Goal: Task Accomplishment & Management: Manage account settings

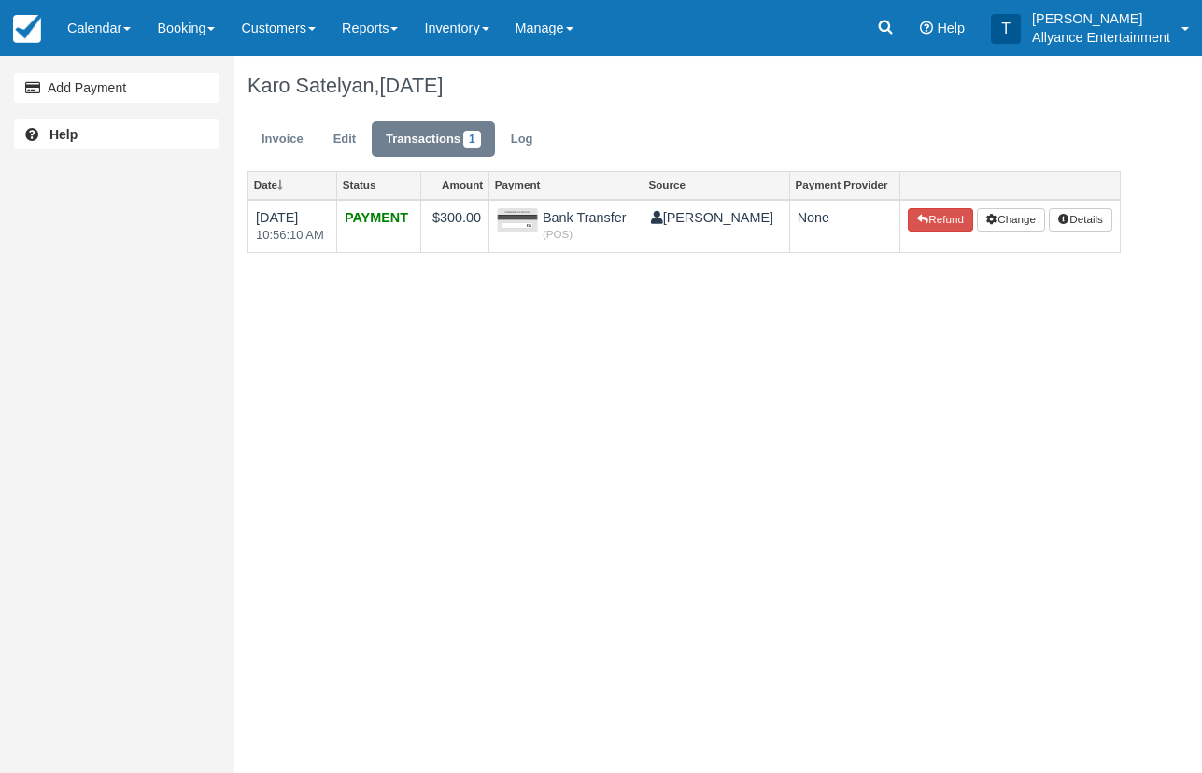
click at [93, 15] on link "Calendar" at bounding box center [99, 28] width 90 height 56
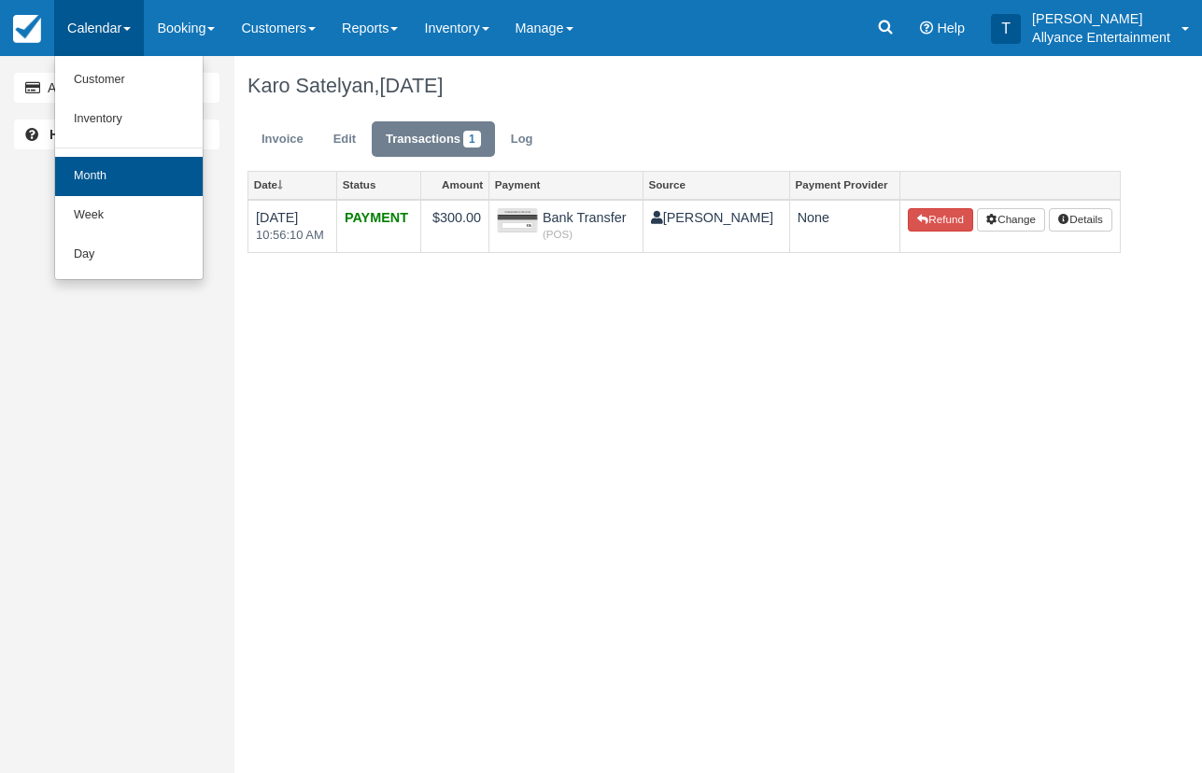
click at [101, 173] on link "Month" at bounding box center [129, 176] width 148 height 39
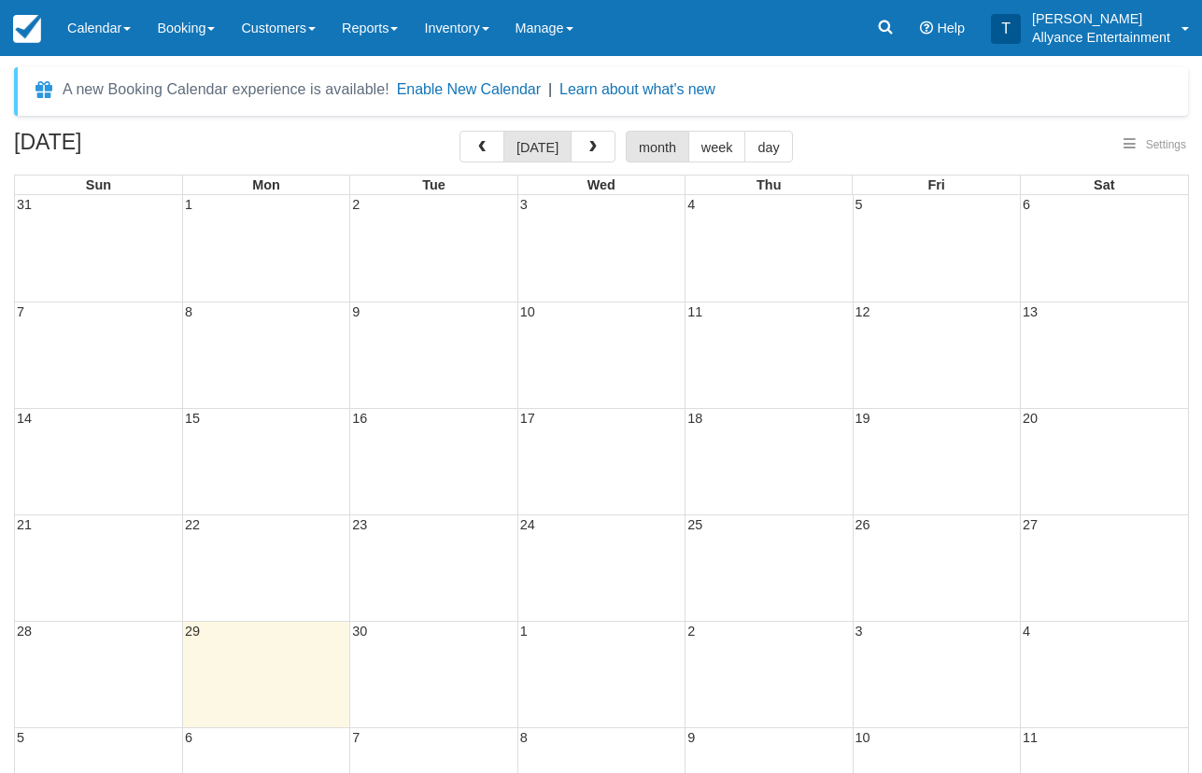
select select
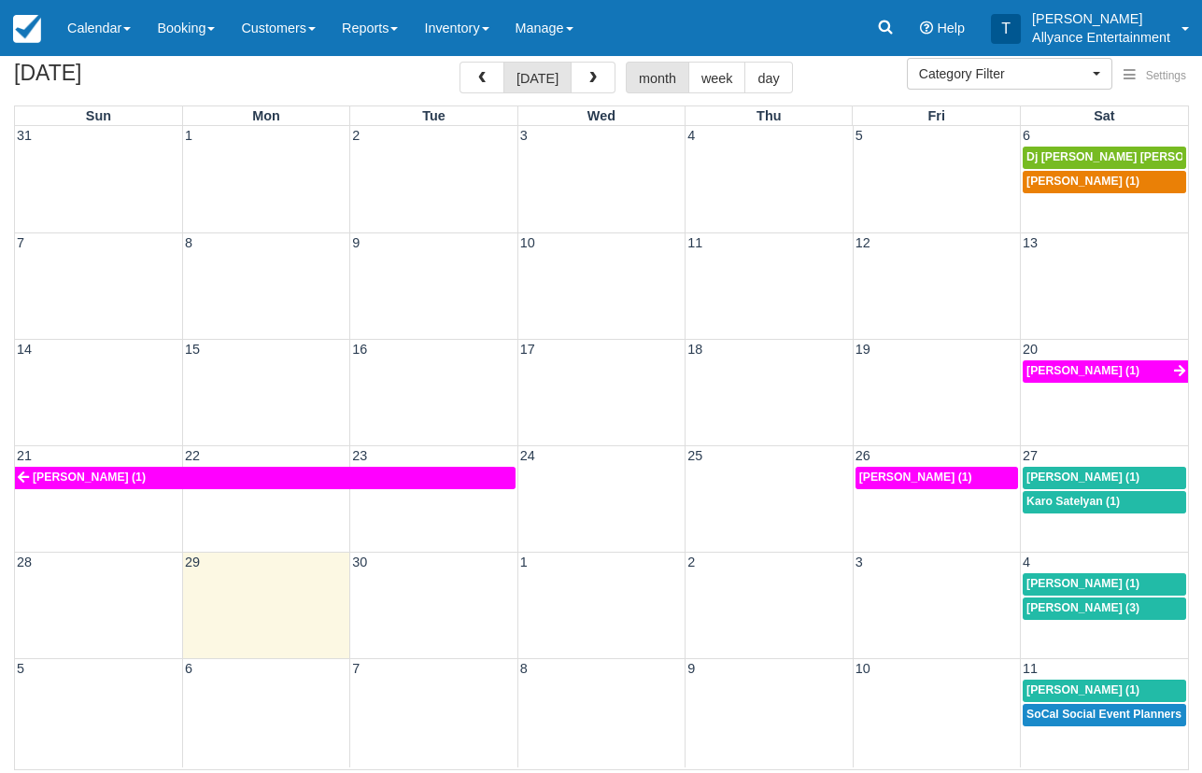
scroll to position [68, 0]
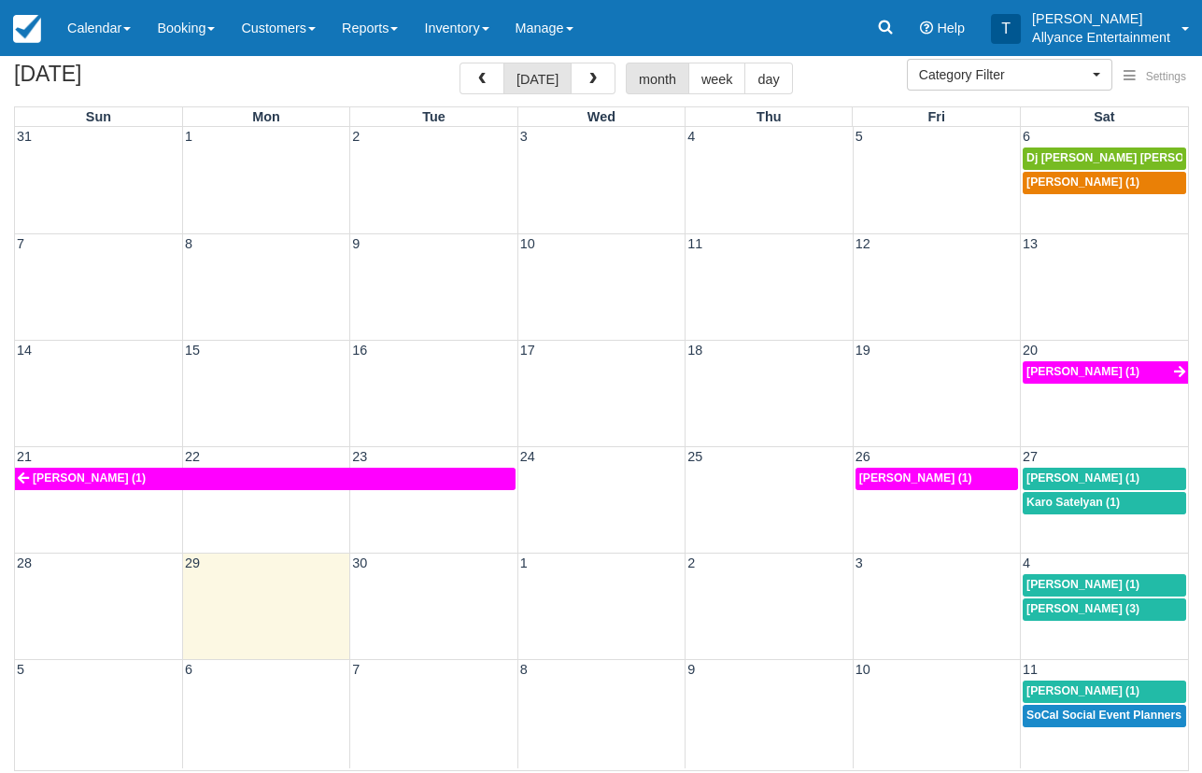
click at [1047, 498] on span "Karo Satelyan (1)" at bounding box center [1072, 502] width 93 height 13
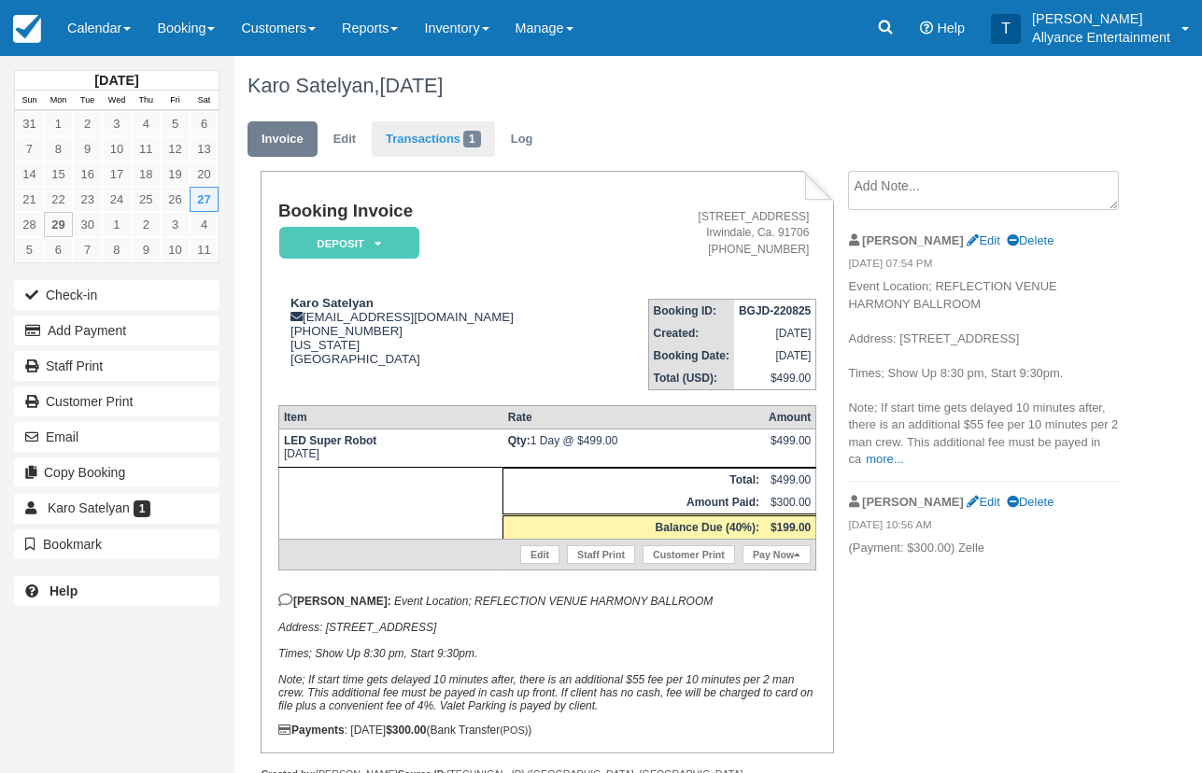
click at [411, 143] on link "Transactions 1" at bounding box center [433, 139] width 123 height 36
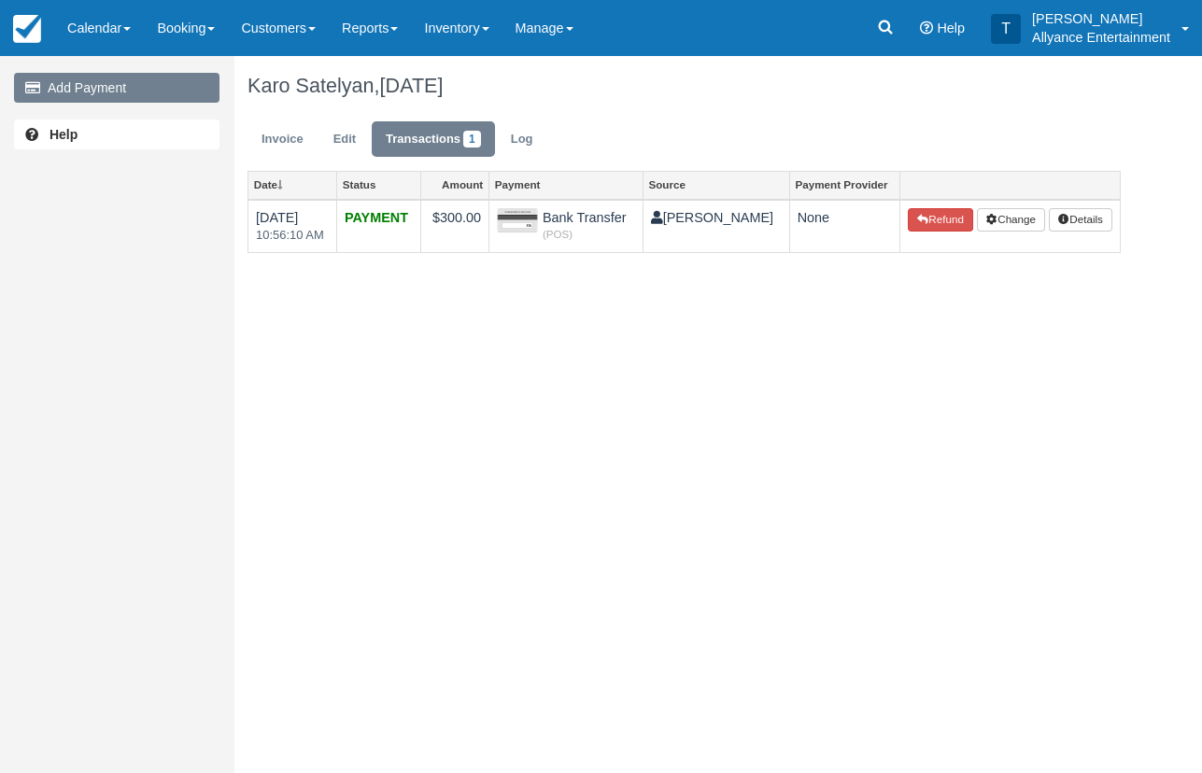
click at [143, 87] on link "Add Payment" at bounding box center [116, 88] width 205 height 30
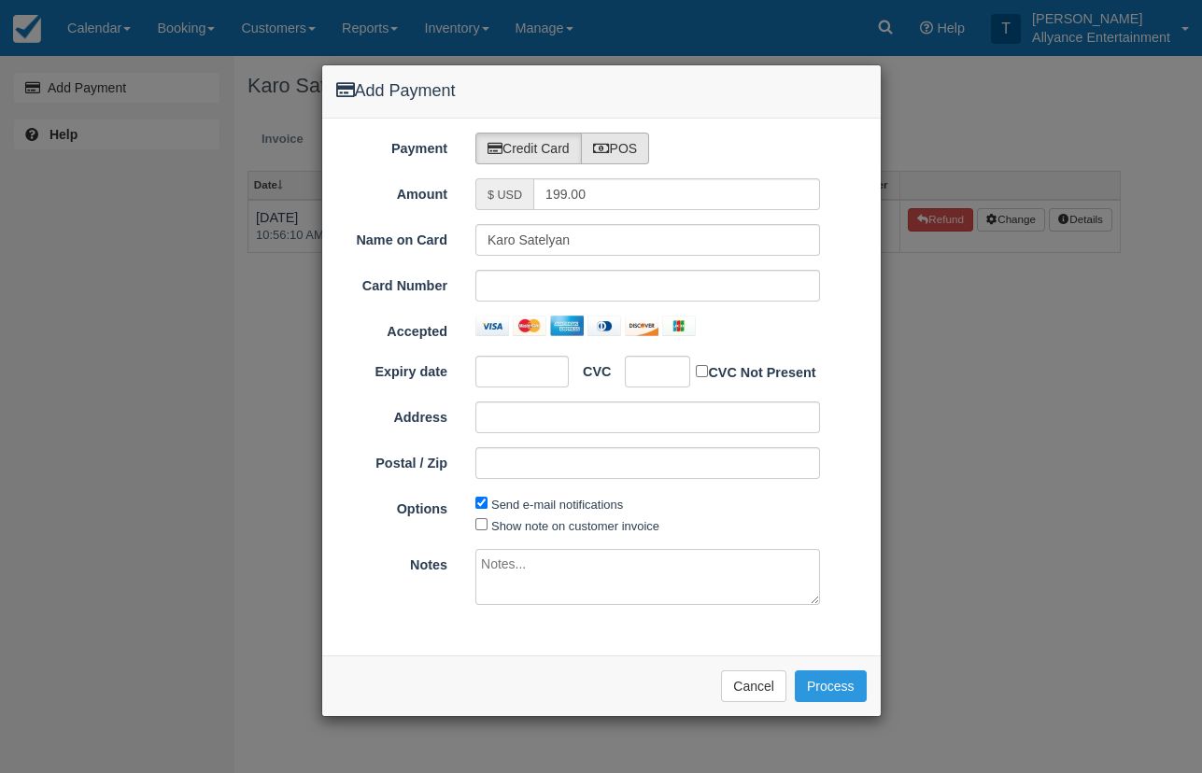
click at [621, 138] on label "POS" at bounding box center [615, 149] width 69 height 32
radio input "true"
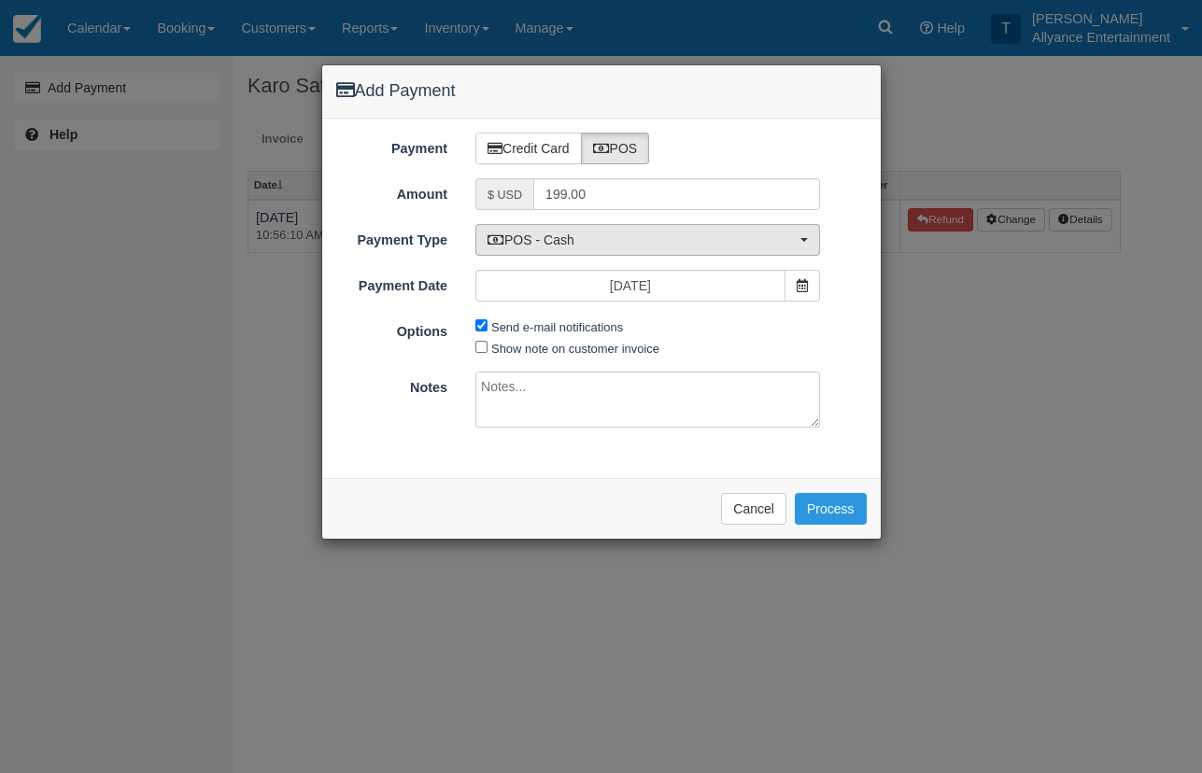
click at [651, 234] on span "POS - Cash" at bounding box center [642, 240] width 308 height 19
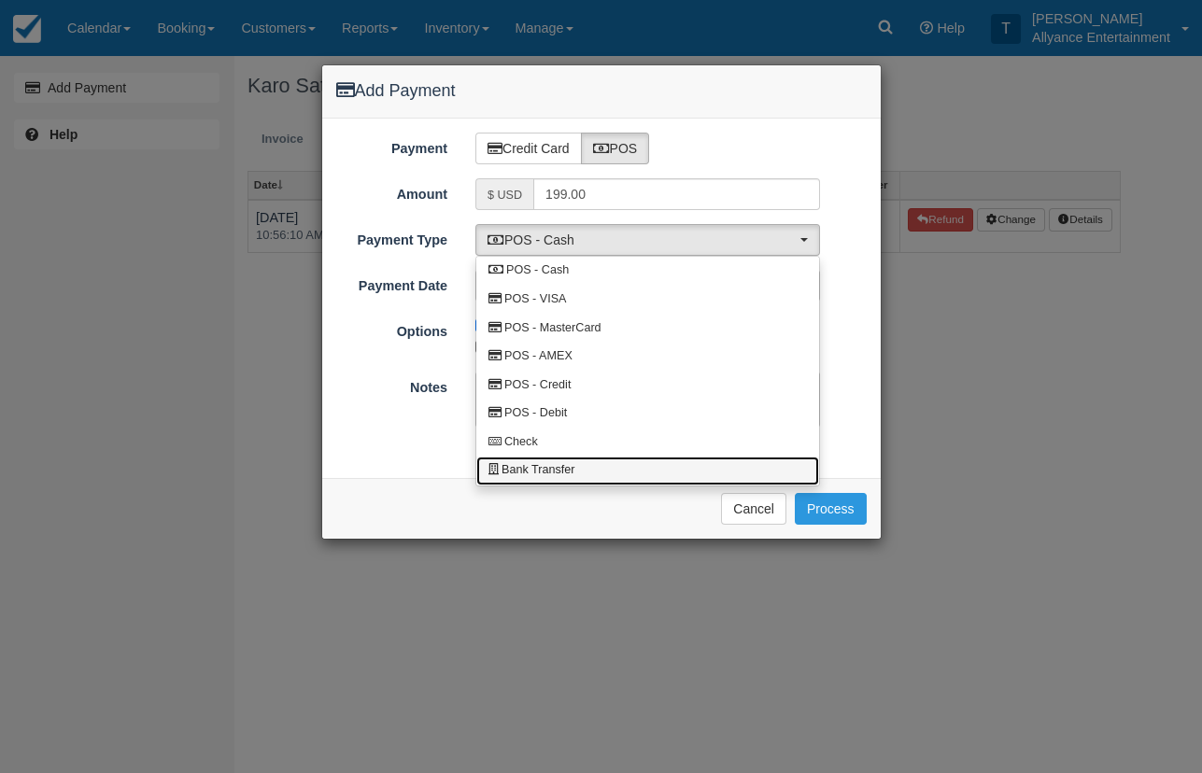
click at [515, 464] on span "Bank Transfer" at bounding box center [538, 470] width 73 height 17
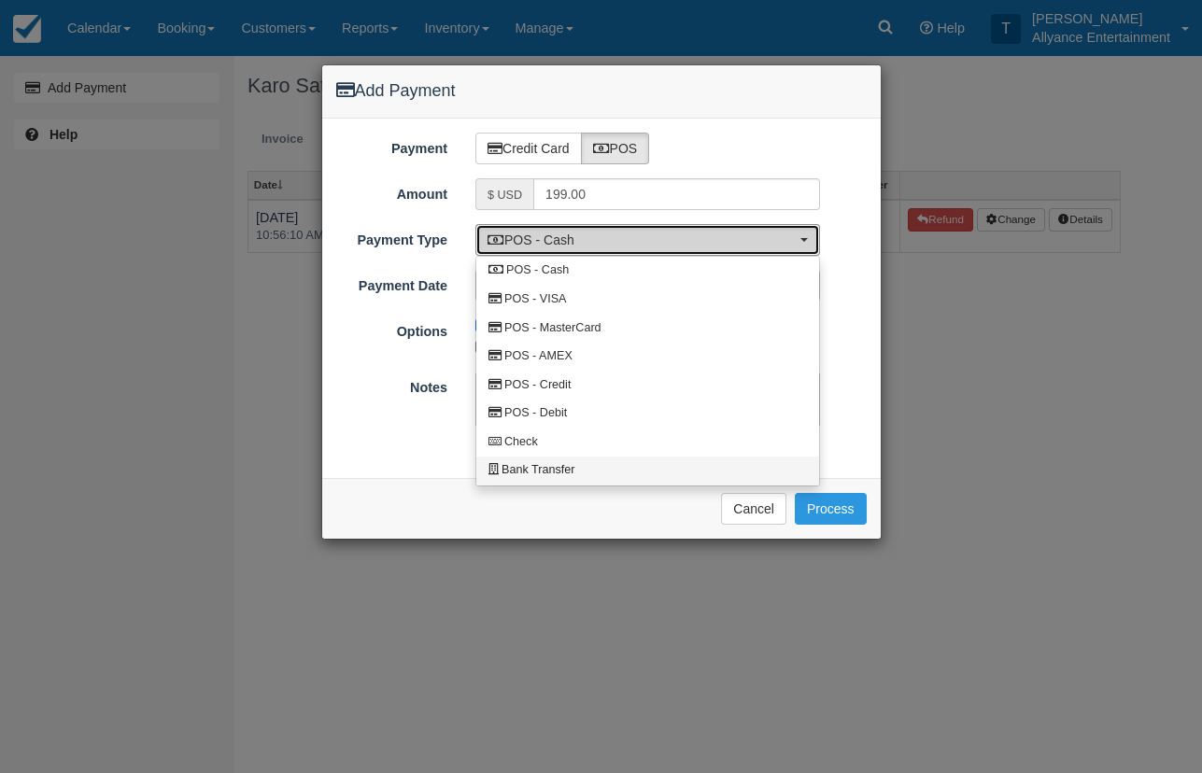
select select "BANK"
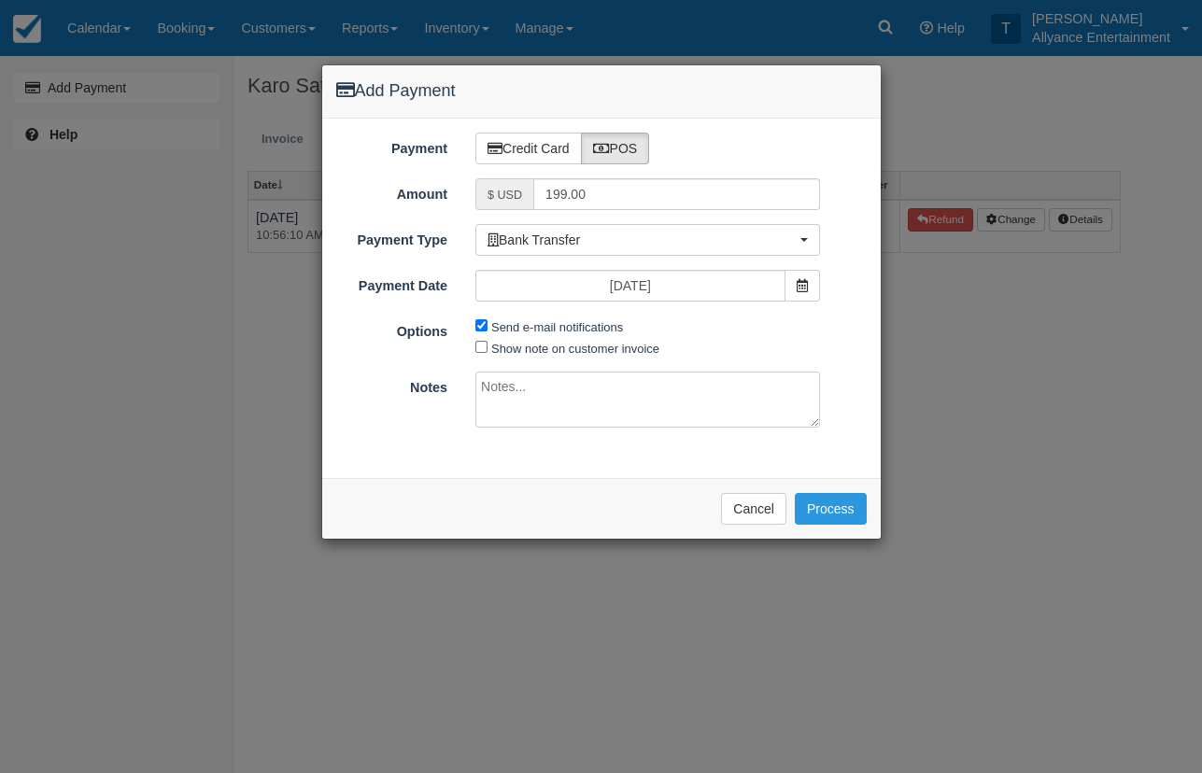
click at [516, 392] on textarea at bounding box center [647, 400] width 345 height 56
type textarea "Zelle"
click at [825, 504] on button "Process" at bounding box center [831, 509] width 72 height 32
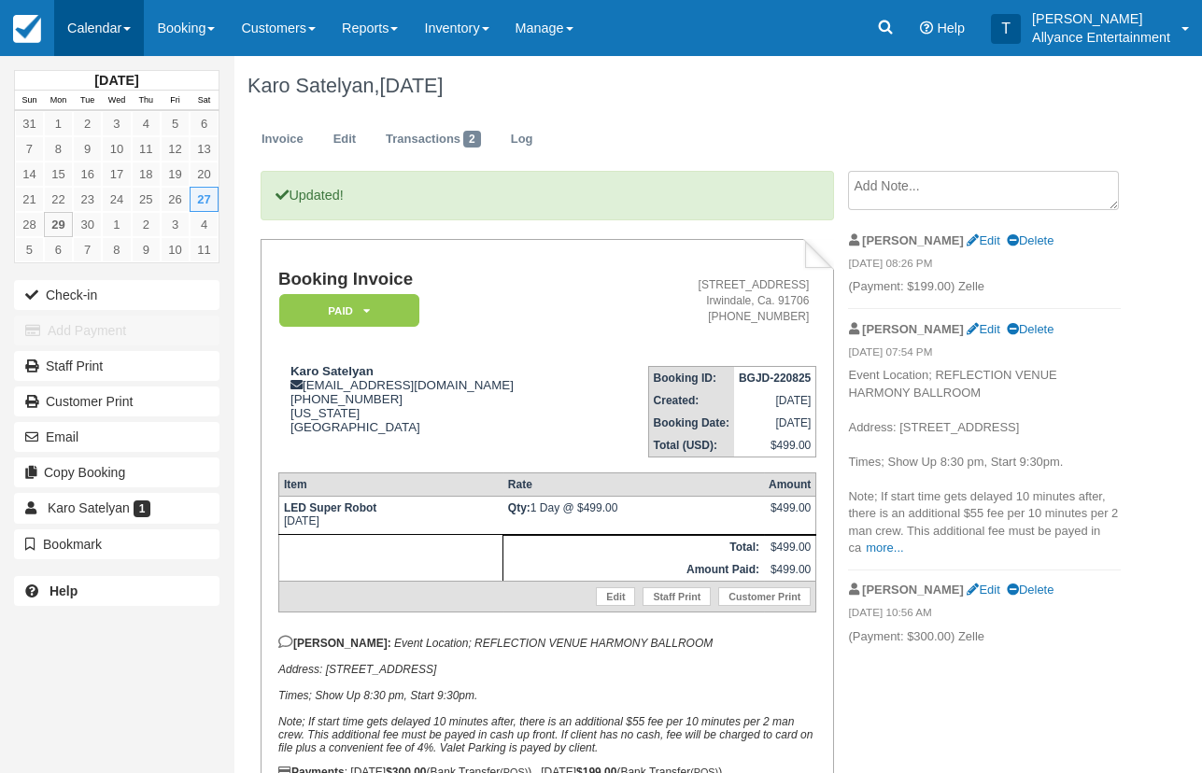
click at [109, 31] on link "Calendar" at bounding box center [99, 28] width 90 height 56
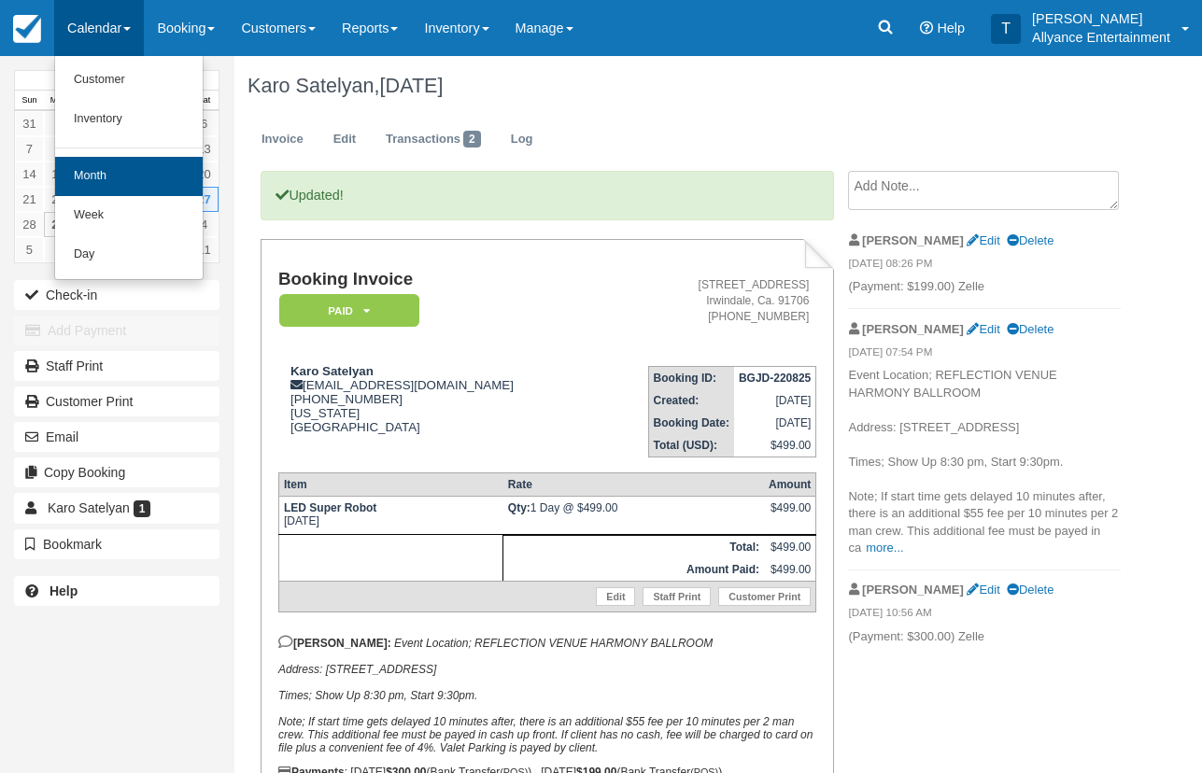
click at [90, 184] on link "Month" at bounding box center [129, 176] width 148 height 39
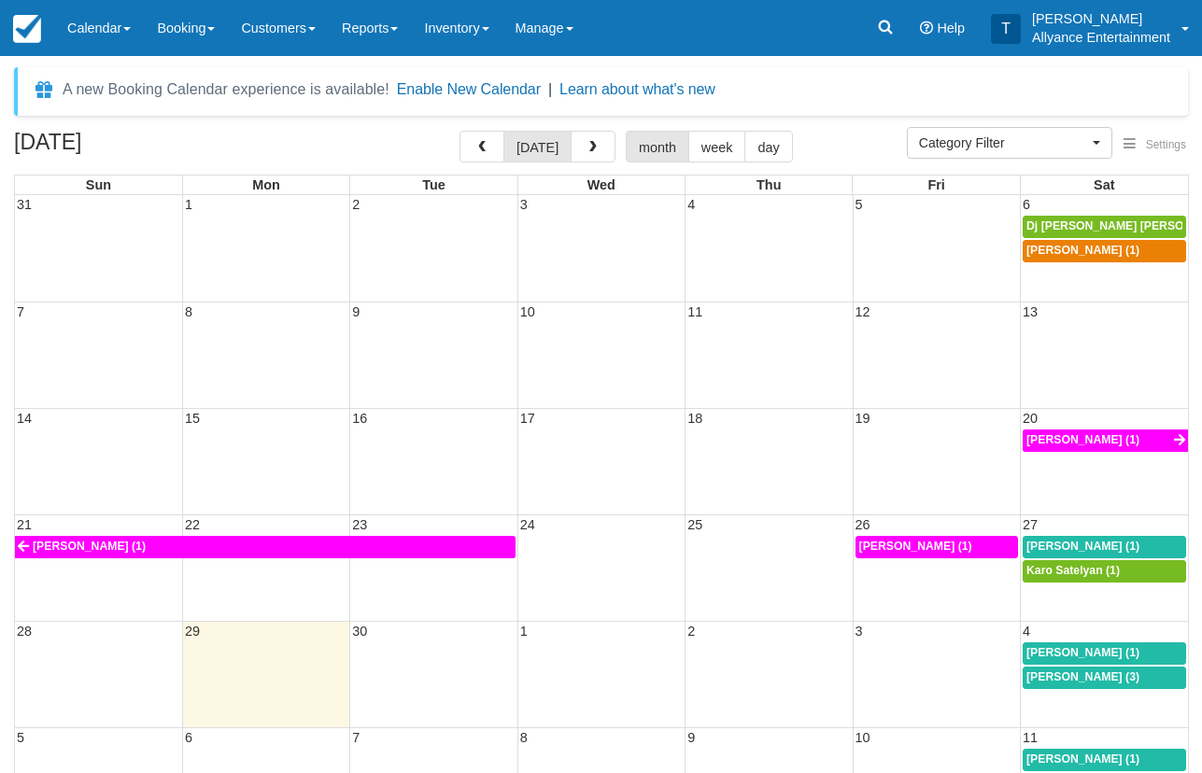
select select
click at [1045, 540] on span "Angela Arista (1)" at bounding box center [1082, 546] width 113 height 13
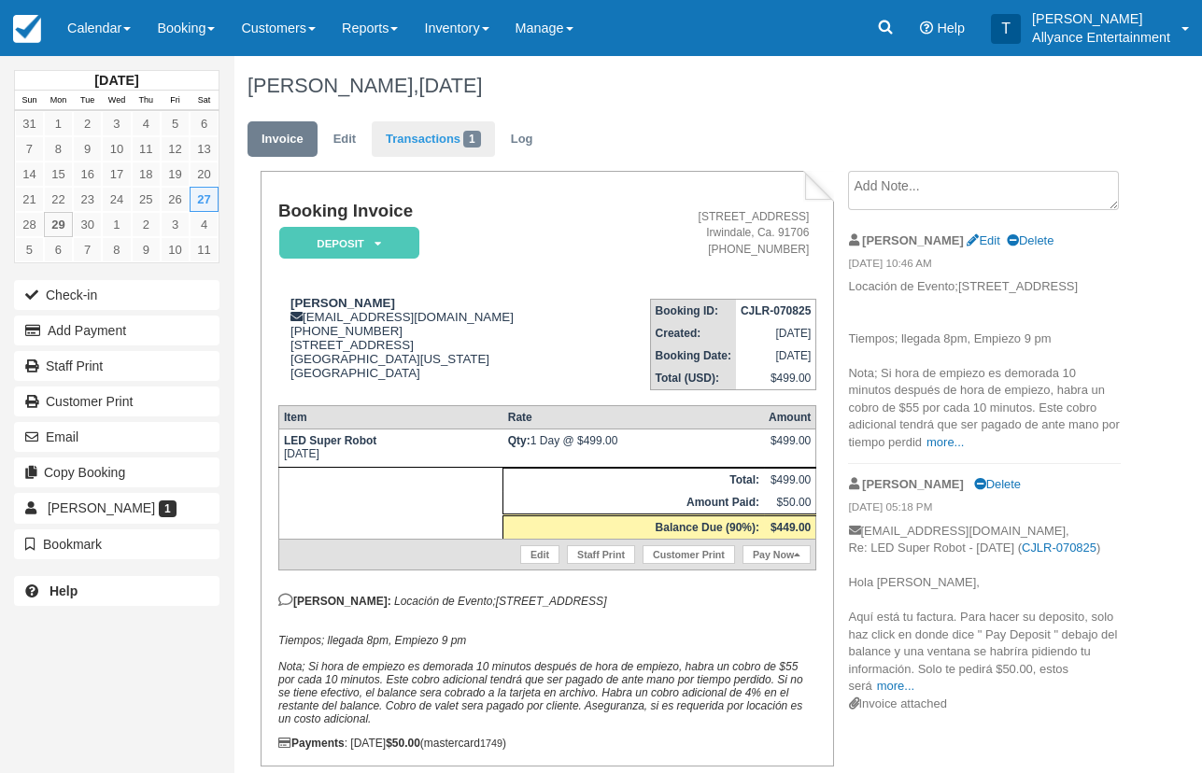
click at [432, 133] on link "Transactions 1" at bounding box center [433, 139] width 123 height 36
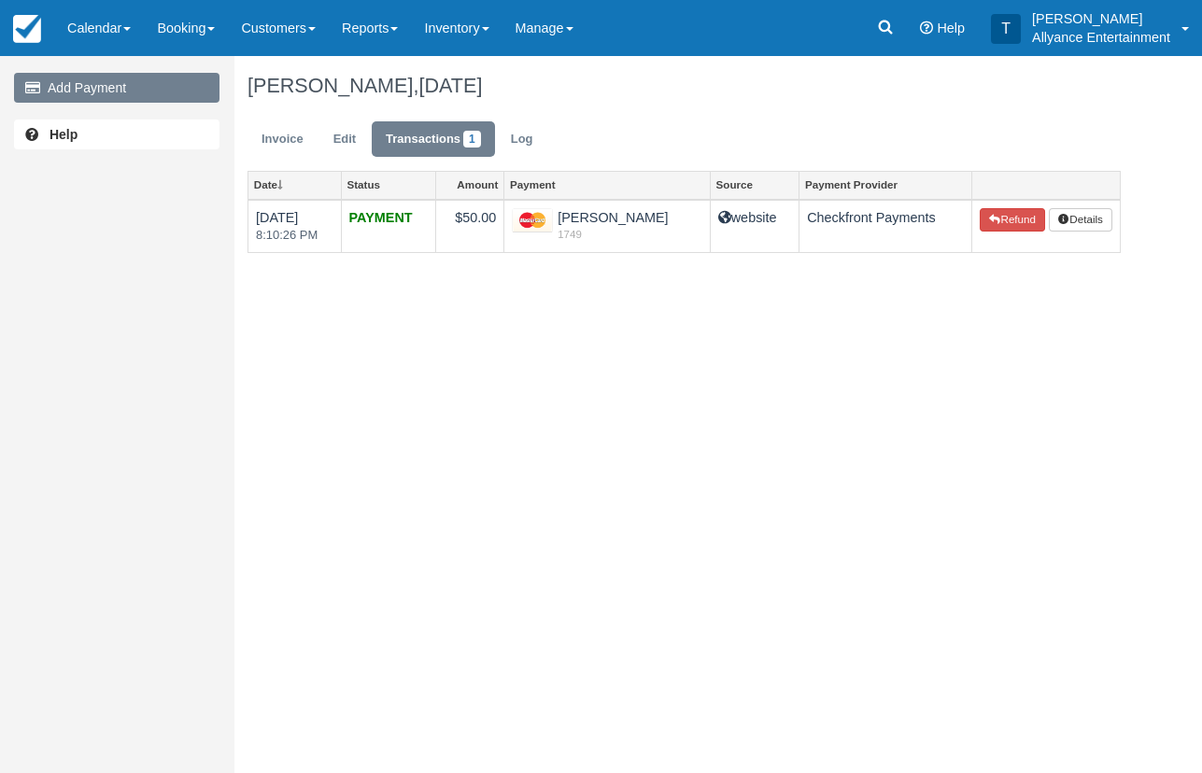
click at [177, 90] on link "Add Payment" at bounding box center [116, 88] width 205 height 30
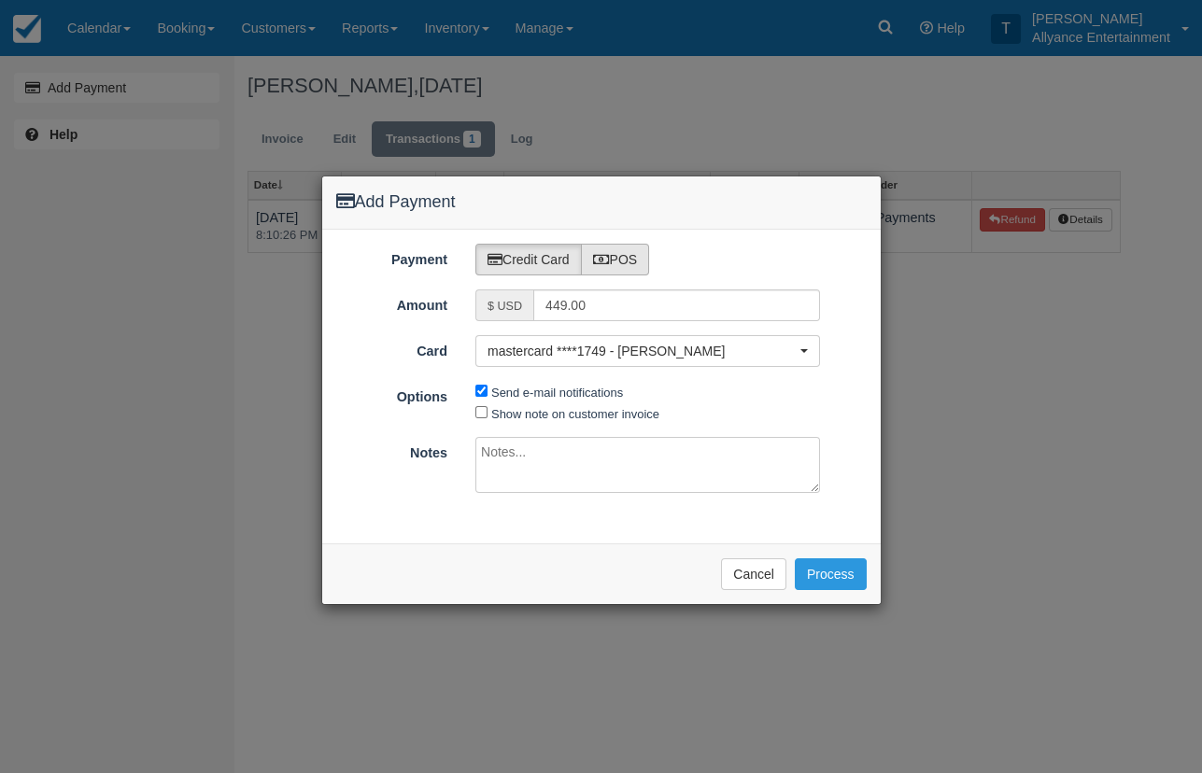
click at [616, 257] on label "POS" at bounding box center [615, 260] width 69 height 32
radio input "true"
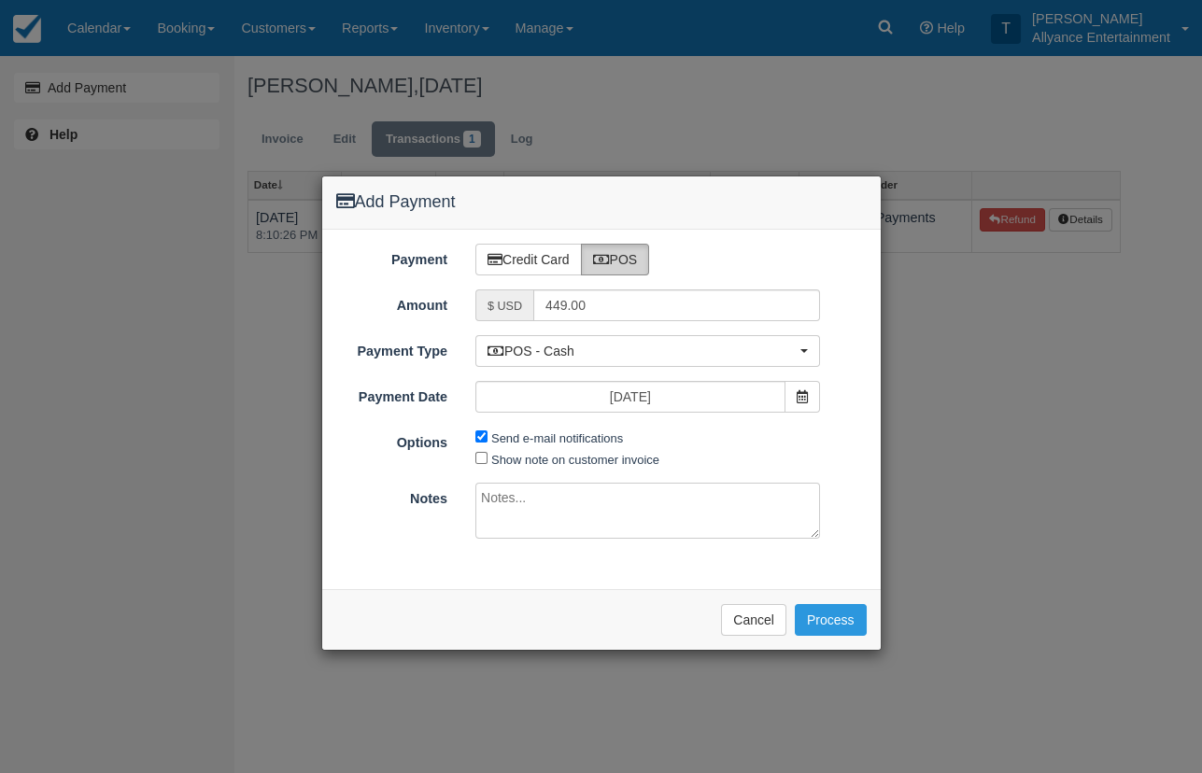
click at [530, 502] on textarea at bounding box center [647, 511] width 345 height 56
type textarea "Zelle"
click at [799, 393] on icon at bounding box center [802, 396] width 11 height 13
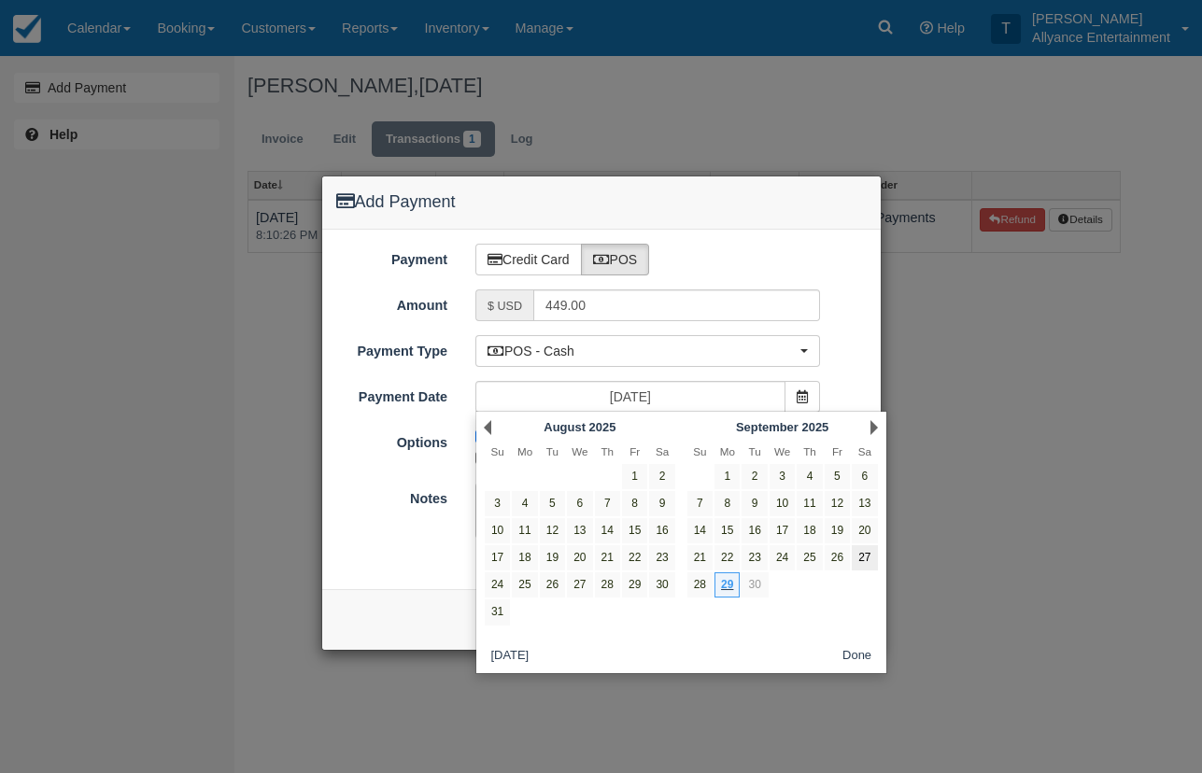
click at [865, 552] on link "27" at bounding box center [864, 557] width 25 height 25
type input "09/27/25"
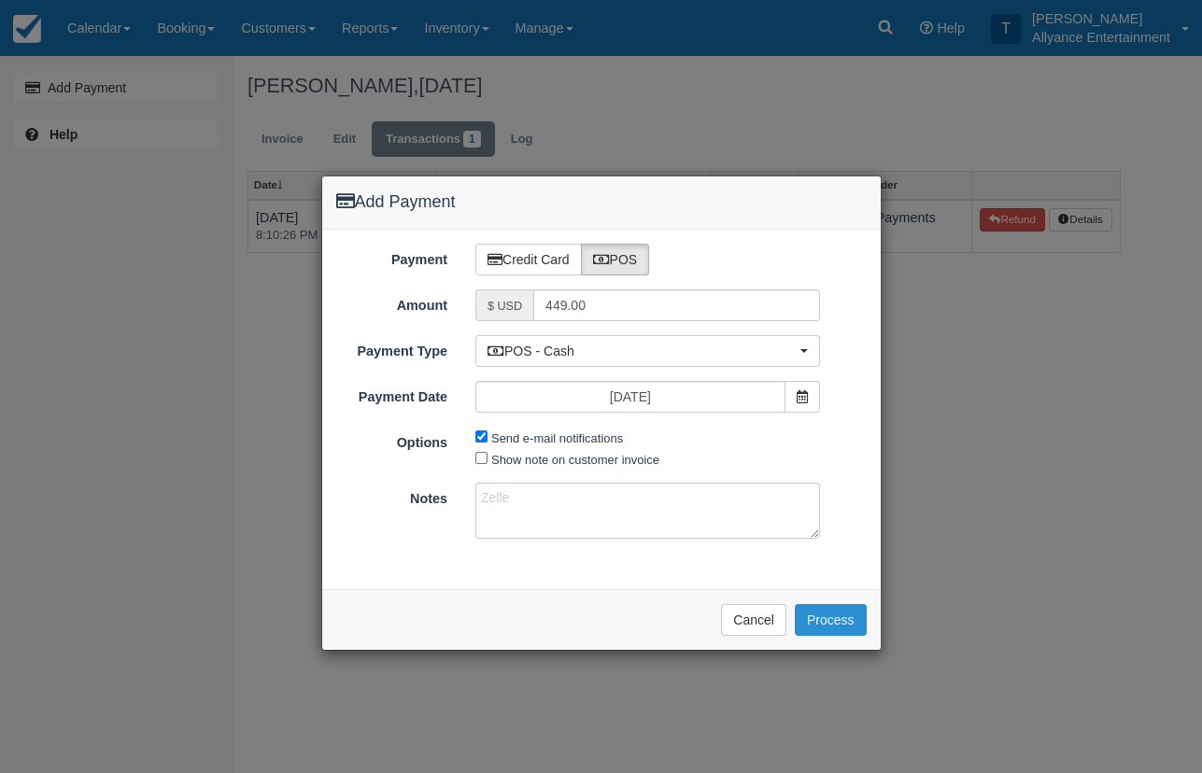
click at [820, 615] on button "Process" at bounding box center [831, 620] width 72 height 32
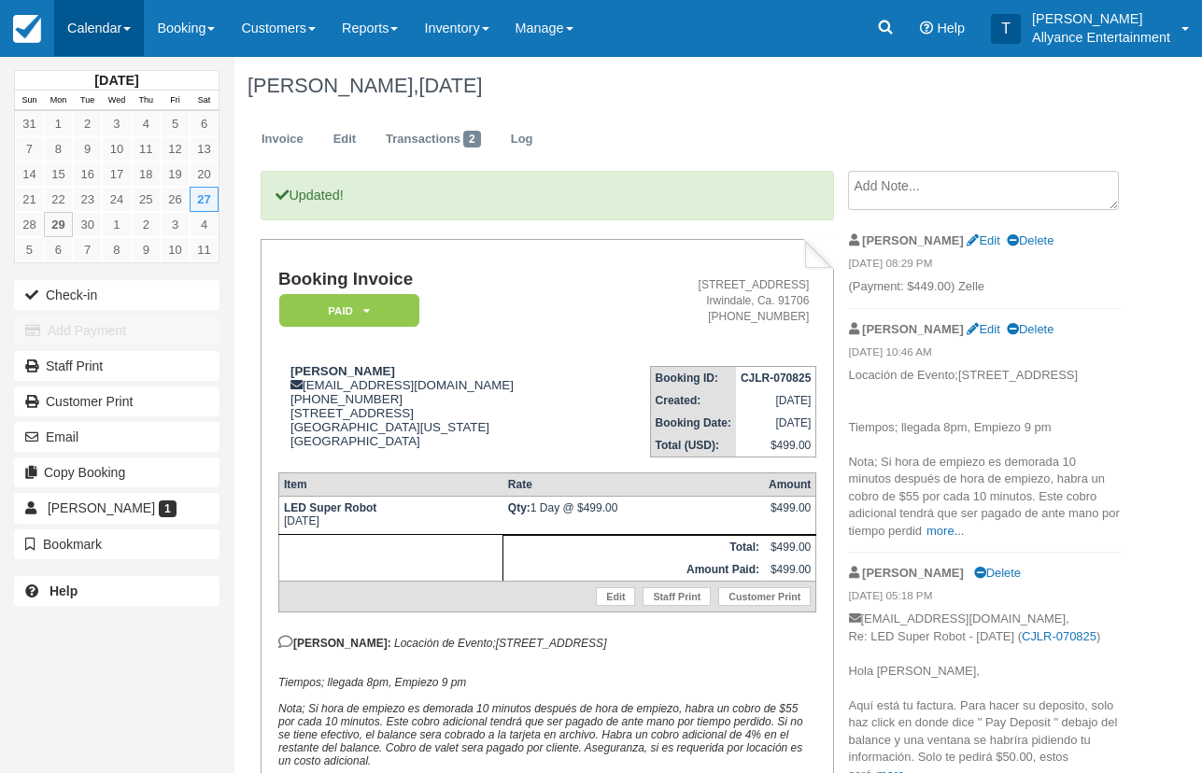
click at [92, 25] on link "Calendar" at bounding box center [99, 28] width 90 height 56
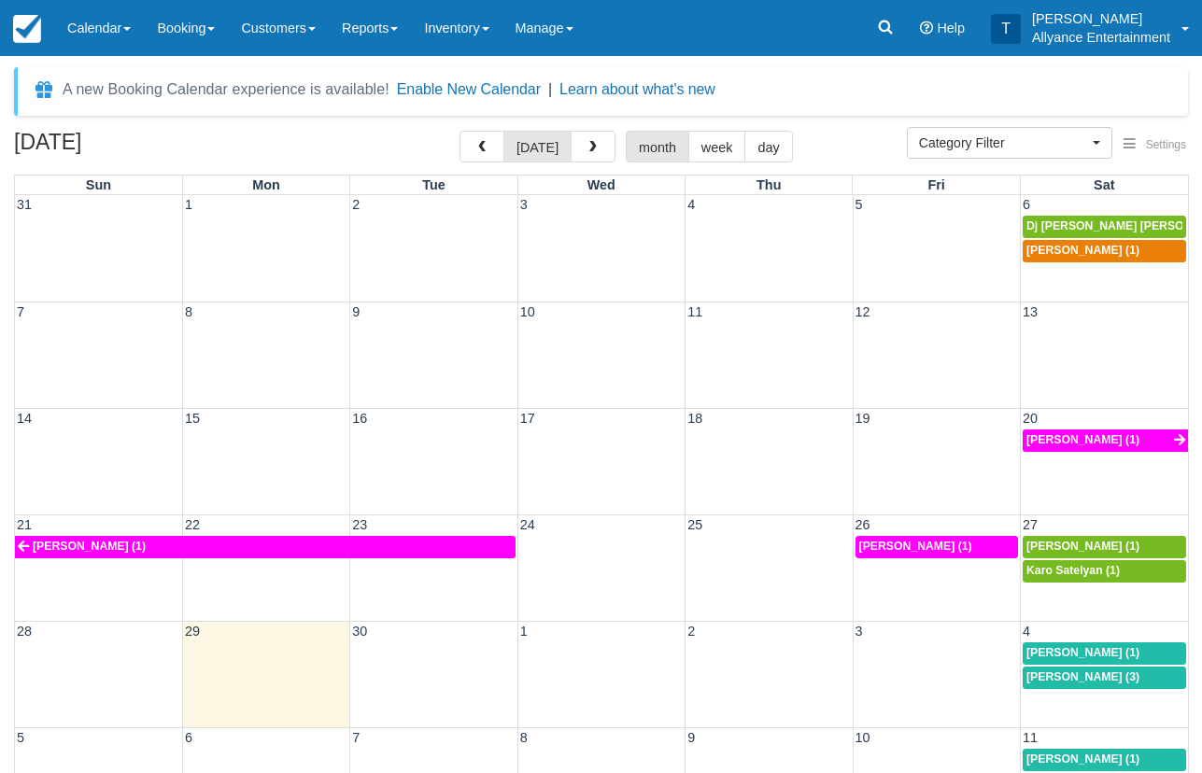
select select
click at [1060, 564] on span "Karo Satelyan (1)" at bounding box center [1072, 570] width 93 height 13
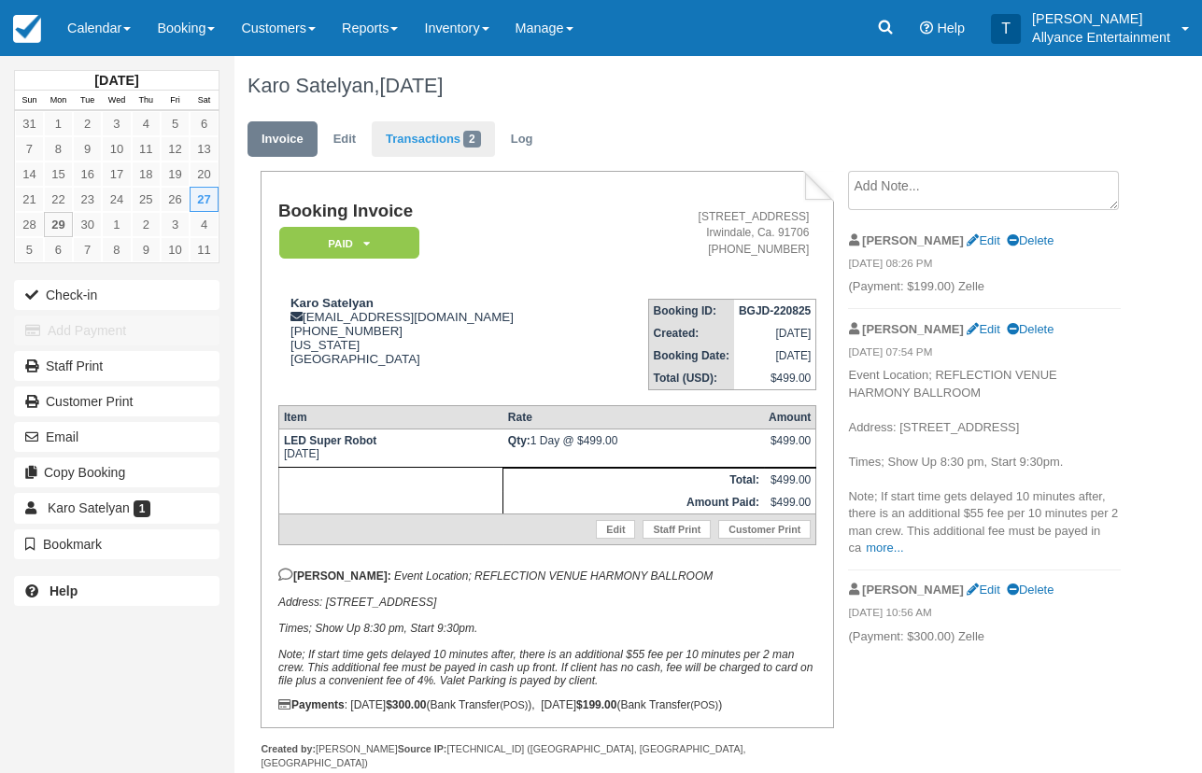
click at [416, 145] on link "Transactions 2" at bounding box center [433, 139] width 123 height 36
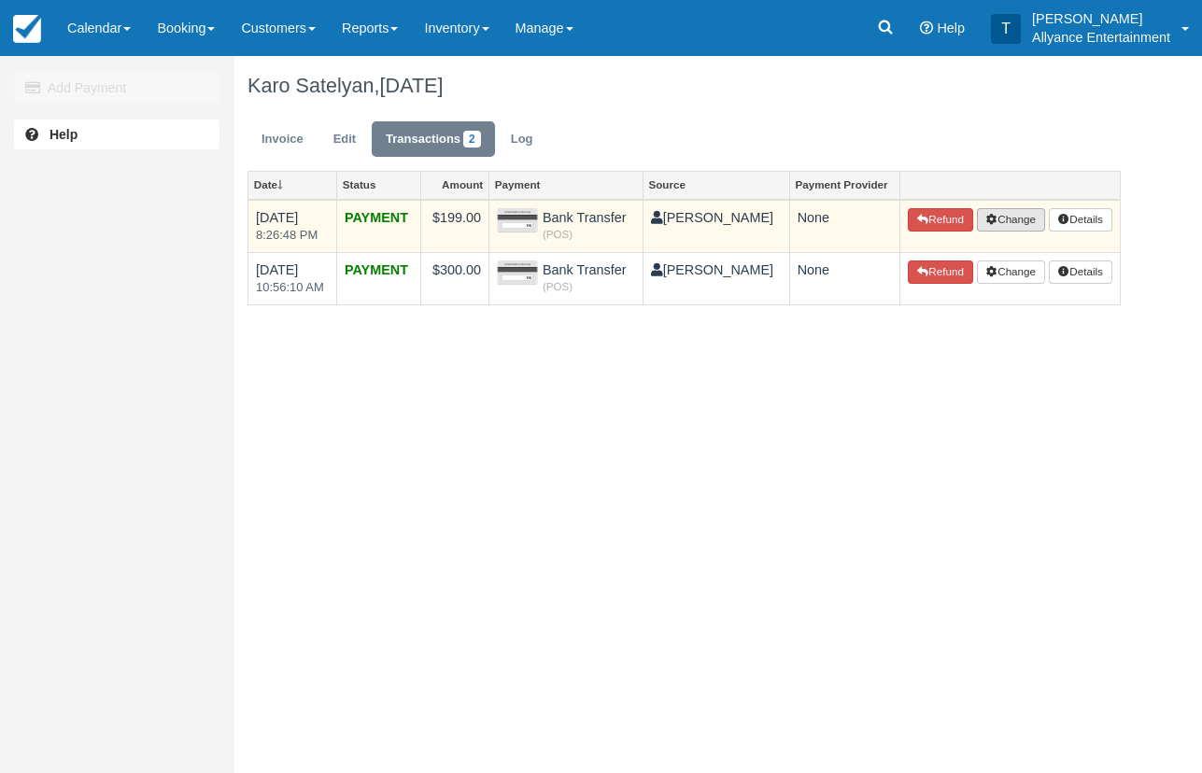
click at [1000, 219] on button "Change" at bounding box center [1011, 220] width 69 height 24
select select "Bank Transfer"
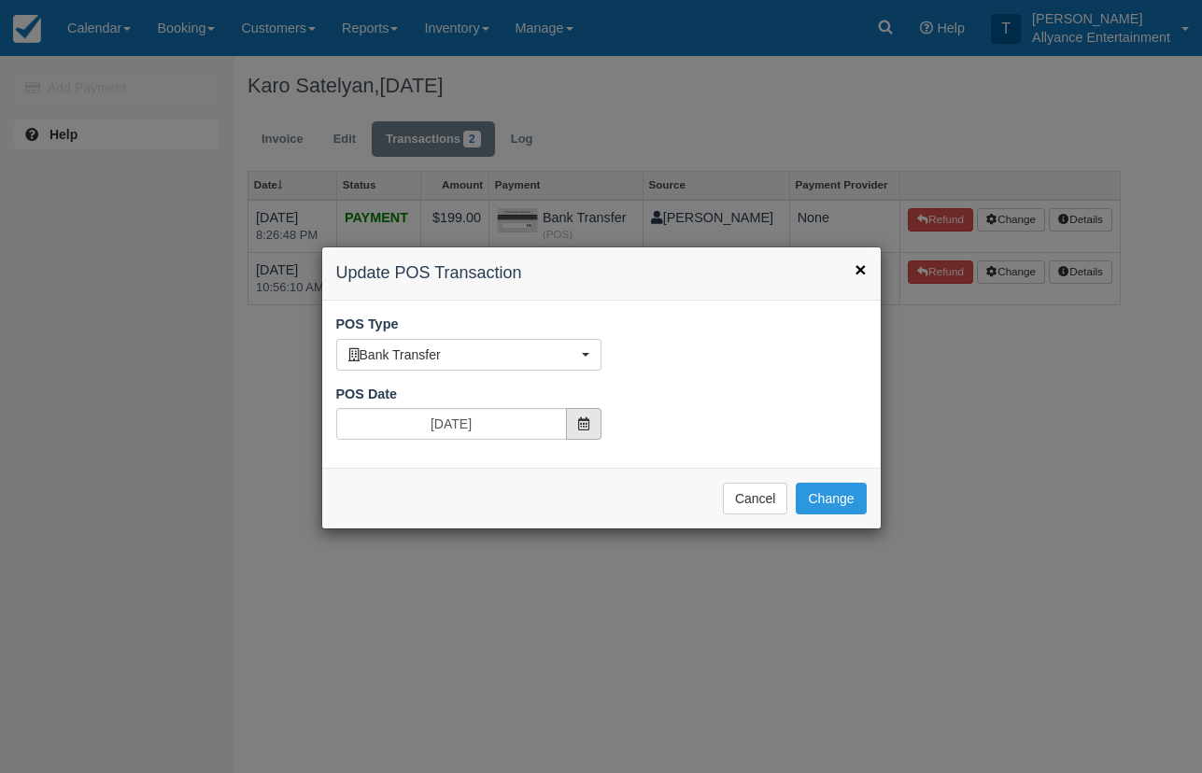
click at [587, 417] on icon at bounding box center [583, 423] width 11 height 13
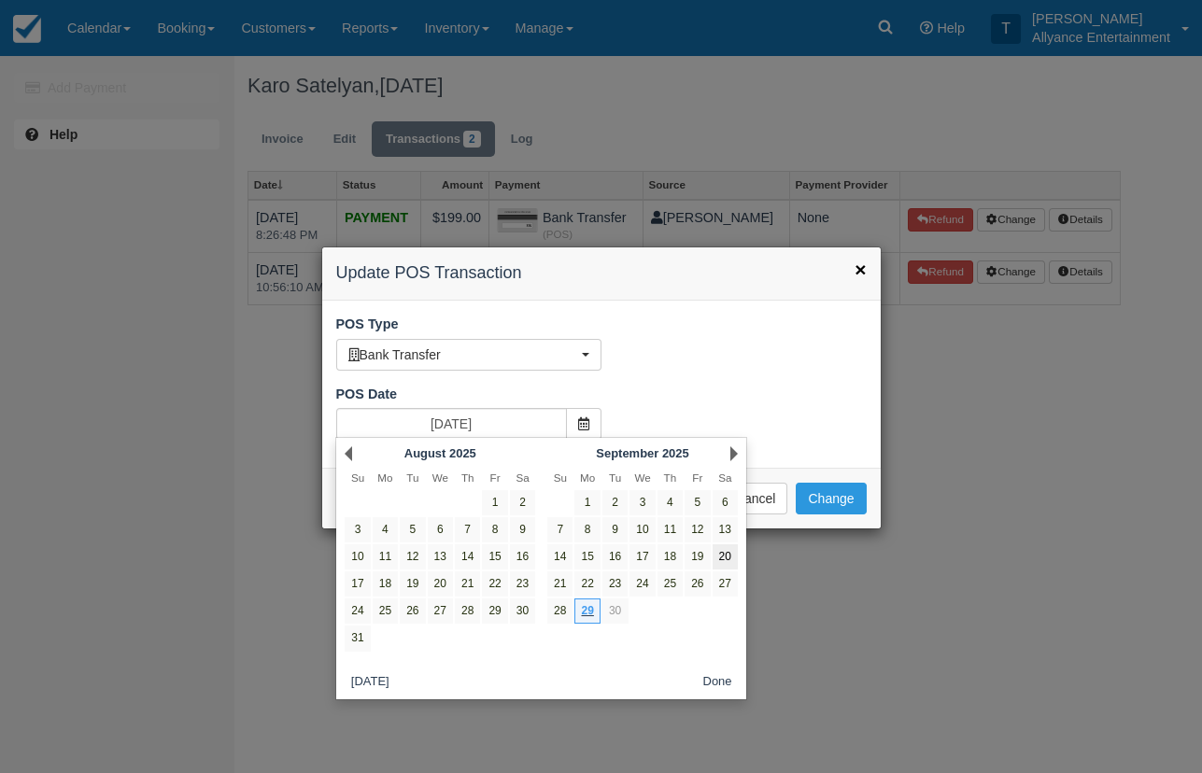
click at [722, 556] on link "20" at bounding box center [725, 556] width 25 height 25
type input "09/20/25"
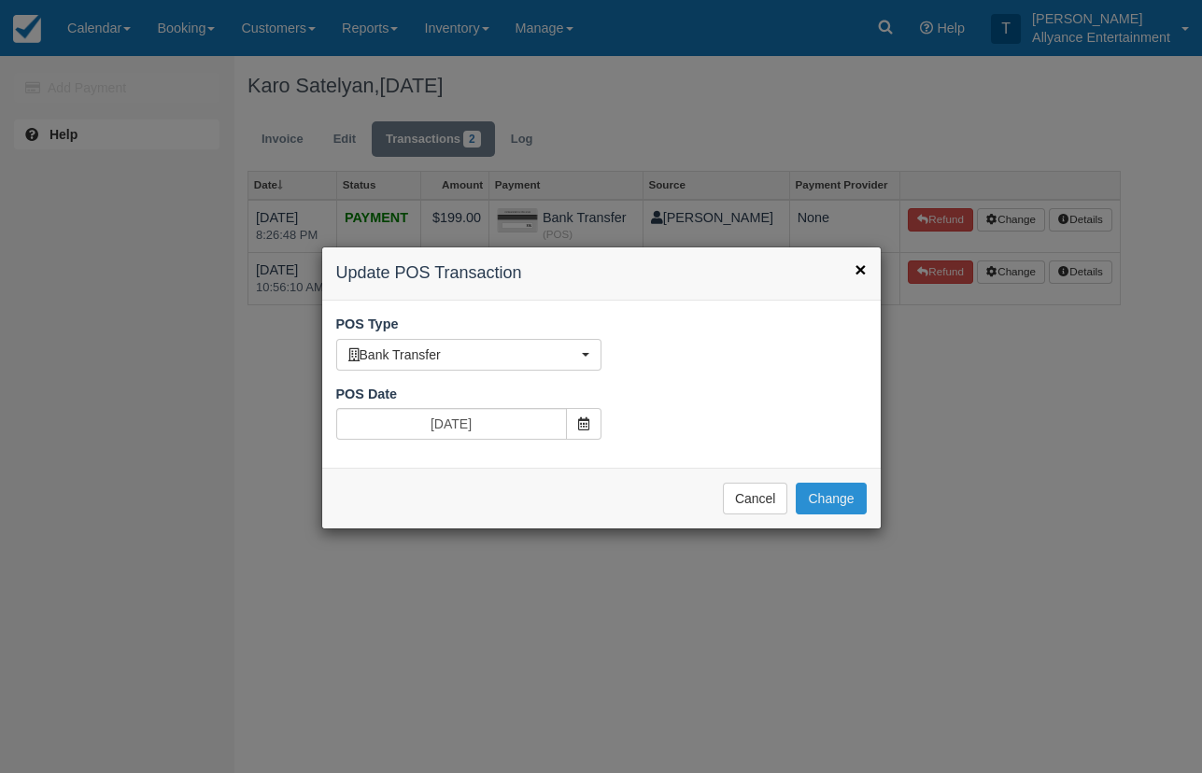
click at [827, 489] on button "Change" at bounding box center [831, 499] width 70 height 32
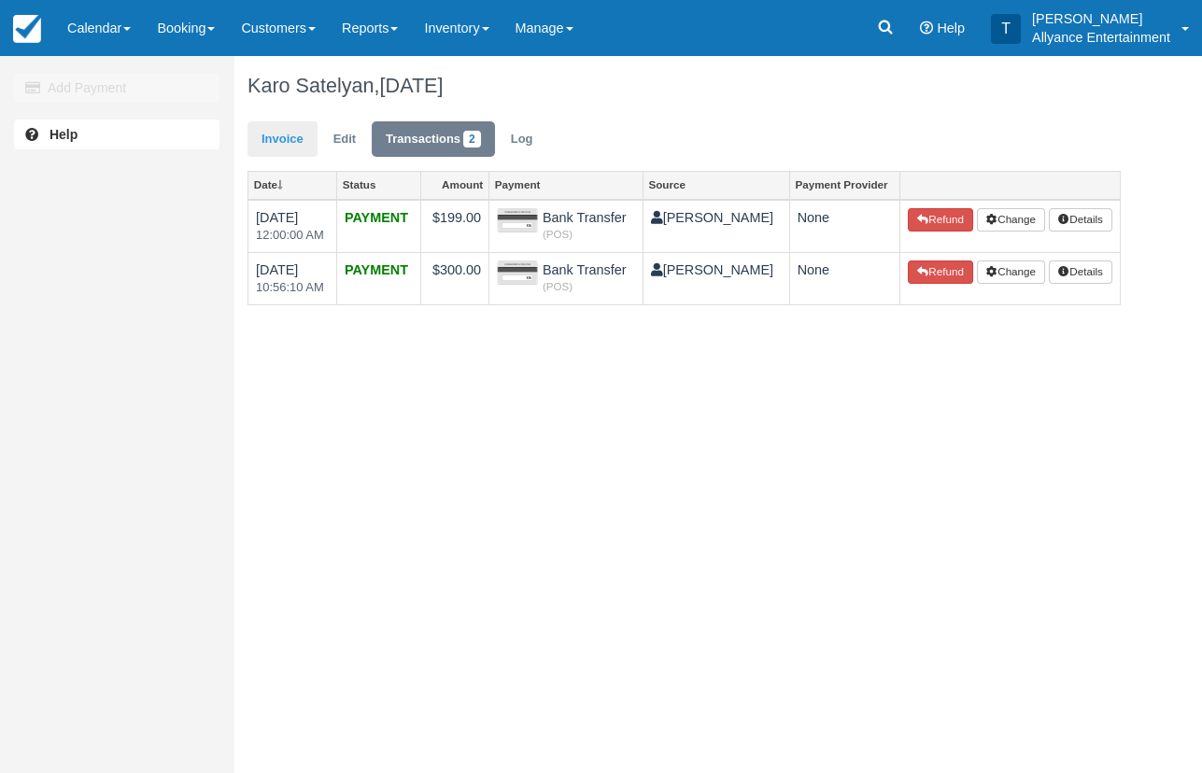
click at [280, 134] on link "Invoice" at bounding box center [282, 139] width 70 height 36
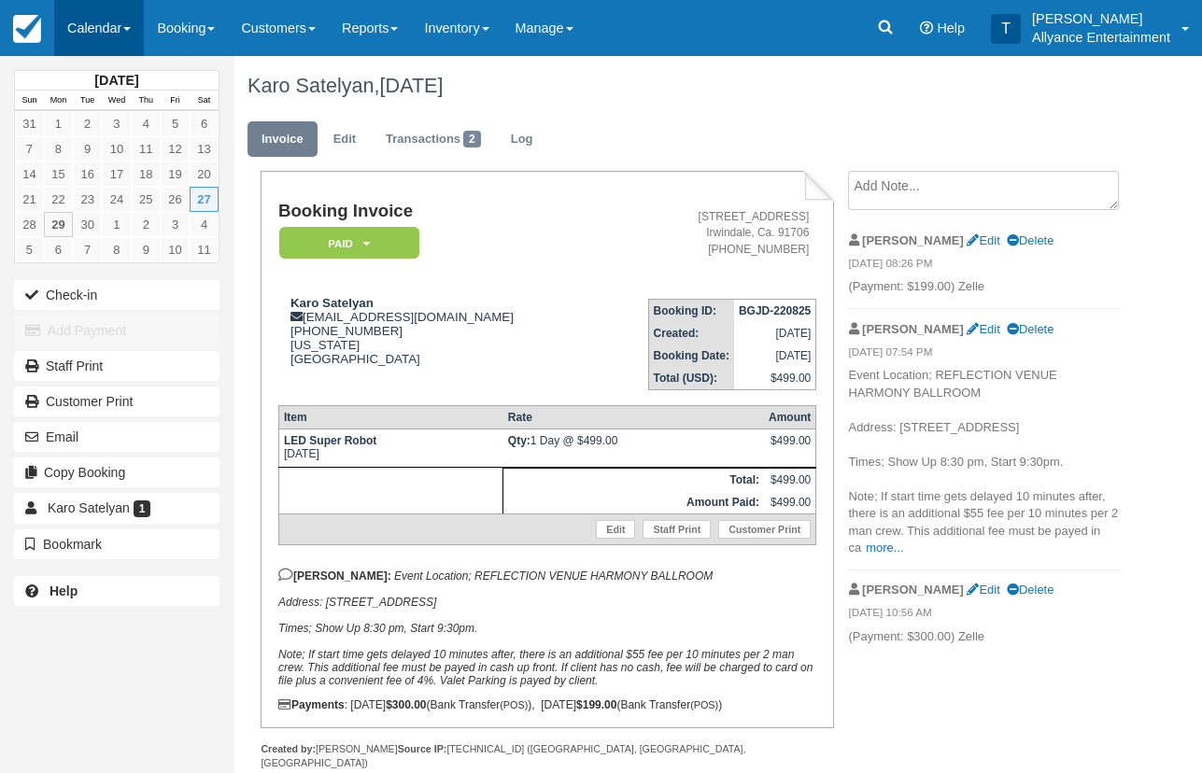
click at [80, 23] on link "Calendar" at bounding box center [99, 28] width 90 height 56
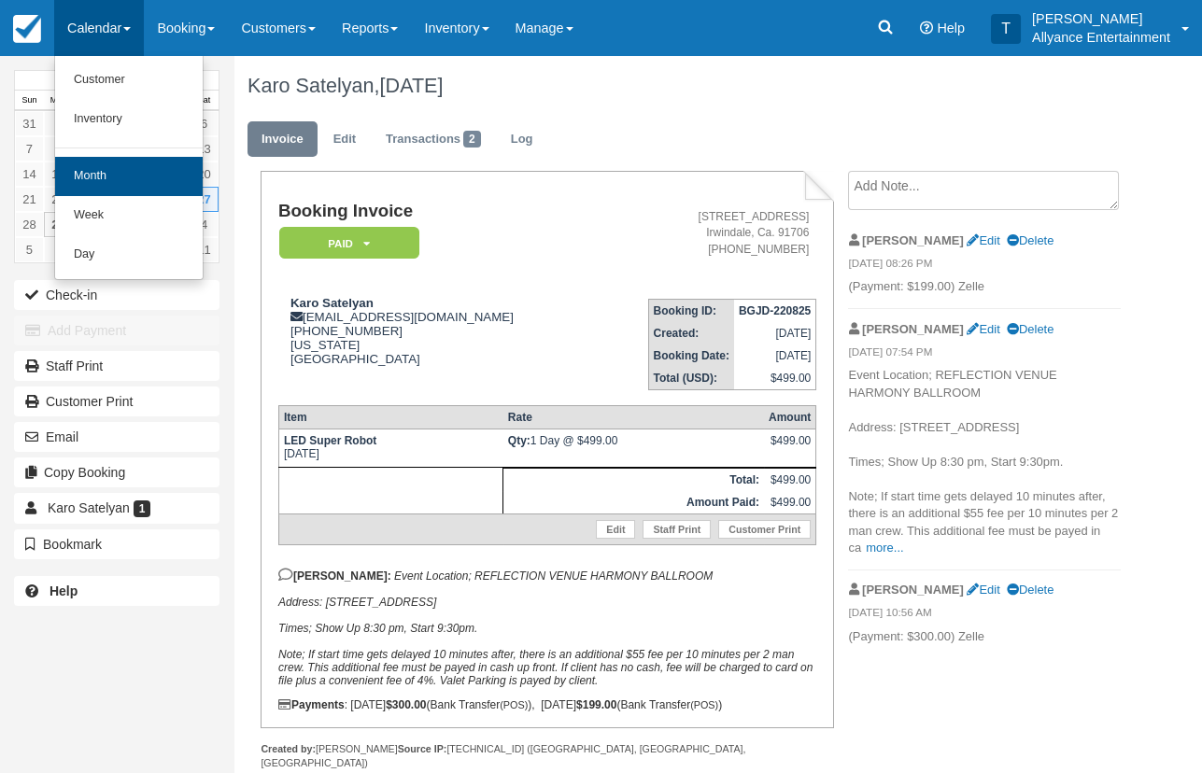
click at [88, 174] on link "Month" at bounding box center [129, 176] width 148 height 39
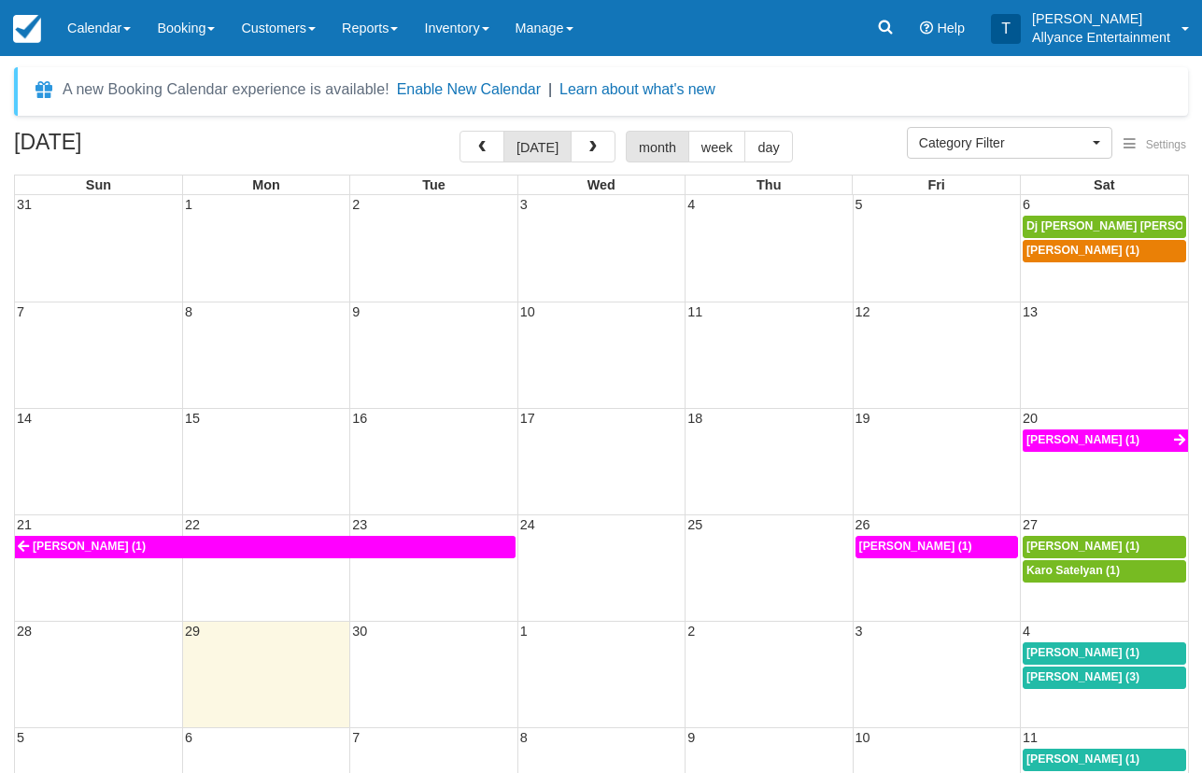
select select
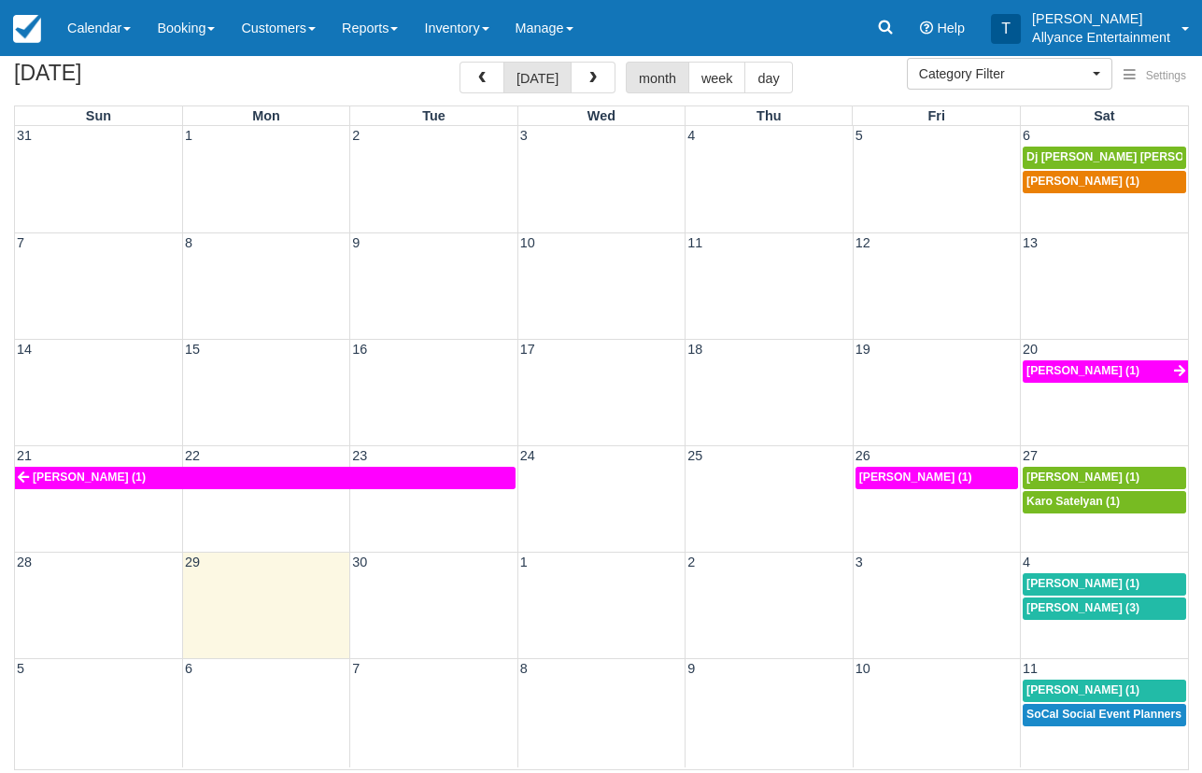
scroll to position [68, 0]
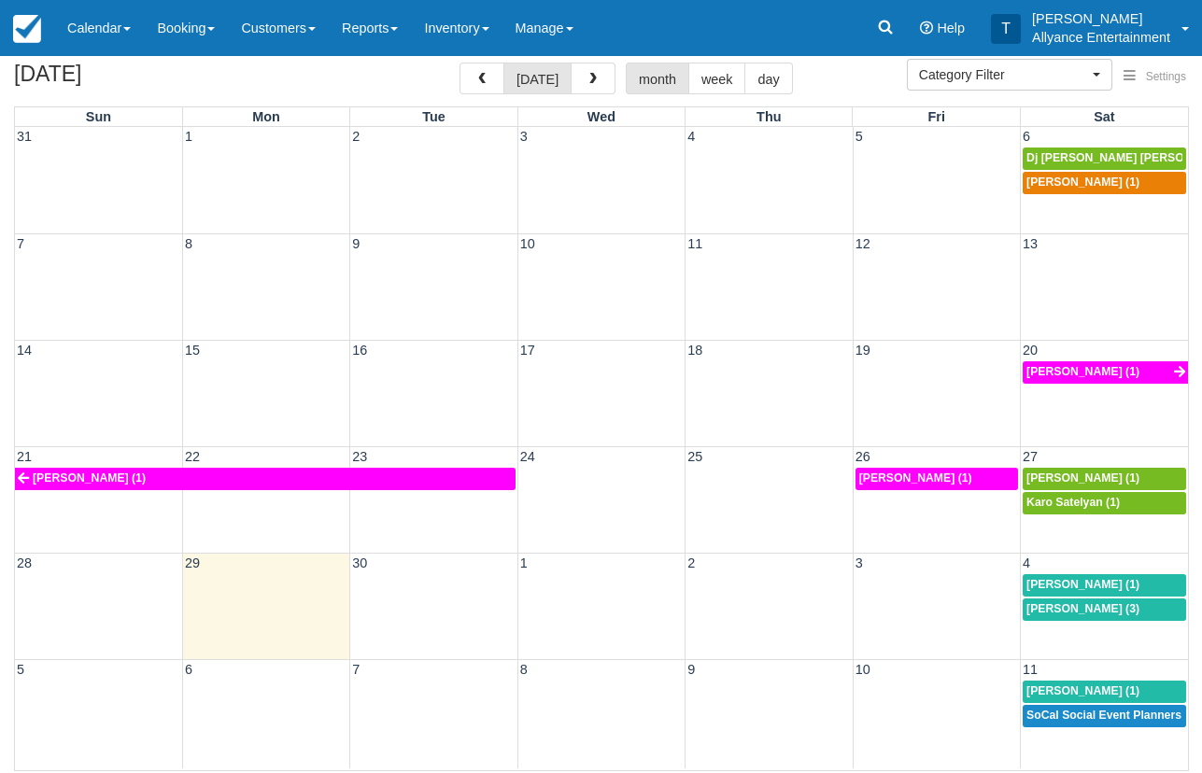
click at [1068, 749] on div "5 6 7 8 9 10 11 Goar Karapetian (1) SoCal Social Event Planners Attn; Janine (2)" at bounding box center [601, 713] width 1173 height 109
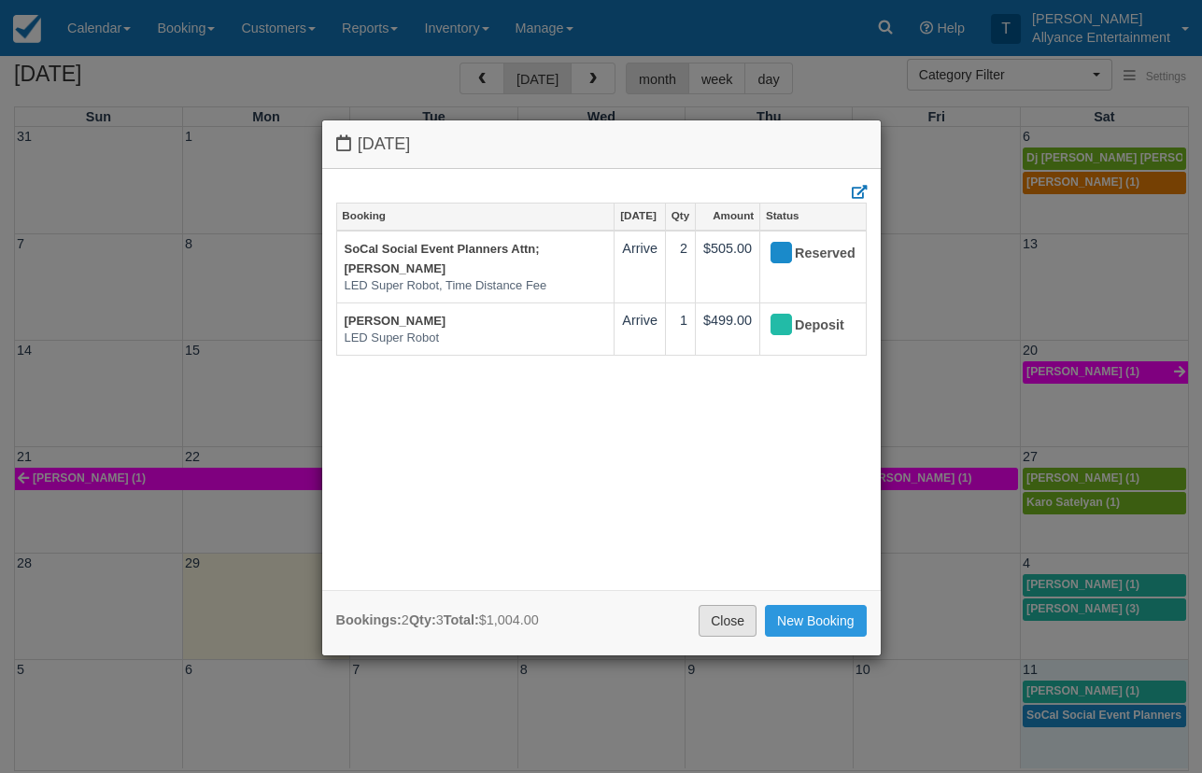
click at [723, 615] on link "Close" at bounding box center [728, 621] width 58 height 32
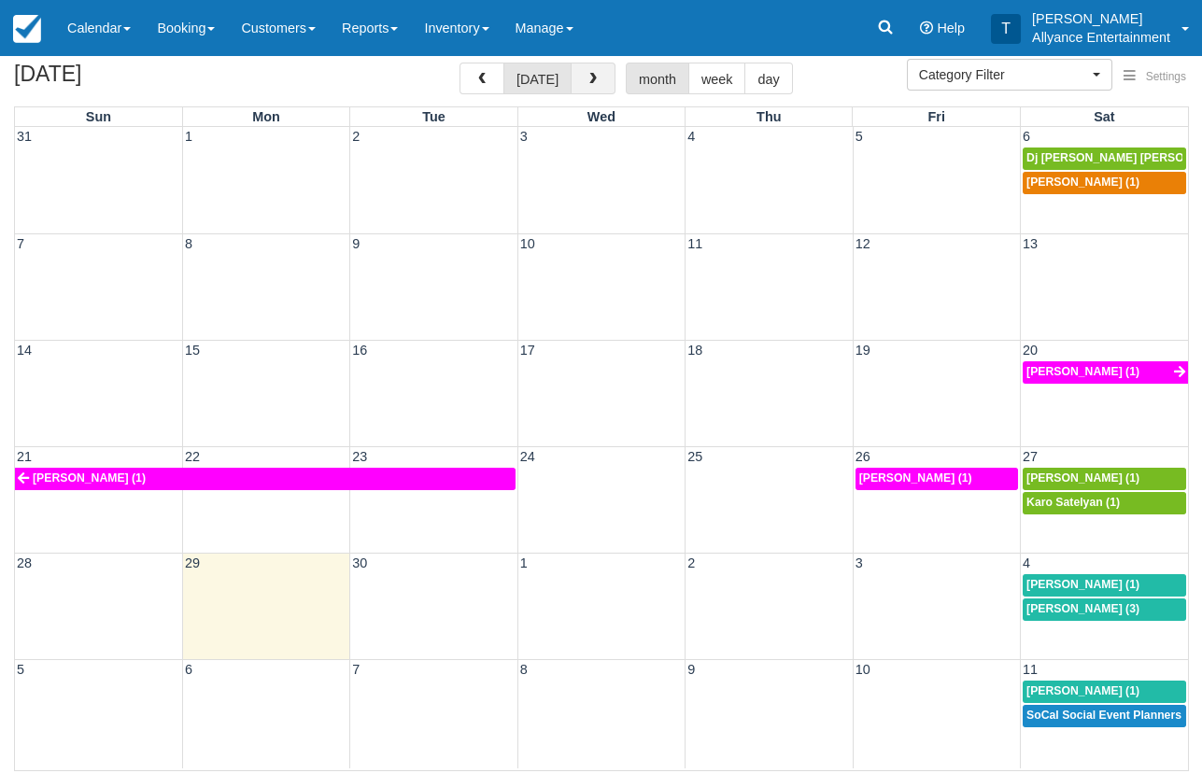
click at [590, 84] on span "button" at bounding box center [593, 79] width 13 height 13
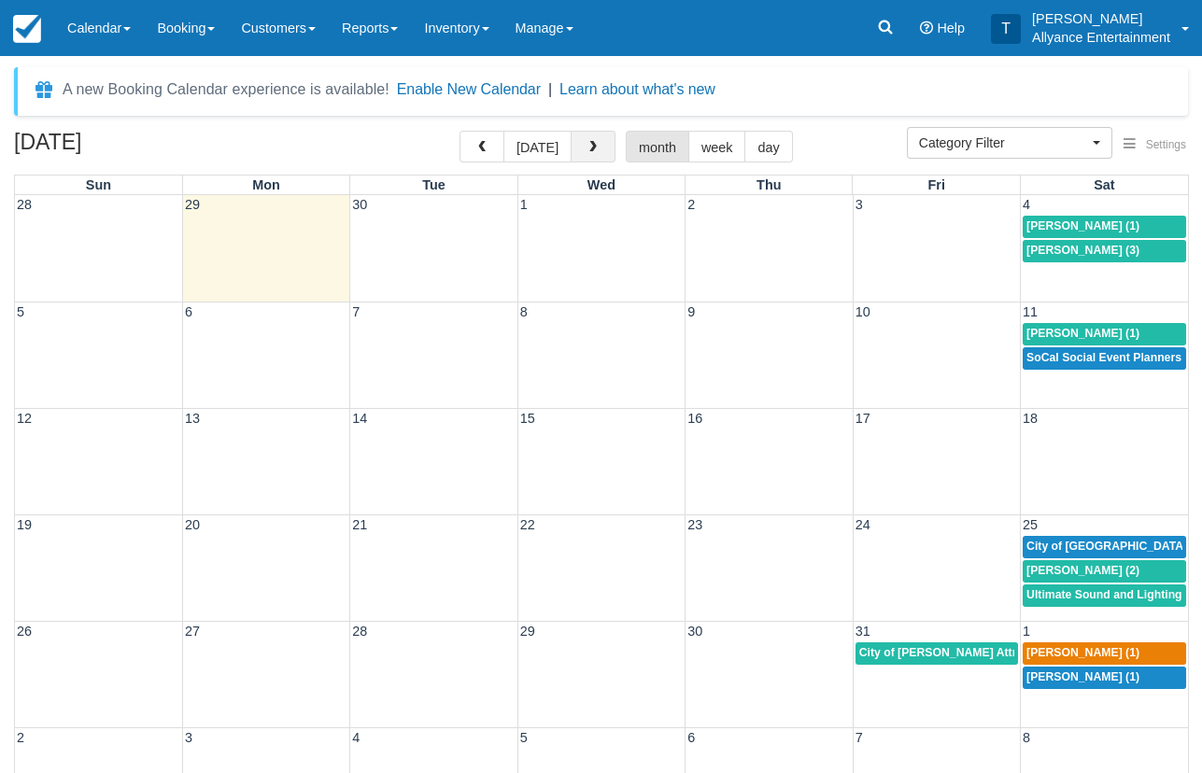
click at [588, 154] on button "button" at bounding box center [593, 147] width 45 height 32
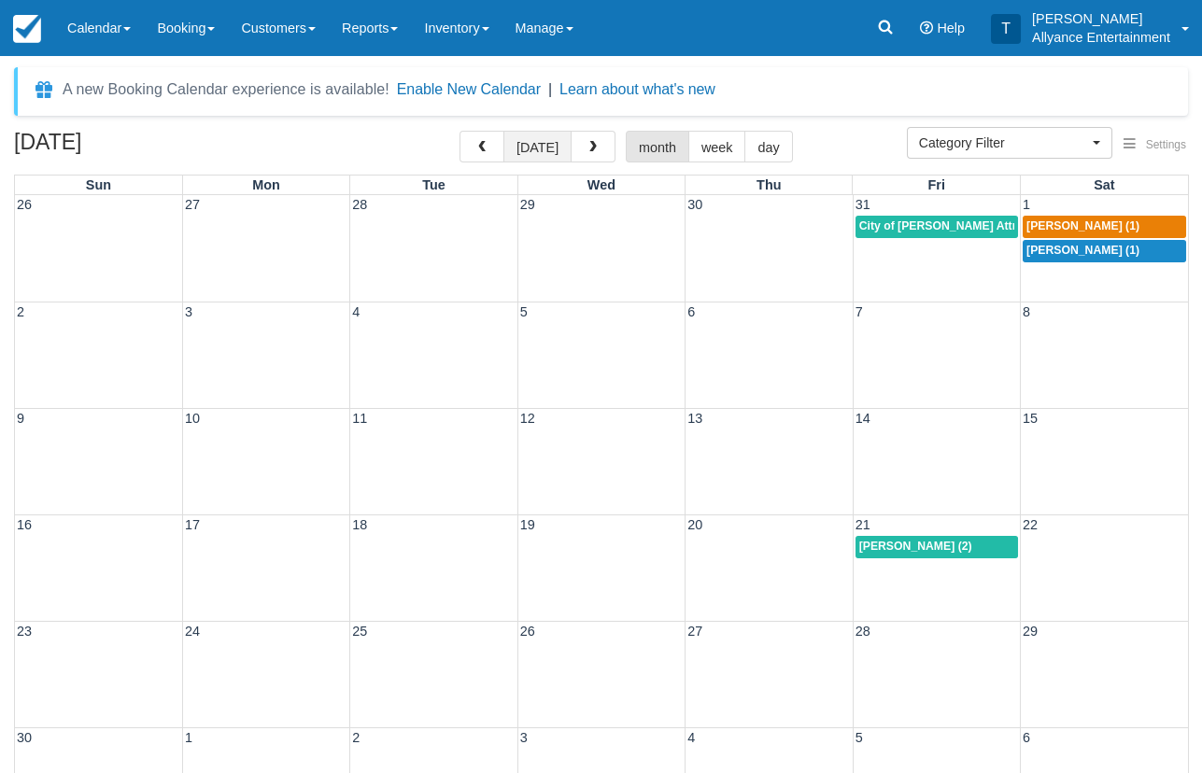
click at [533, 151] on button "[DATE]" at bounding box center [537, 147] width 68 height 32
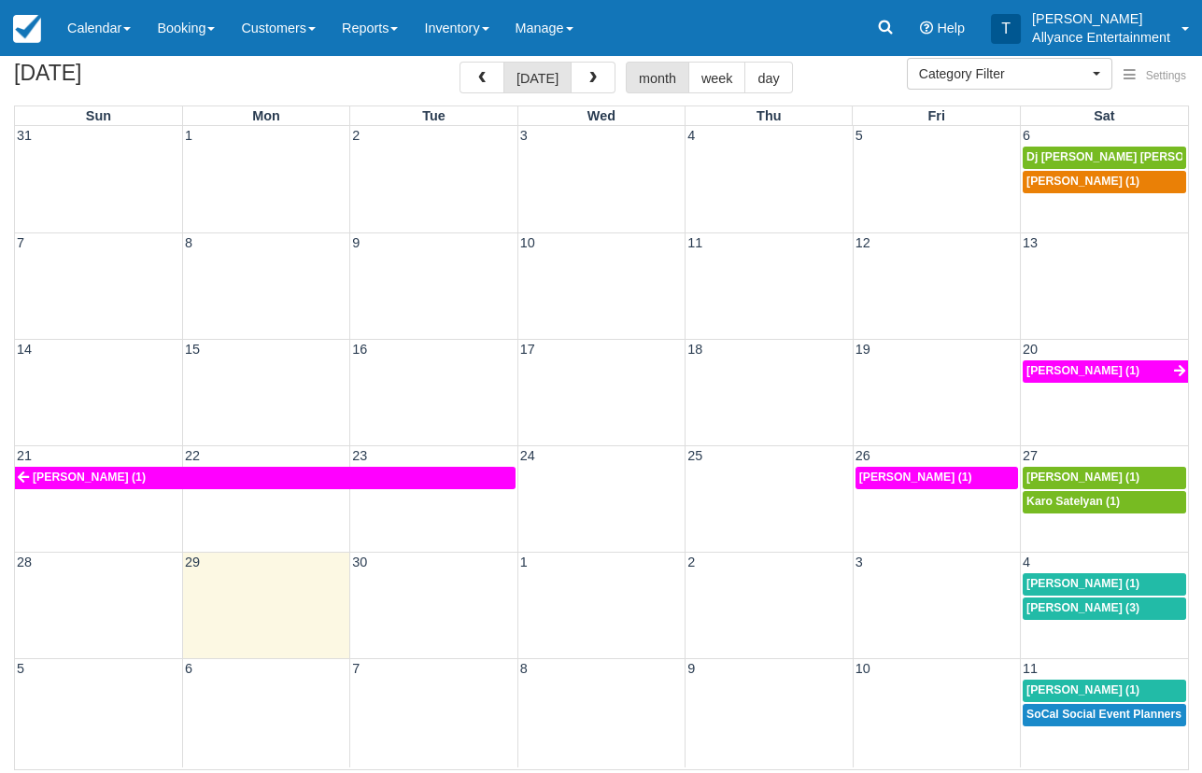
scroll to position [68, 0]
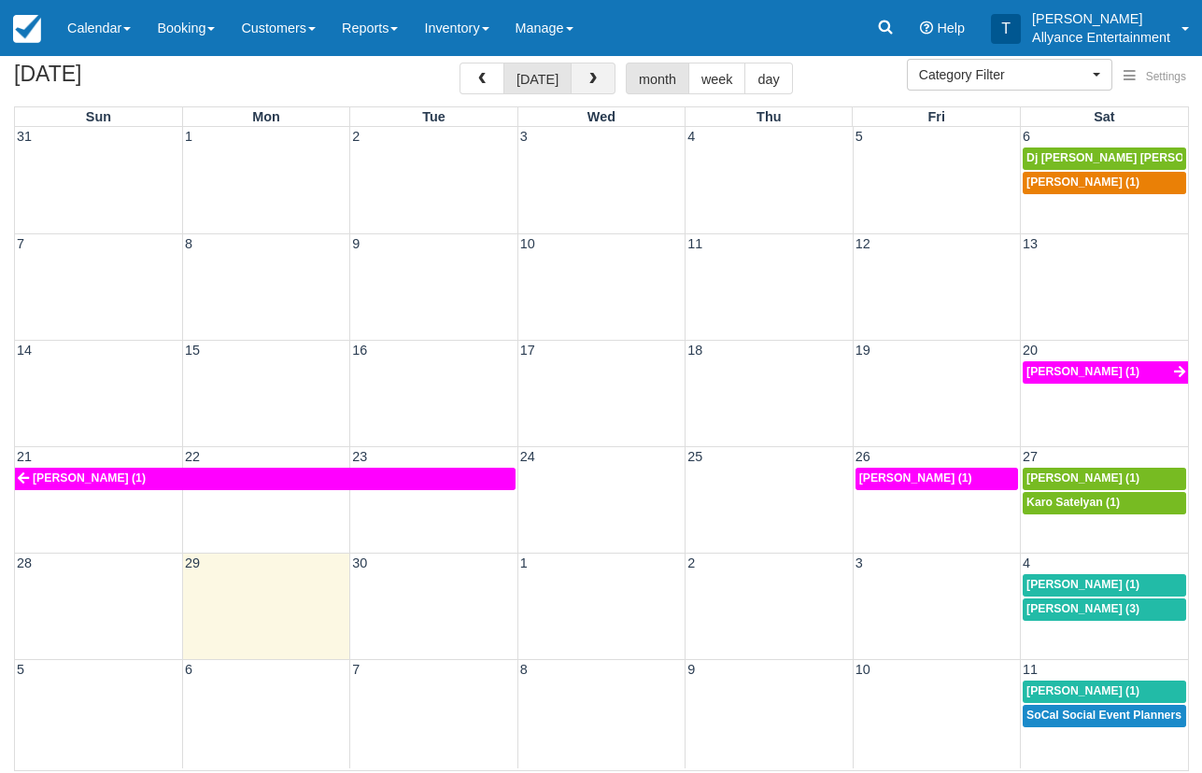
click at [601, 70] on button "button" at bounding box center [593, 79] width 45 height 32
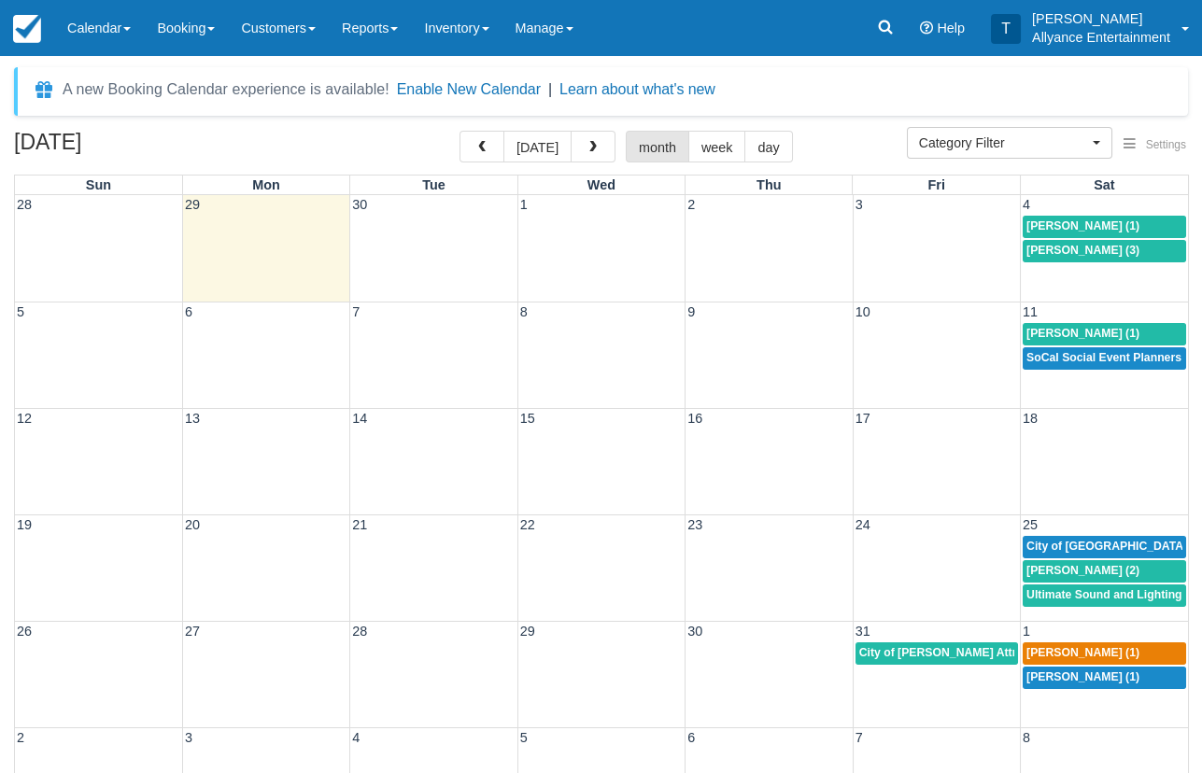
click at [1057, 284] on div "28 29 30 1 2 3 4 [PERSON_NAME] (1) [PERSON_NAME] (3)" at bounding box center [601, 248] width 1173 height 106
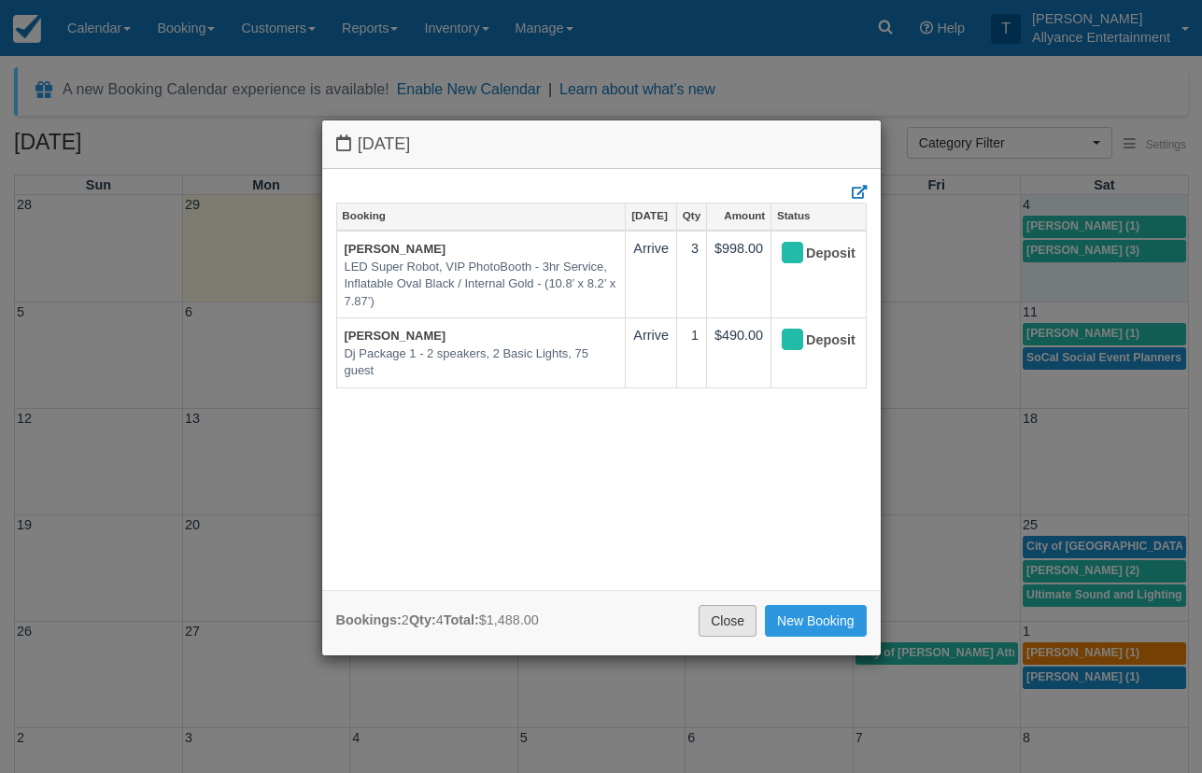
click at [728, 619] on link "Close" at bounding box center [728, 621] width 58 height 32
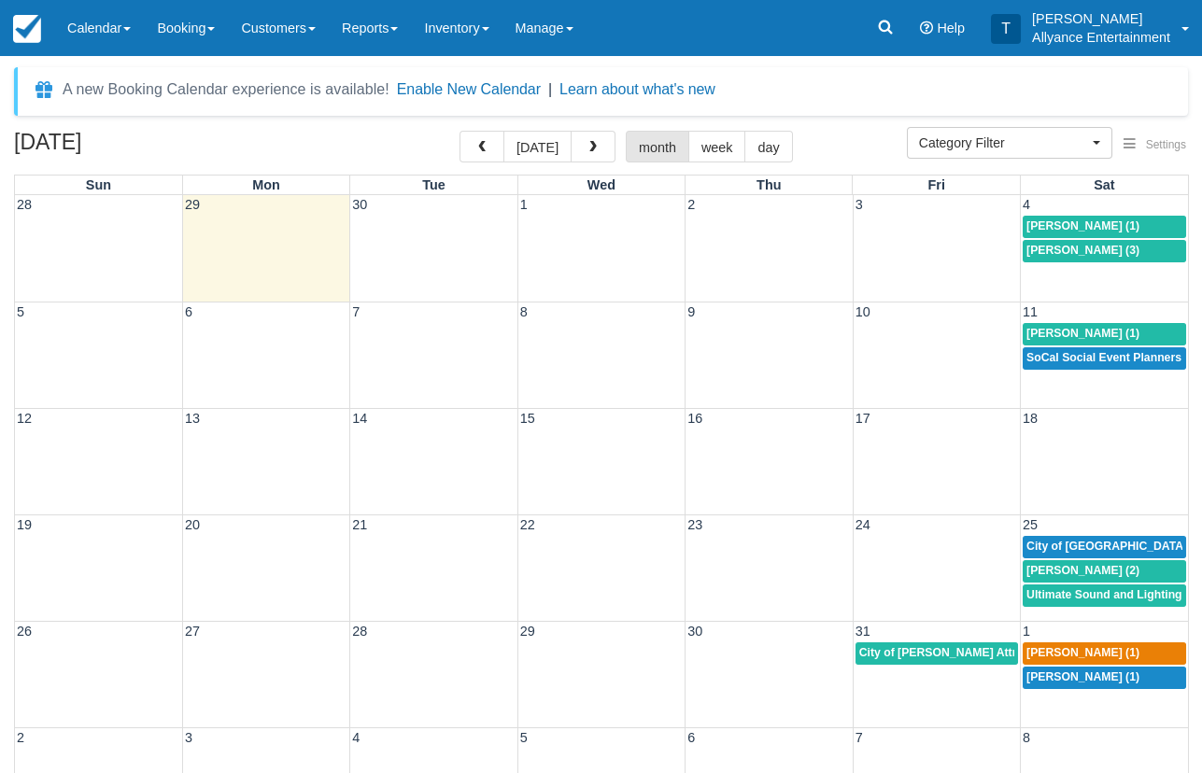
click at [1088, 390] on div "5 6 7 8 9 10 11 Goar Karapetian (1) SoCal Social Event Planners Attn; Janine (2)" at bounding box center [601, 355] width 1173 height 106
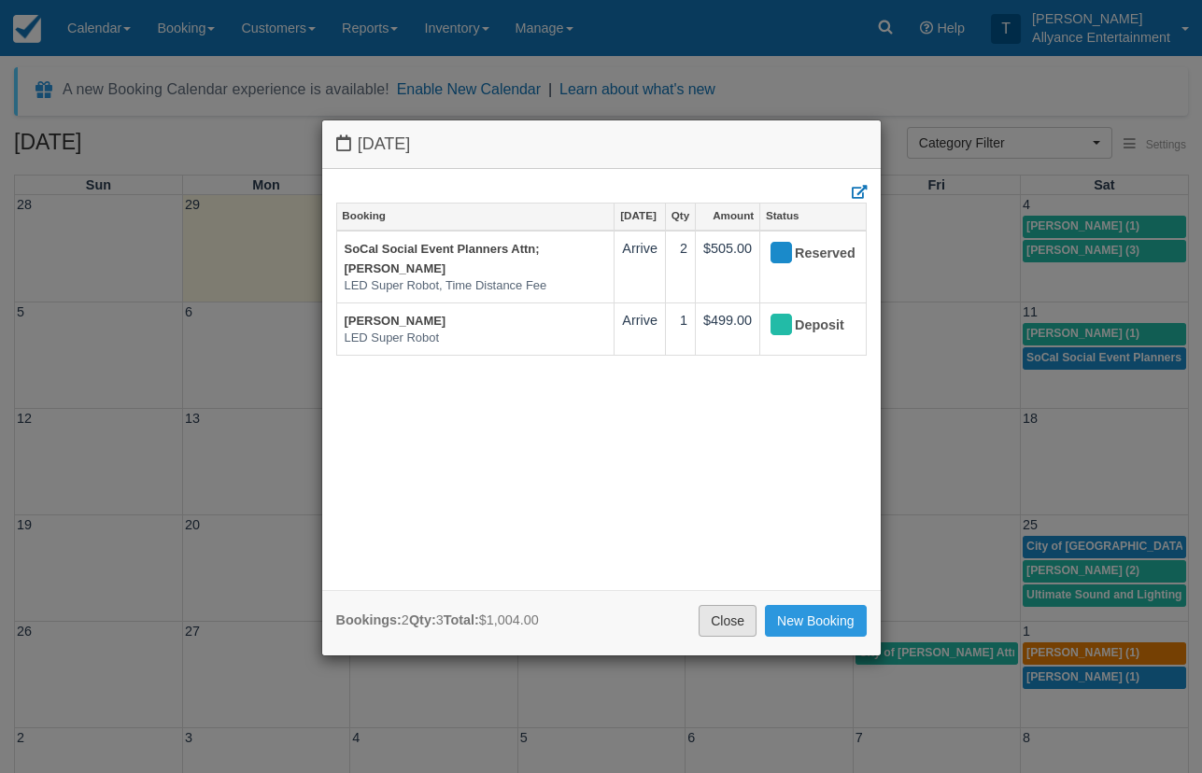
click at [722, 607] on link "Close" at bounding box center [728, 621] width 58 height 32
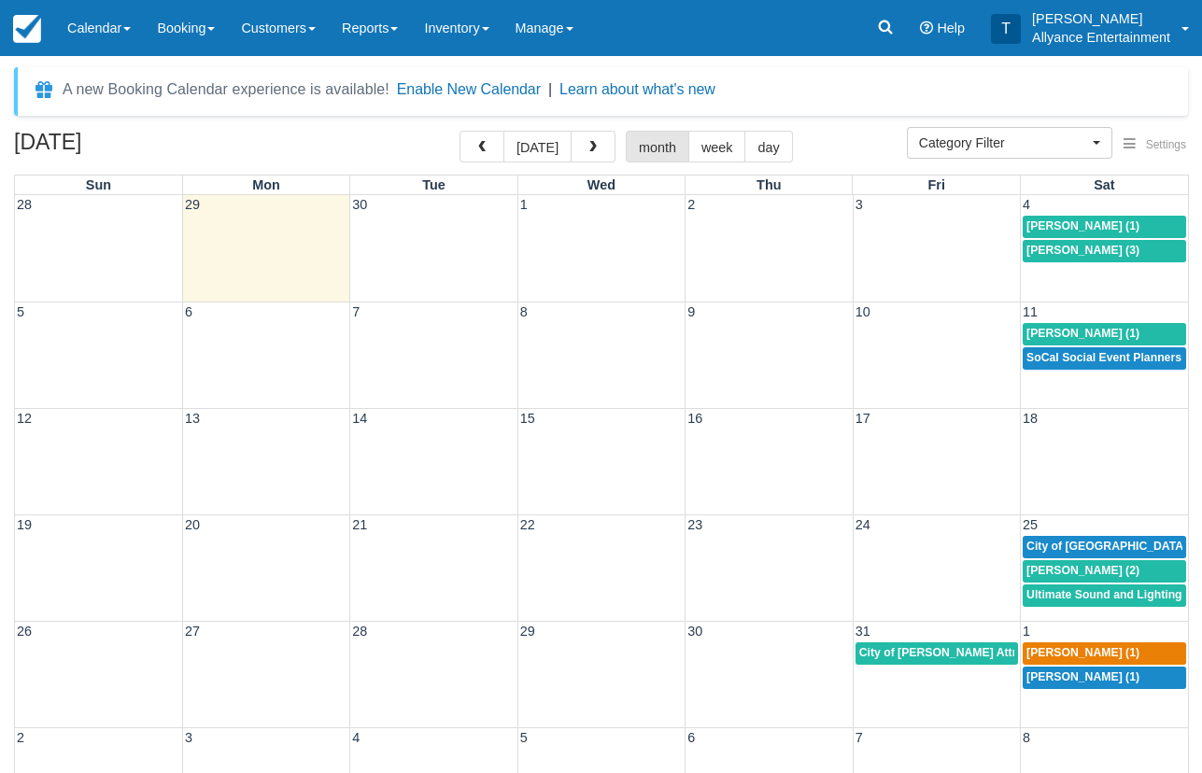
click at [1069, 523] on td "25" at bounding box center [1104, 526] width 167 height 20
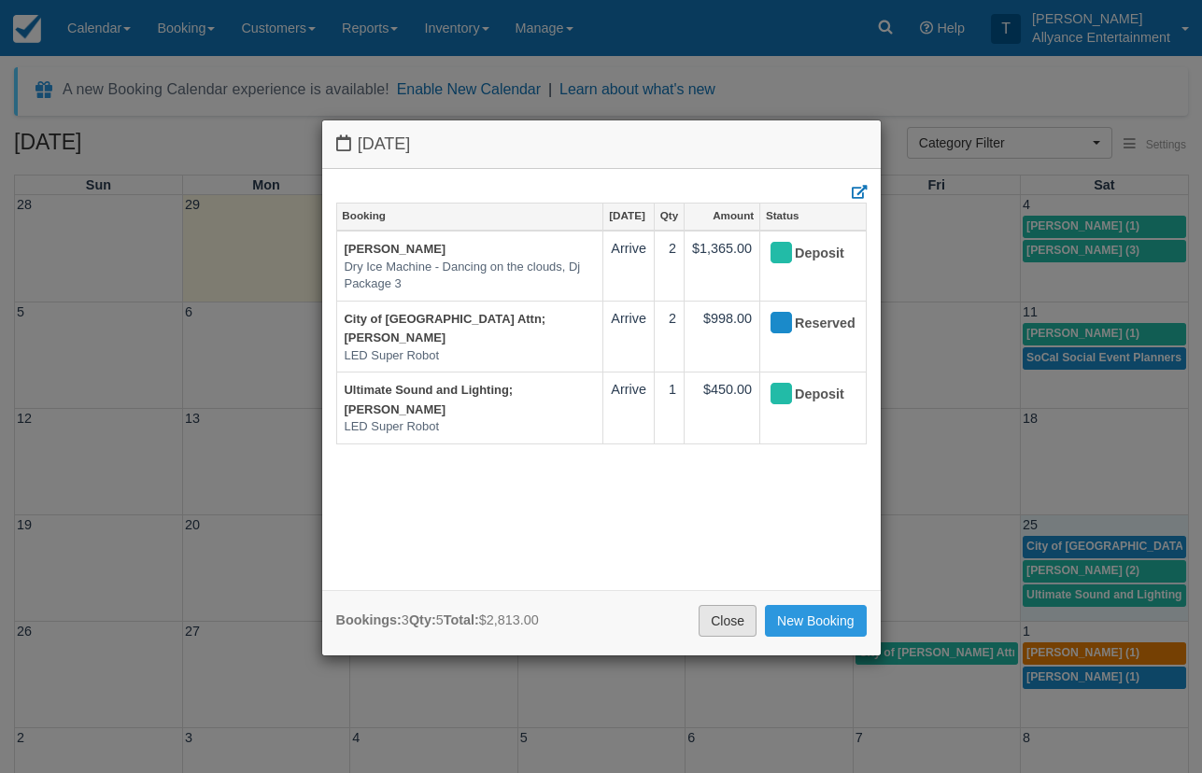
click at [719, 612] on link "Close" at bounding box center [728, 621] width 58 height 32
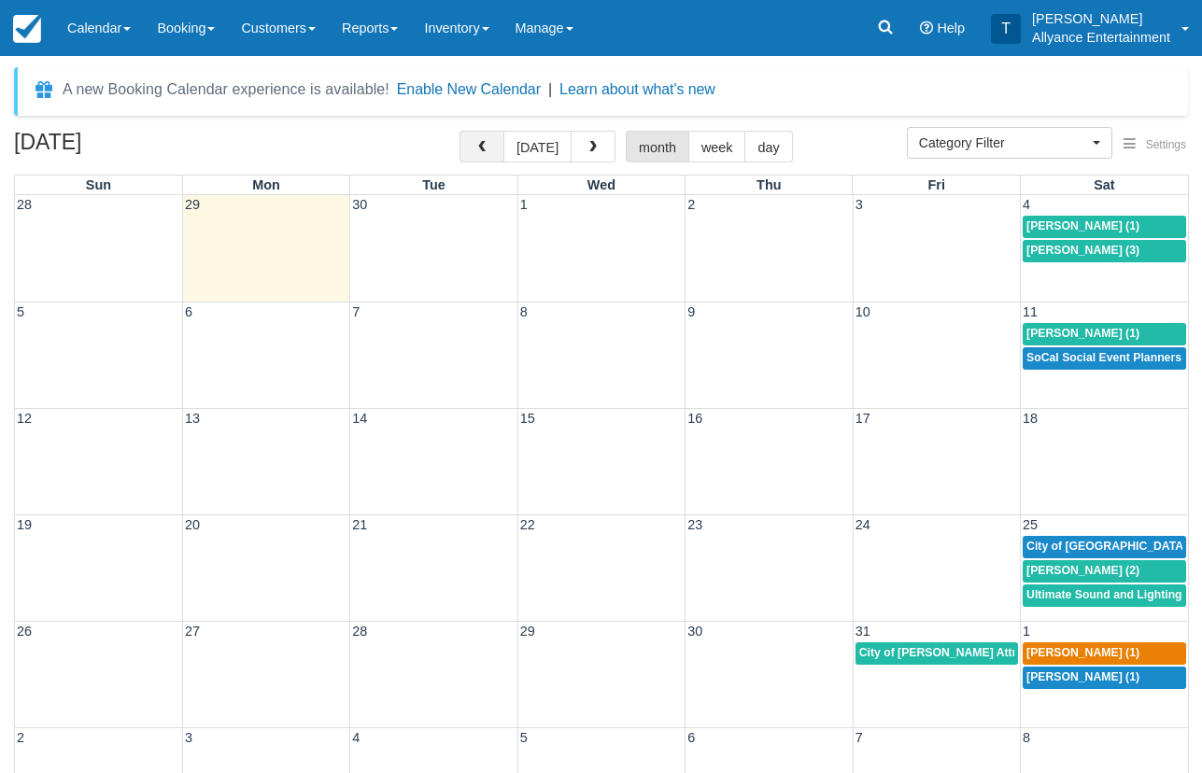
click at [488, 147] on span "button" at bounding box center [481, 147] width 13 height 13
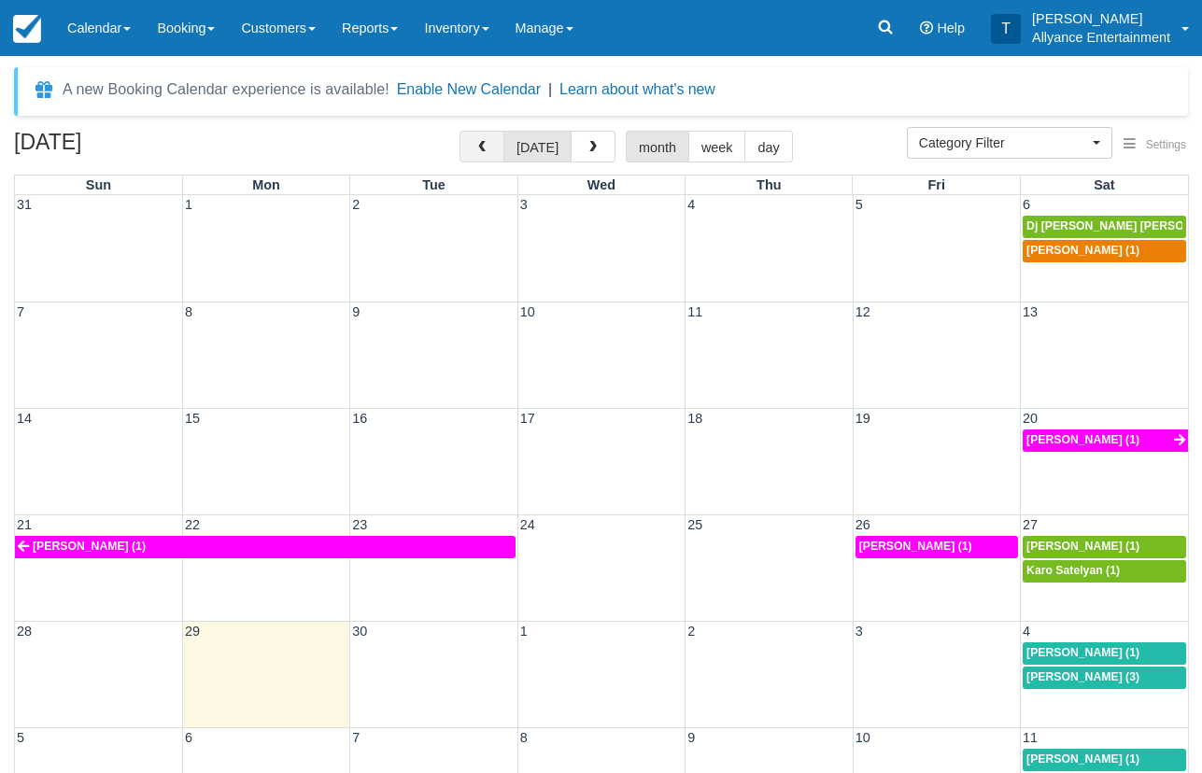
click at [488, 147] on span "button" at bounding box center [481, 147] width 13 height 13
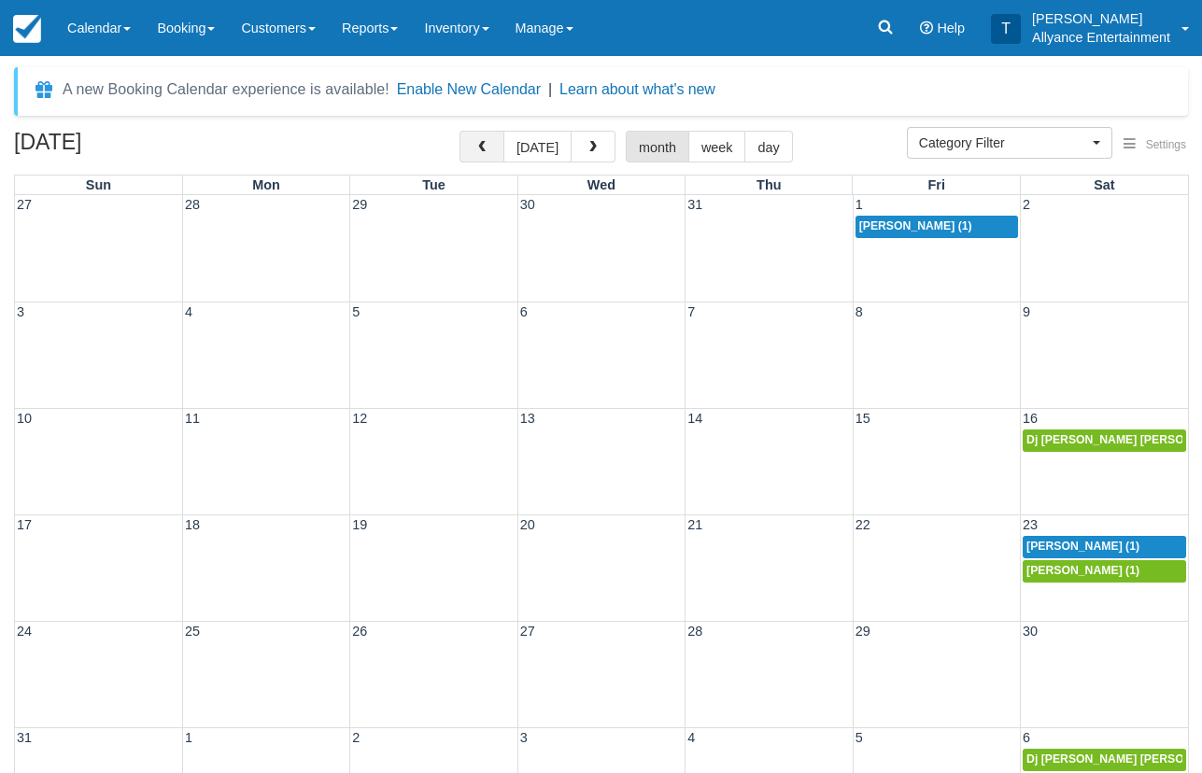
click at [488, 148] on span "button" at bounding box center [481, 147] width 13 height 13
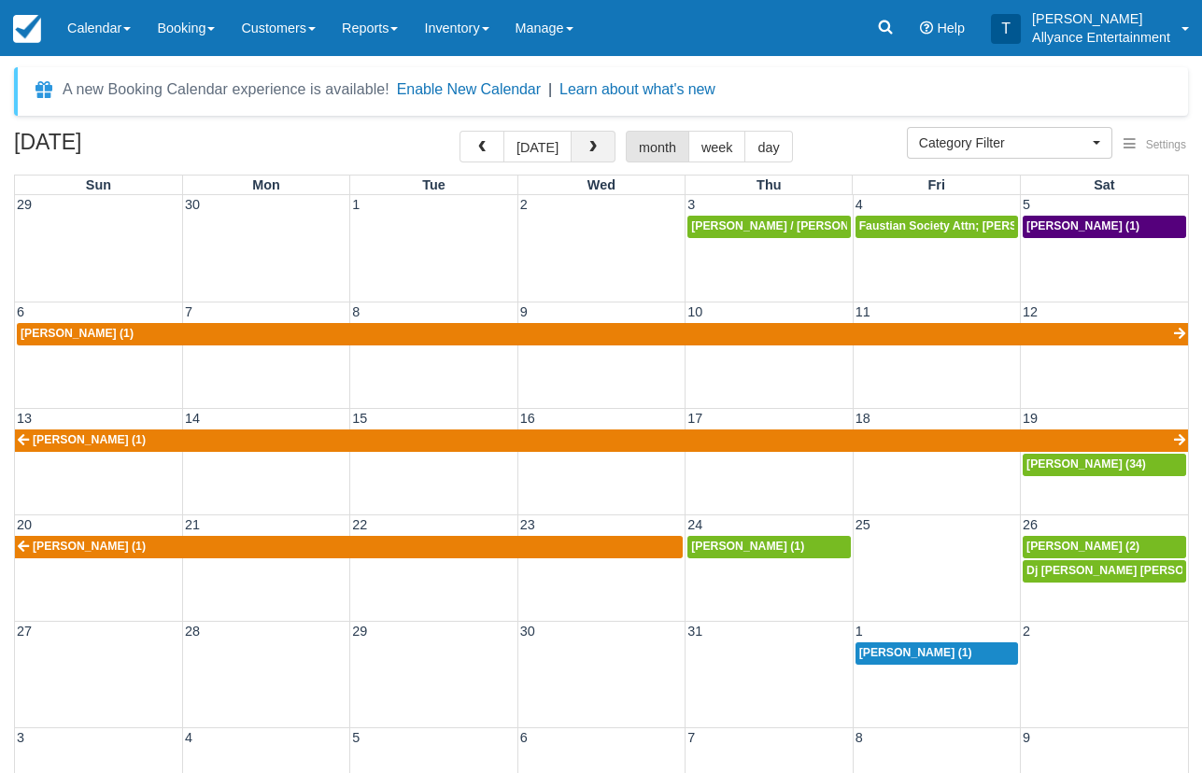
click at [588, 150] on span "button" at bounding box center [593, 147] width 13 height 13
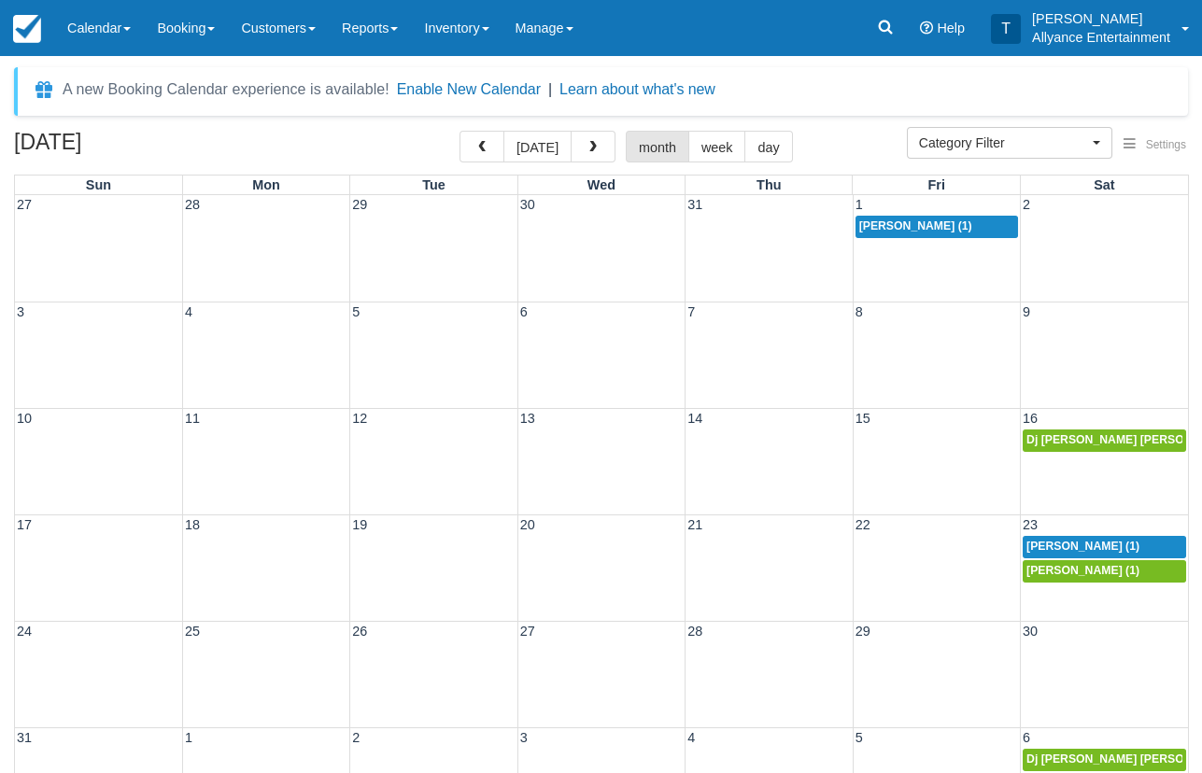
click at [912, 270] on div "27 28 29 30 31 1 2 Adam Linares (1)" at bounding box center [601, 248] width 1173 height 106
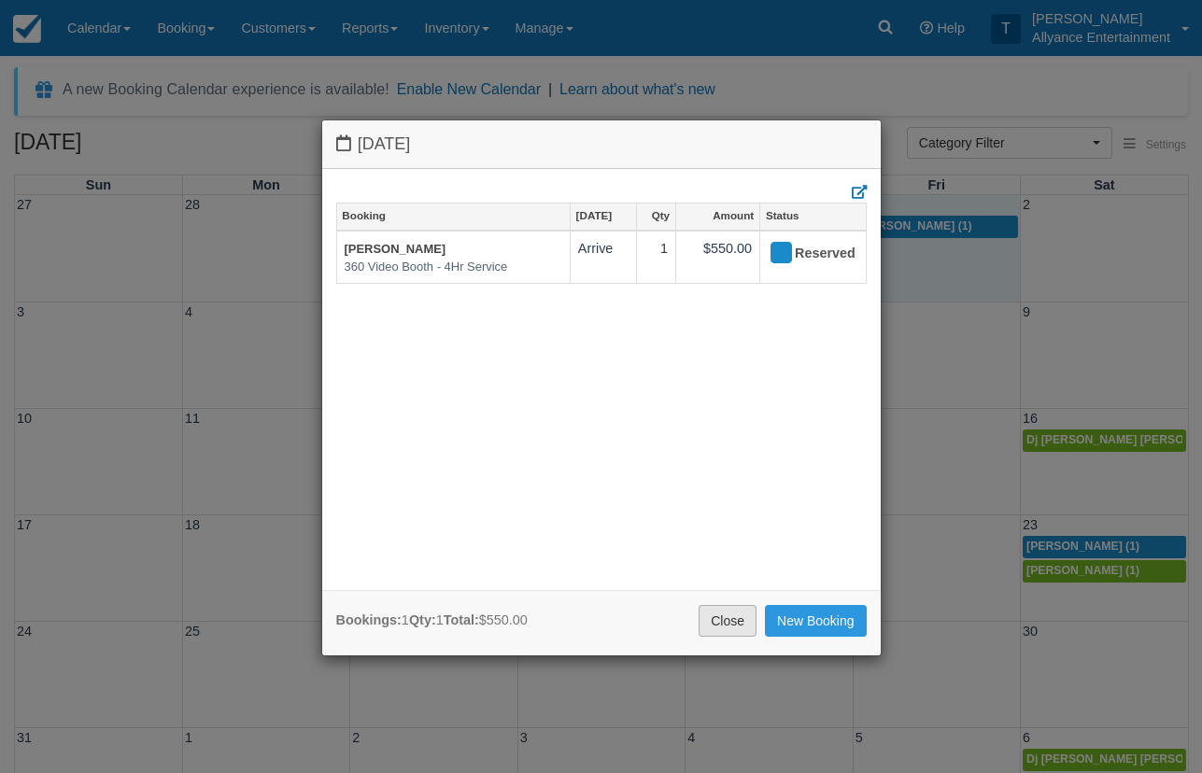
click at [716, 622] on link "Close" at bounding box center [728, 621] width 58 height 32
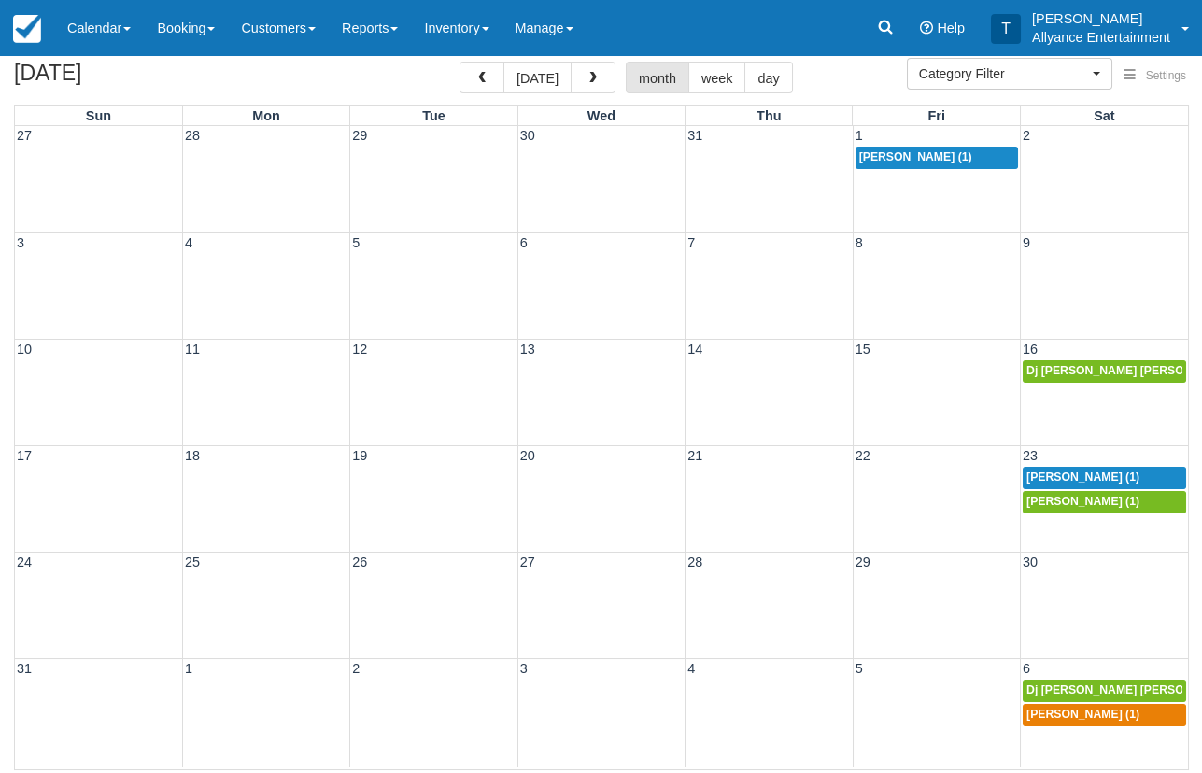
scroll to position [68, 0]
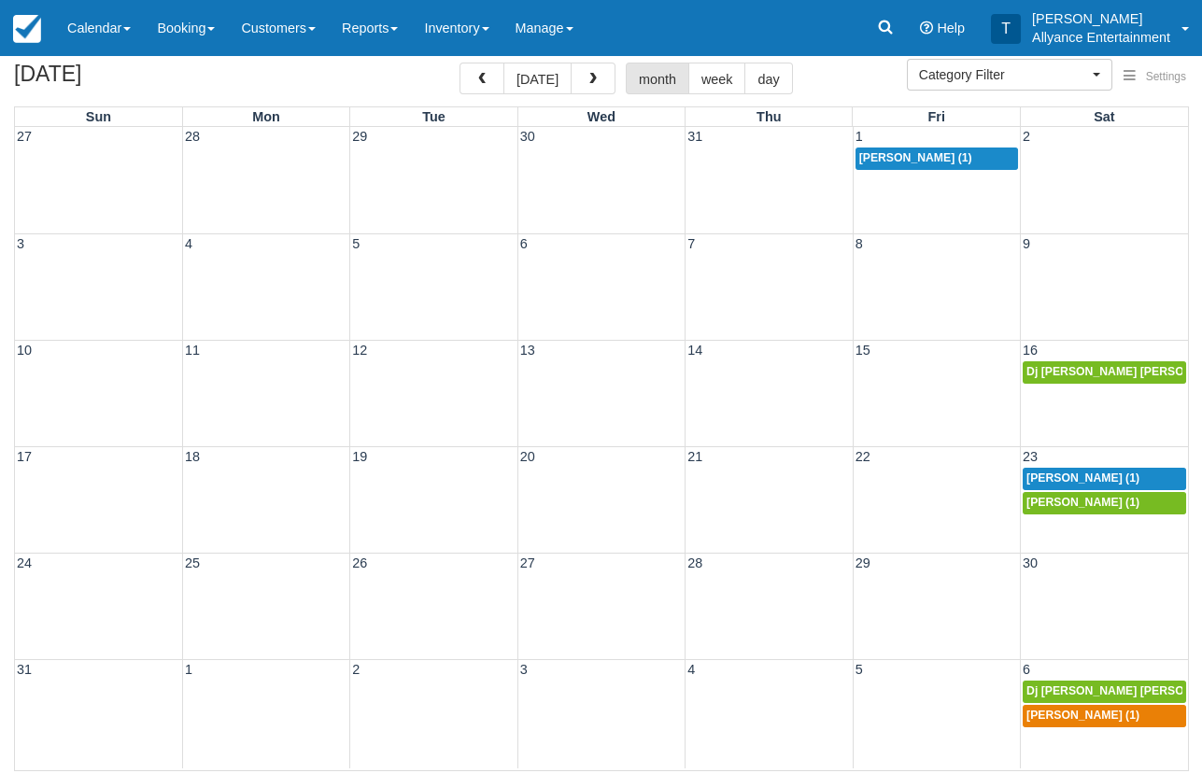
click at [1044, 519] on div "17 18 19 20 21 22 23 Carlos Ramirez (1) Carmen Cervantes (1)" at bounding box center [601, 499] width 1173 height 106
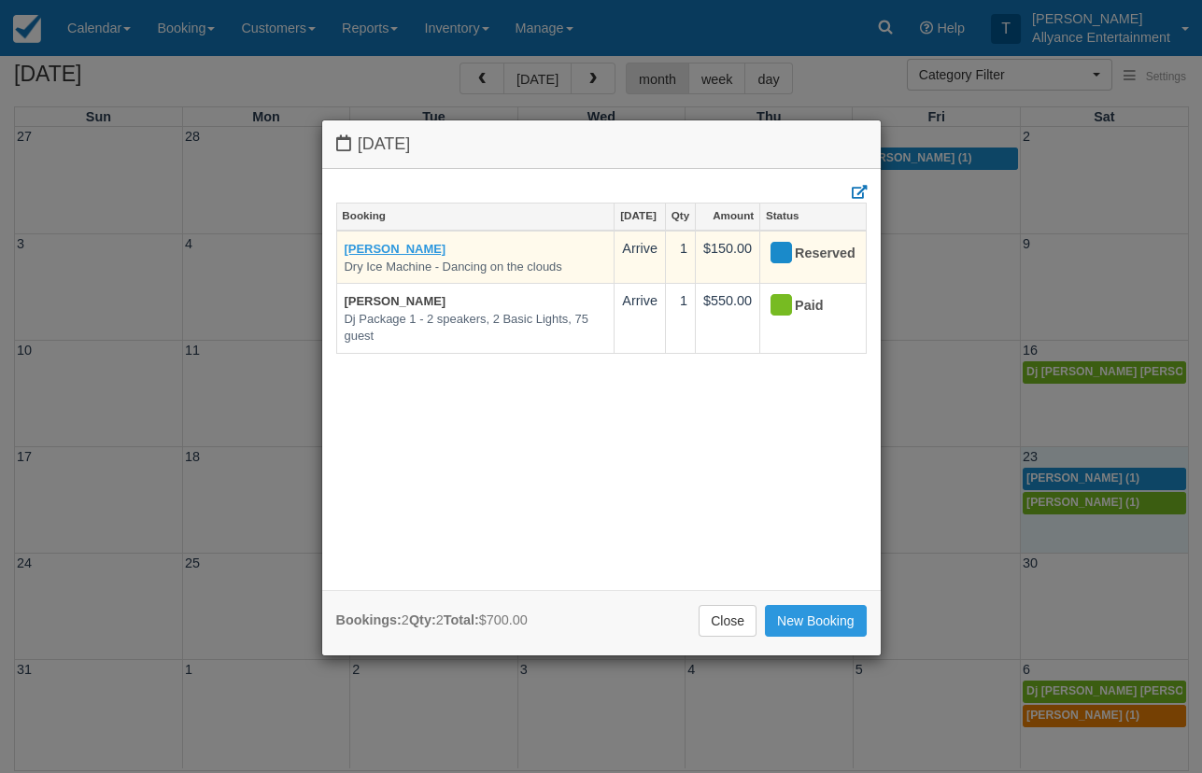
click at [382, 242] on link "Carlos Ramirez" at bounding box center [396, 249] width 102 height 14
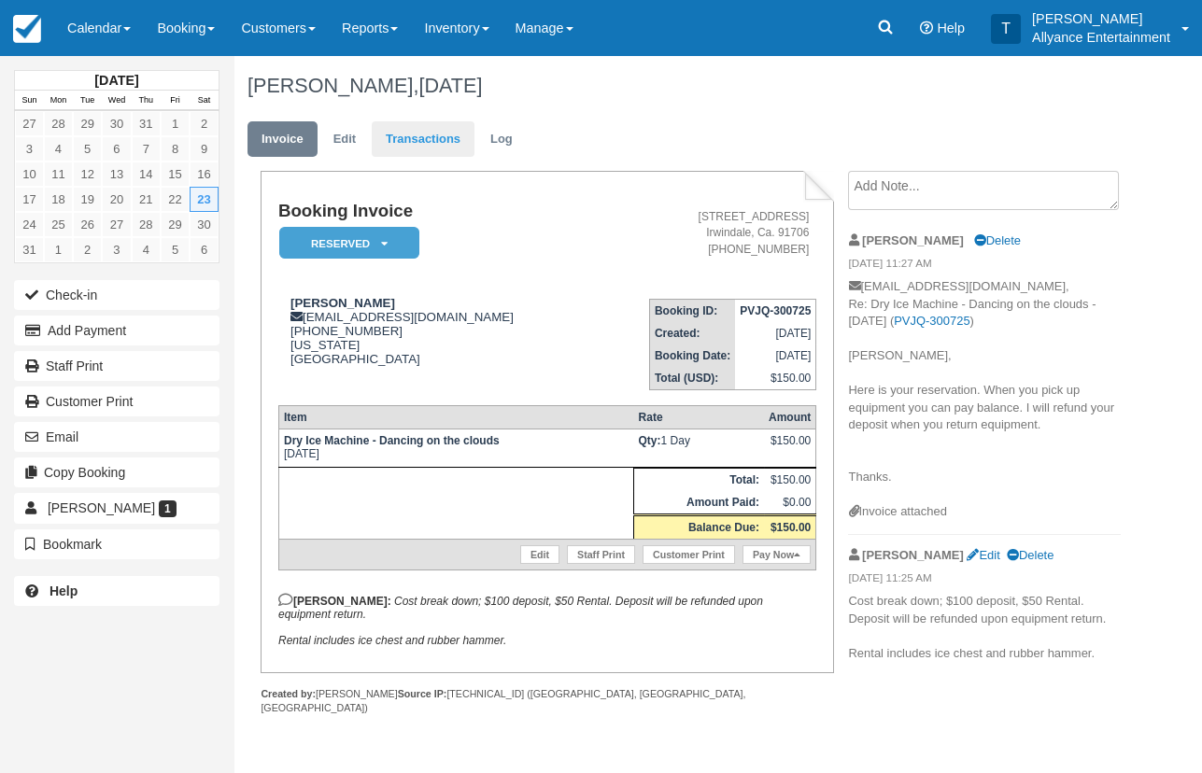
click at [424, 143] on link "Transactions" at bounding box center [423, 139] width 103 height 36
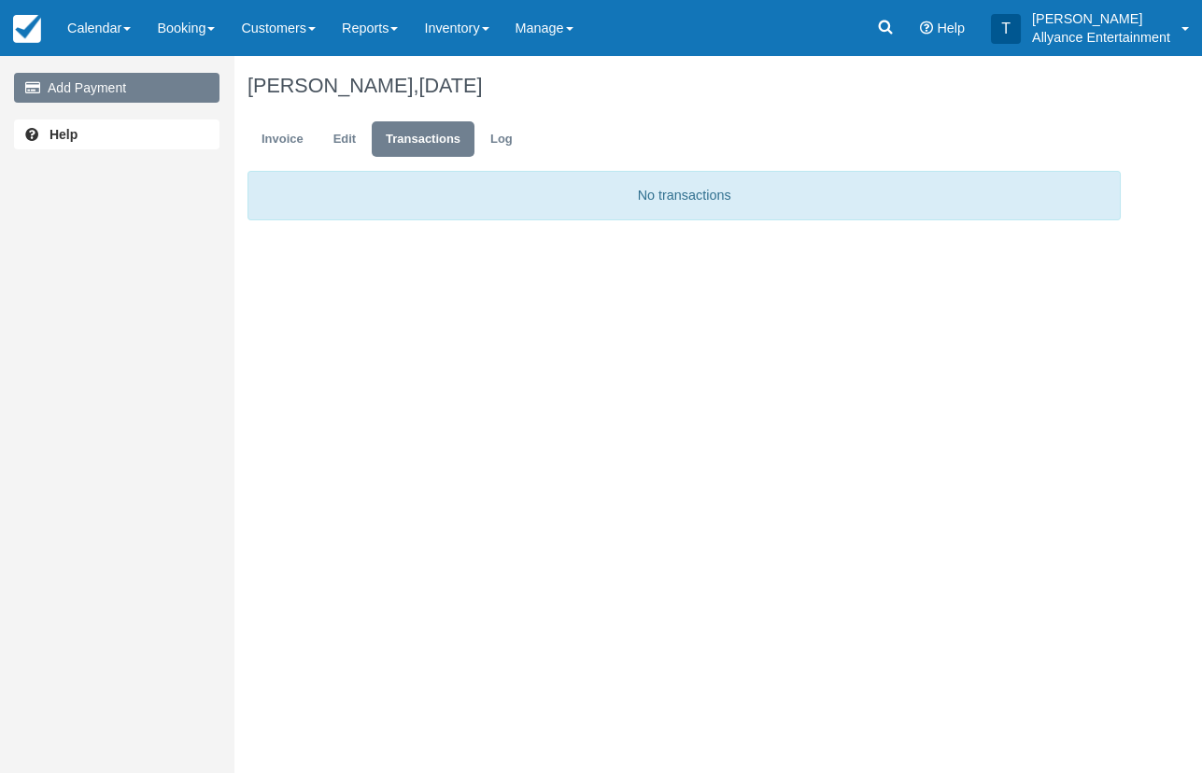
click at [162, 92] on link "Add Payment" at bounding box center [116, 88] width 205 height 30
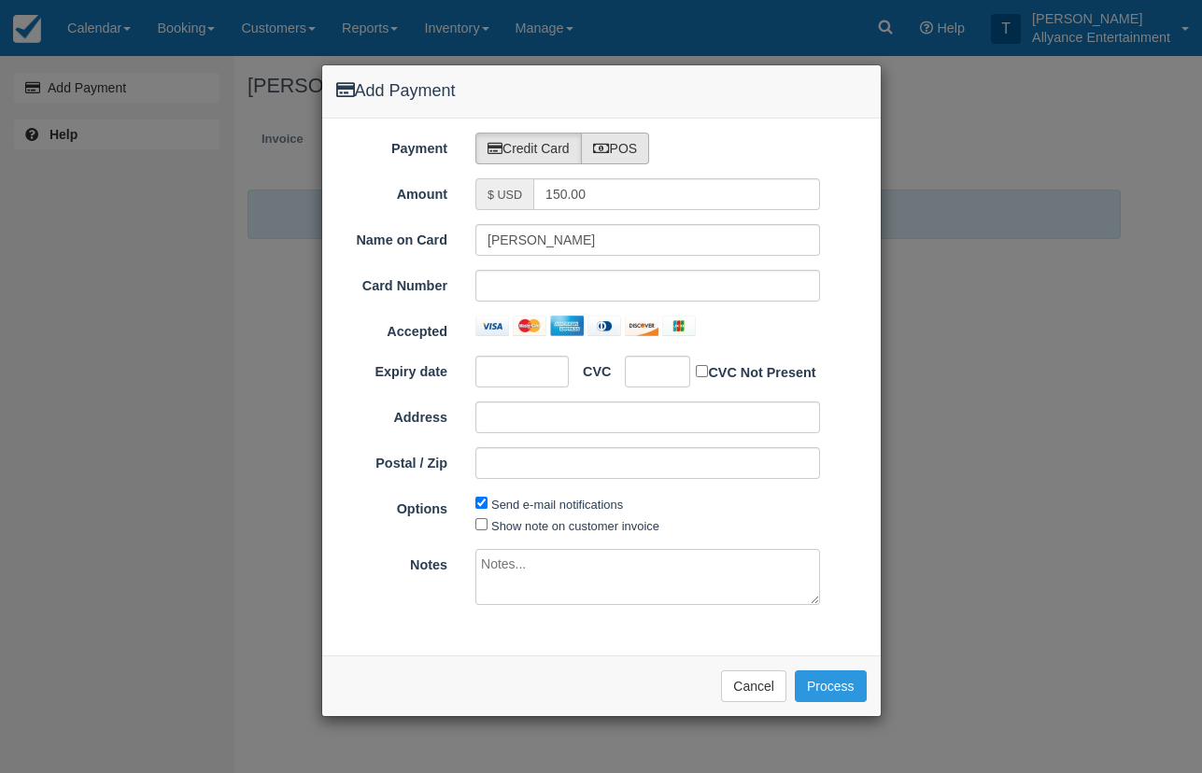
click at [626, 139] on label "POS" at bounding box center [615, 149] width 69 height 32
radio input "true"
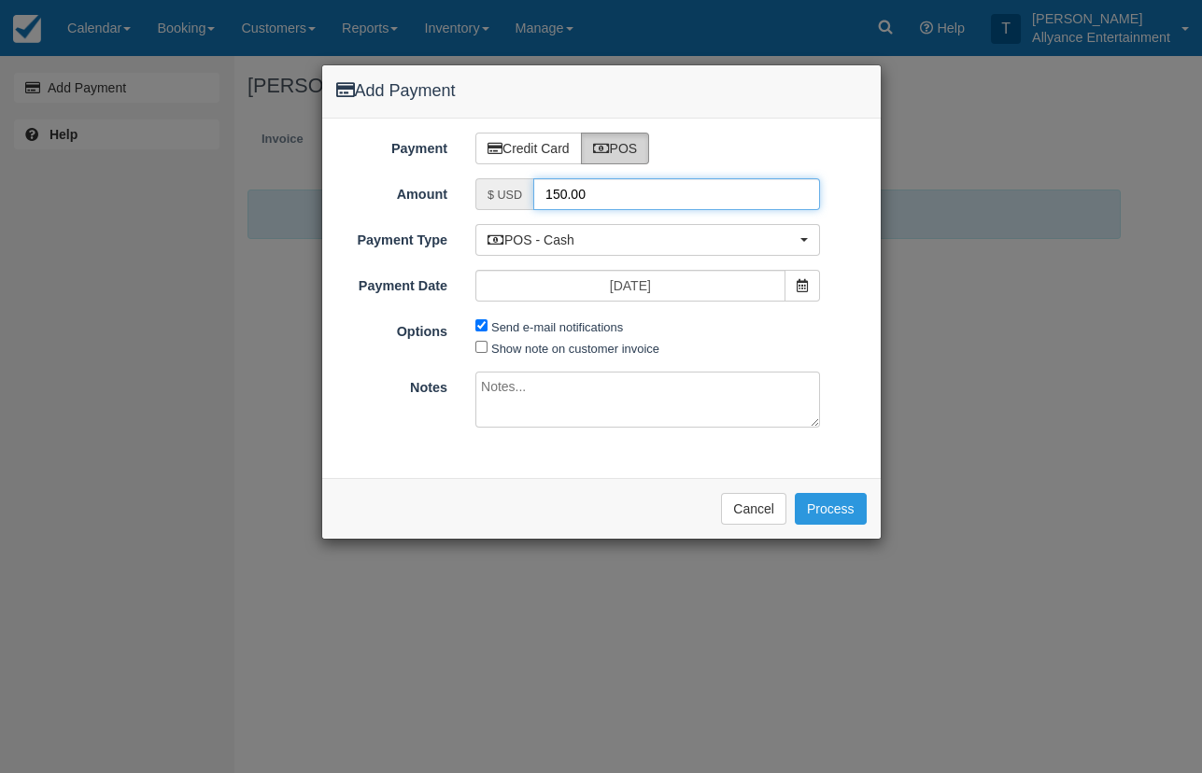
click at [552, 189] on input "150.00" at bounding box center [676, 194] width 287 height 32
click at [748, 504] on button "Cancel" at bounding box center [753, 509] width 65 height 32
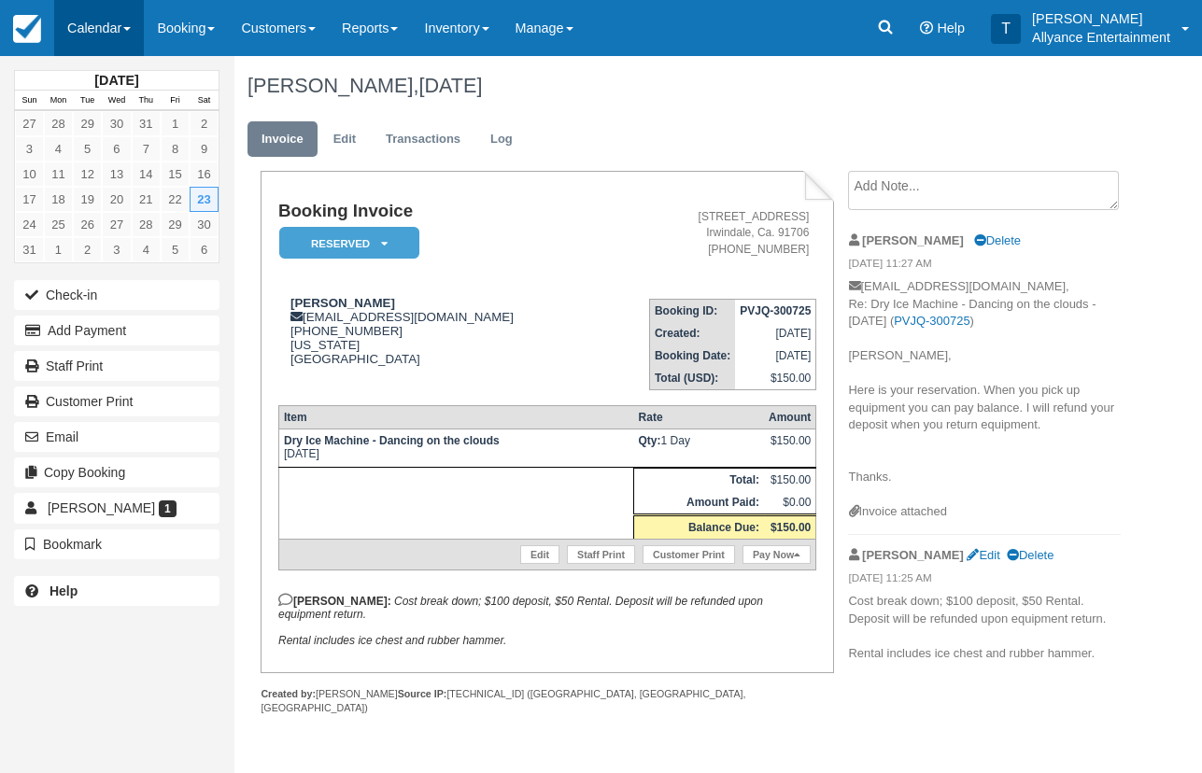
click at [106, 20] on link "Calendar" at bounding box center [99, 28] width 90 height 56
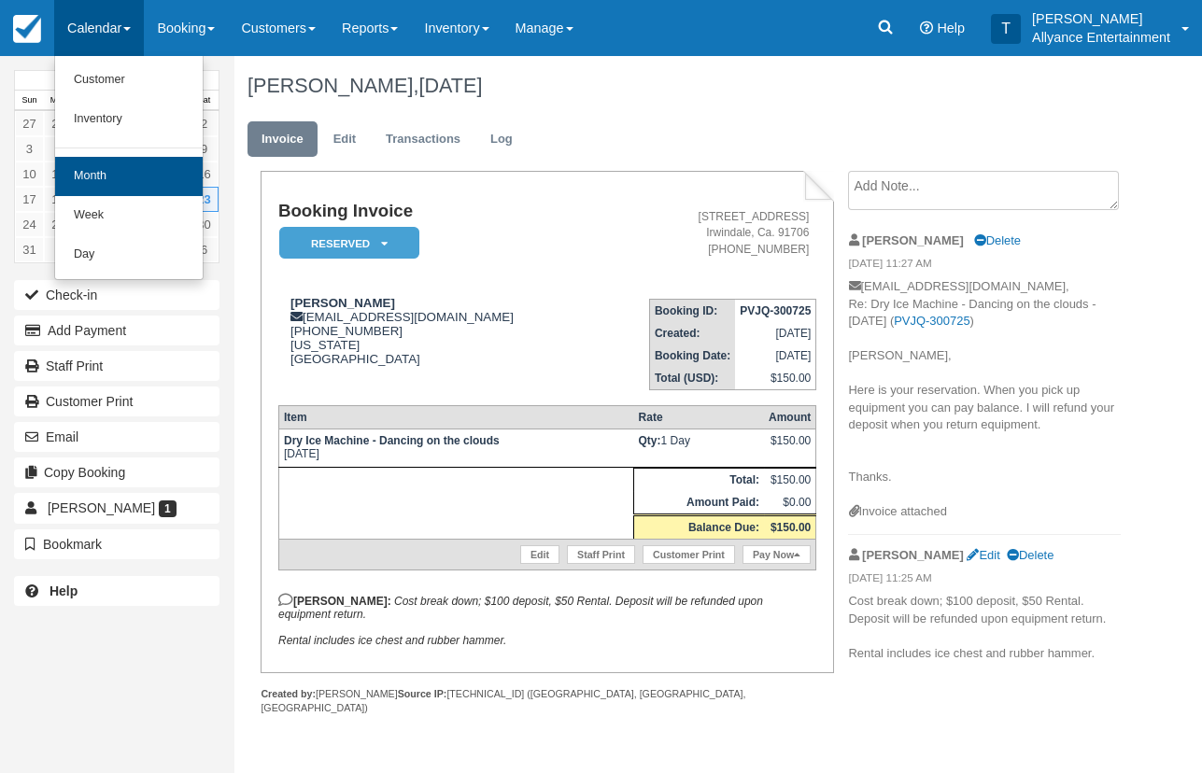
click at [87, 172] on link "Month" at bounding box center [129, 176] width 148 height 39
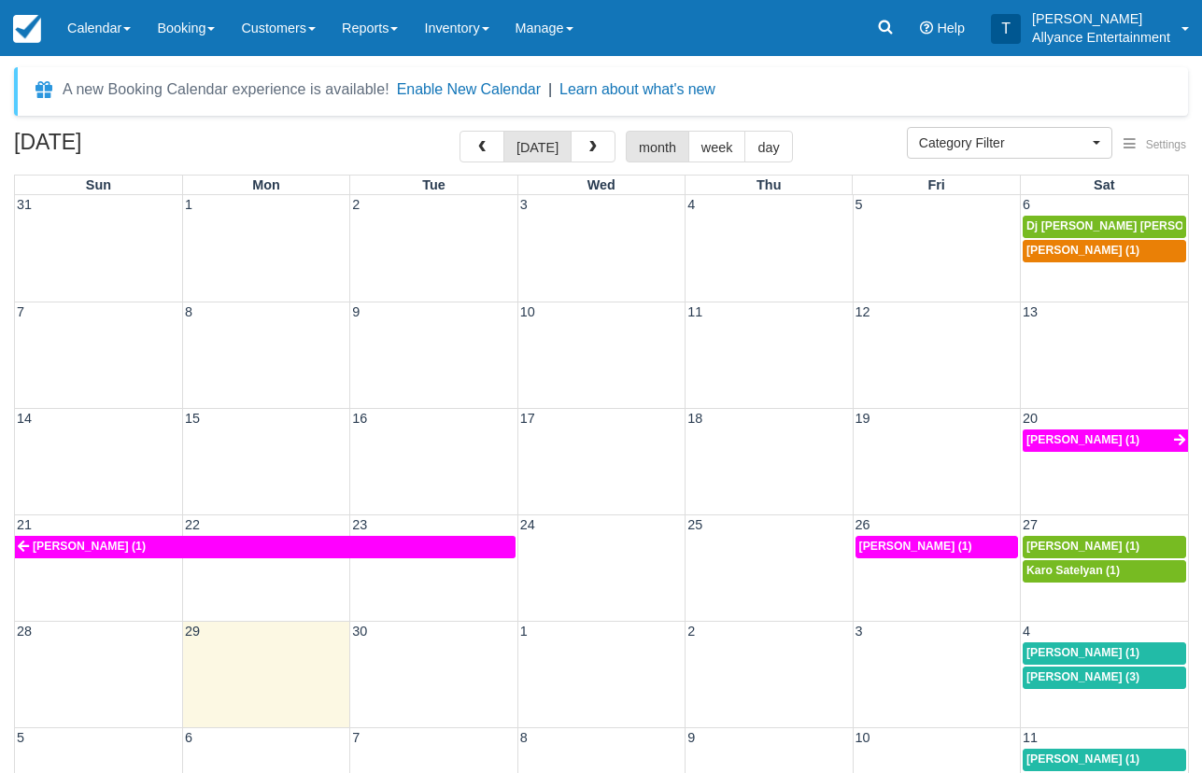
select select
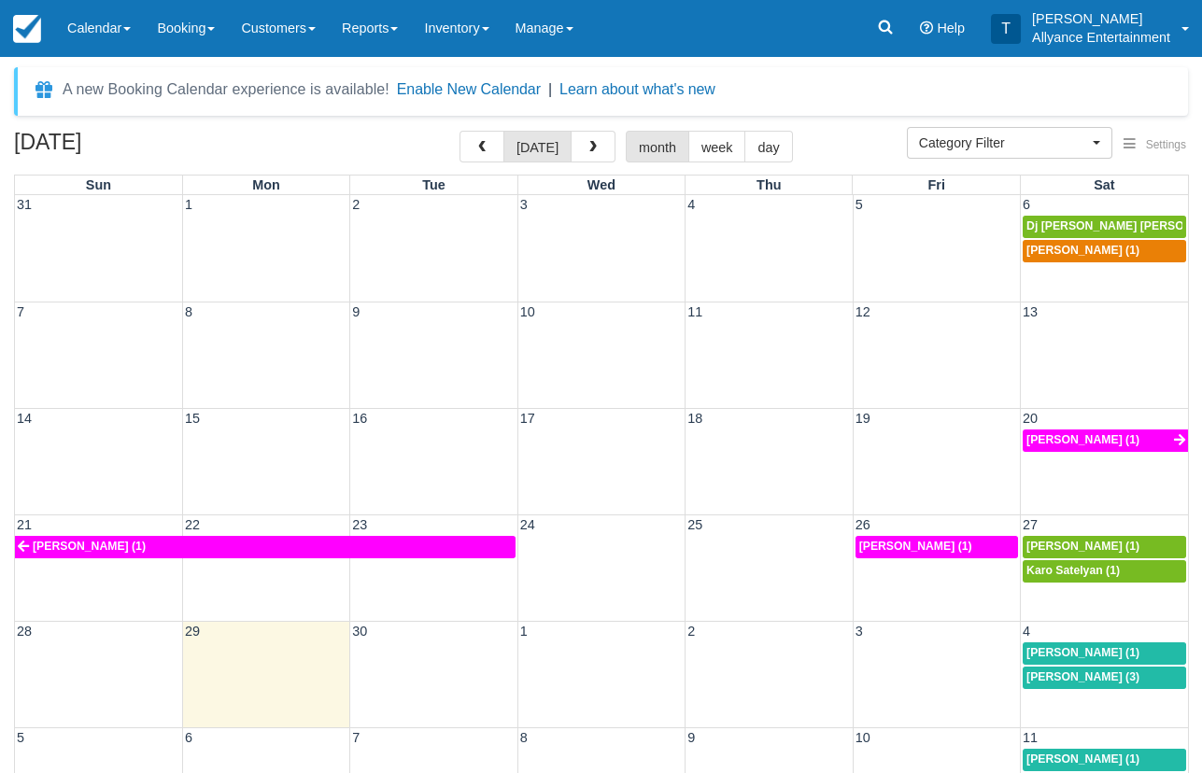
click at [1055, 274] on div "31 1 2 3 4 5 6 Dj Sam Sam (1) Jose A Barros (1)" at bounding box center [601, 248] width 1173 height 106
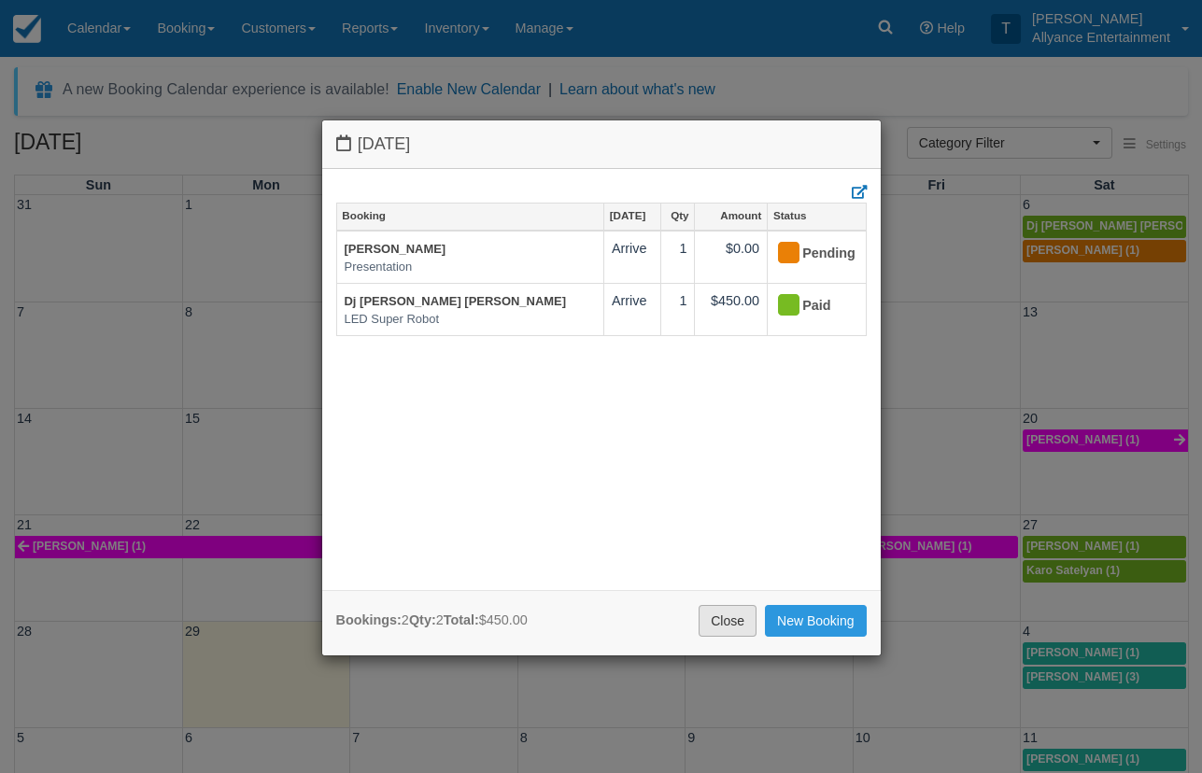
click at [717, 613] on link "Close" at bounding box center [728, 621] width 58 height 32
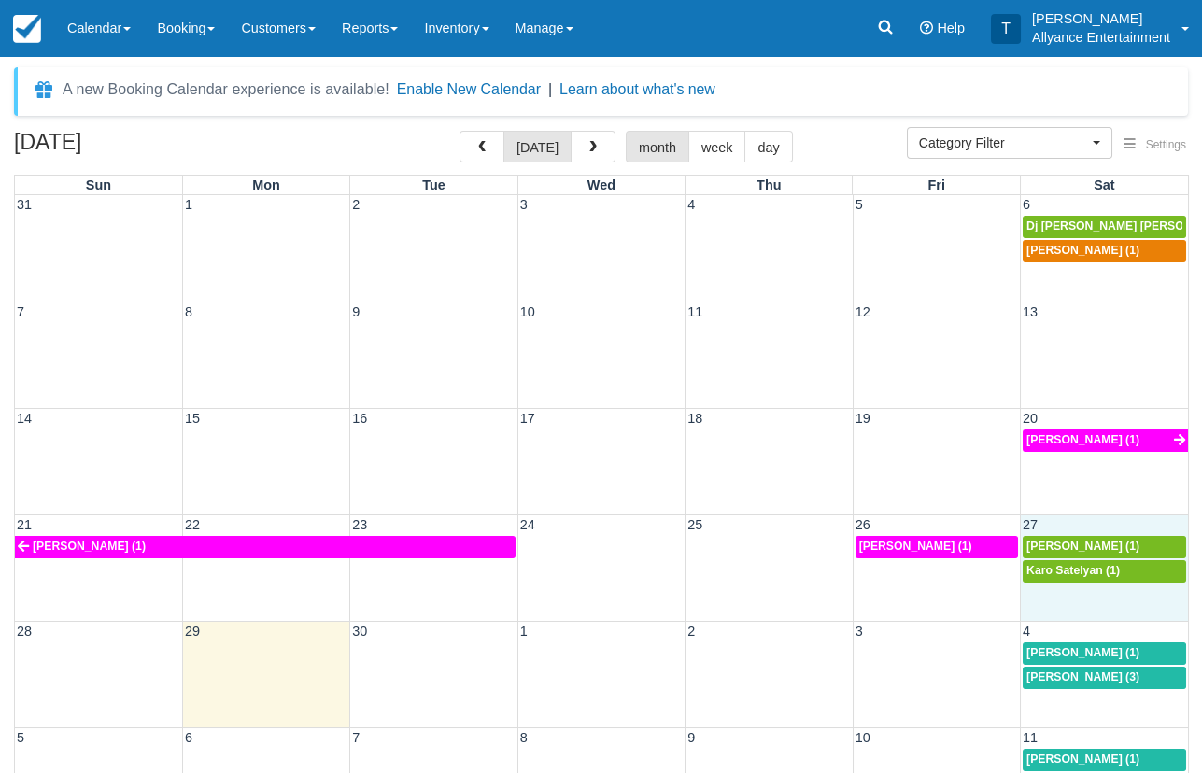
click at [1058, 594] on div "21 22 23 24 25 26 27 Jose A Barros (1) Jose A Barros (1) Angela Arista (1) Karo…" at bounding box center [601, 568] width 1173 height 106
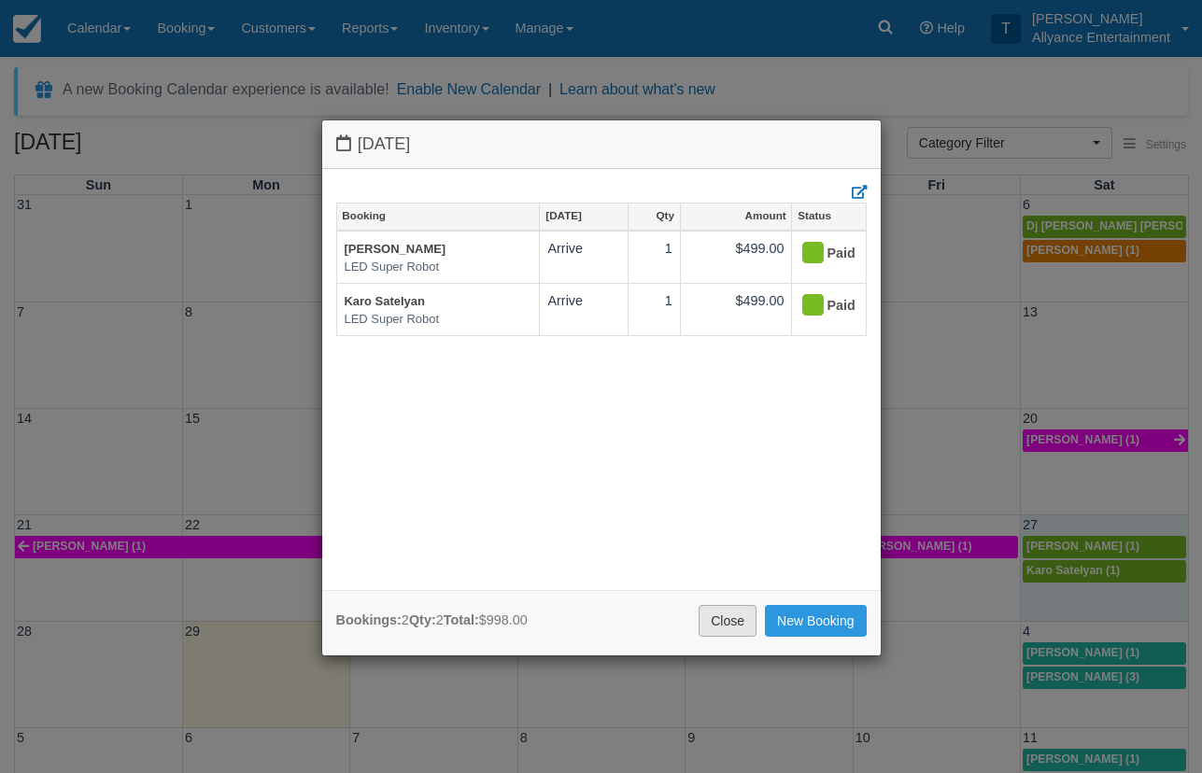
click at [717, 612] on link "Close" at bounding box center [728, 621] width 58 height 32
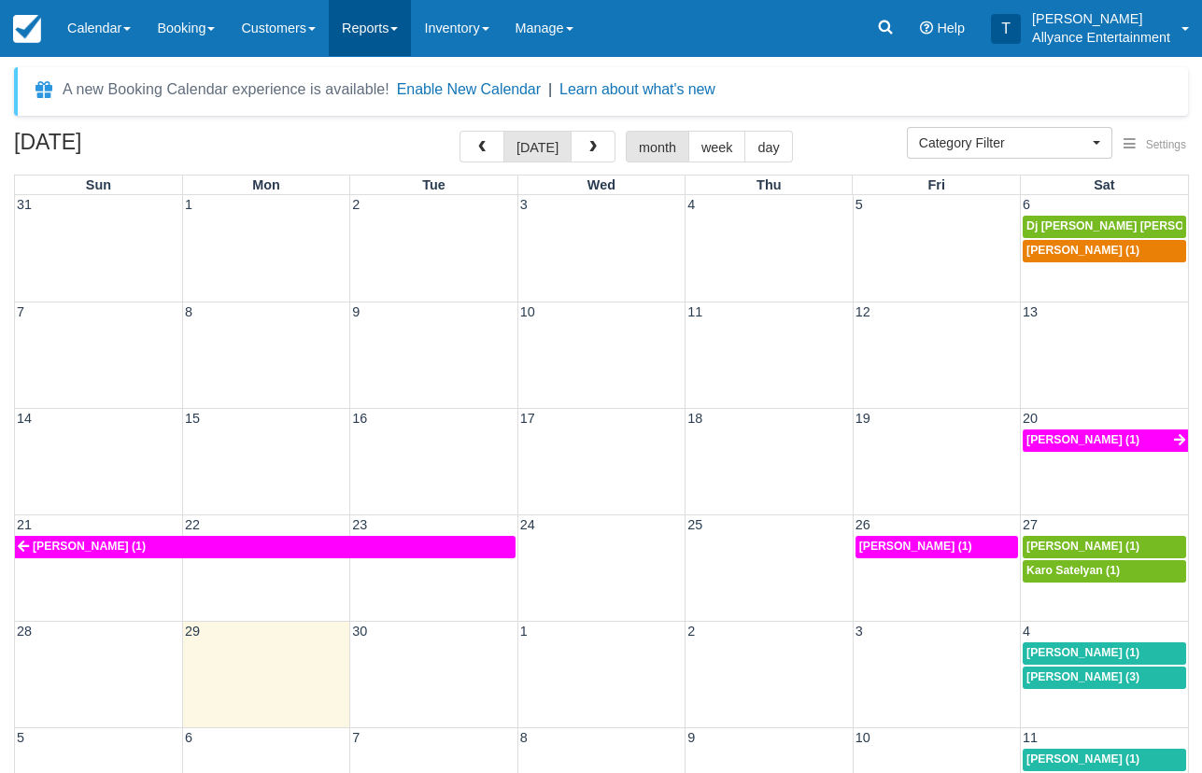
click at [381, 35] on link "Reports" at bounding box center [370, 28] width 82 height 56
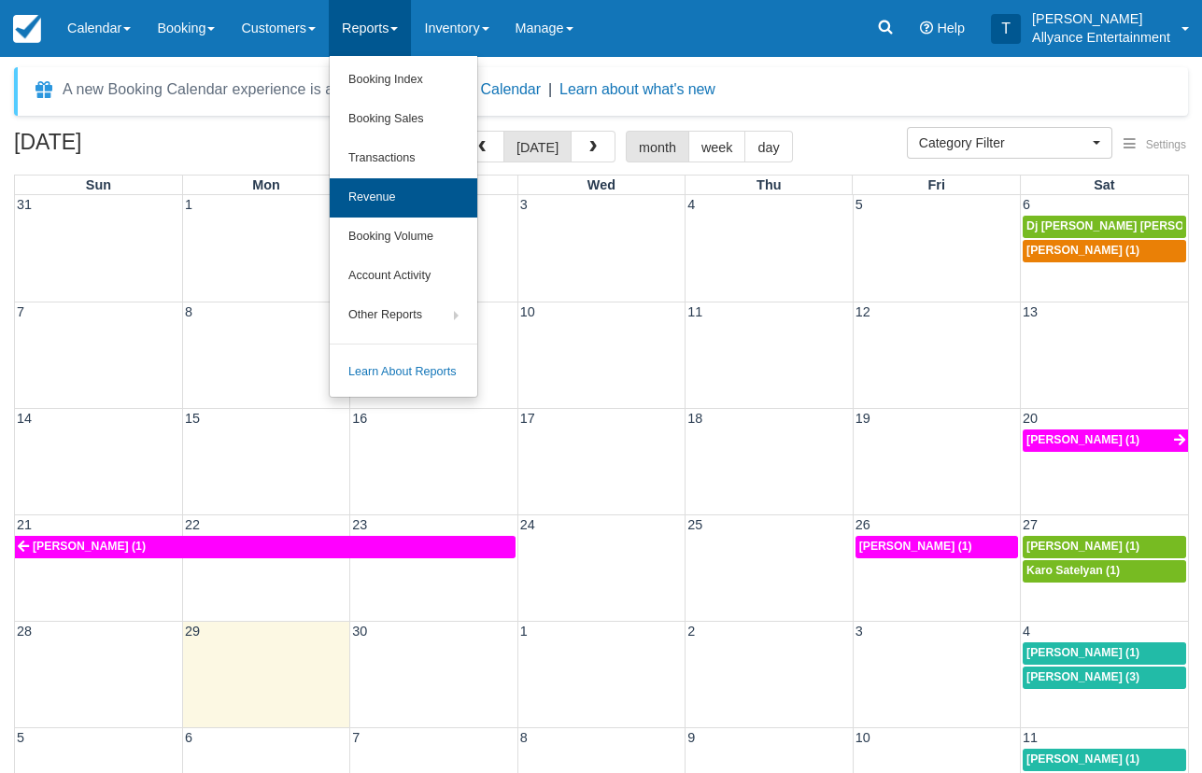
click at [385, 196] on link "Revenue" at bounding box center [404, 197] width 148 height 39
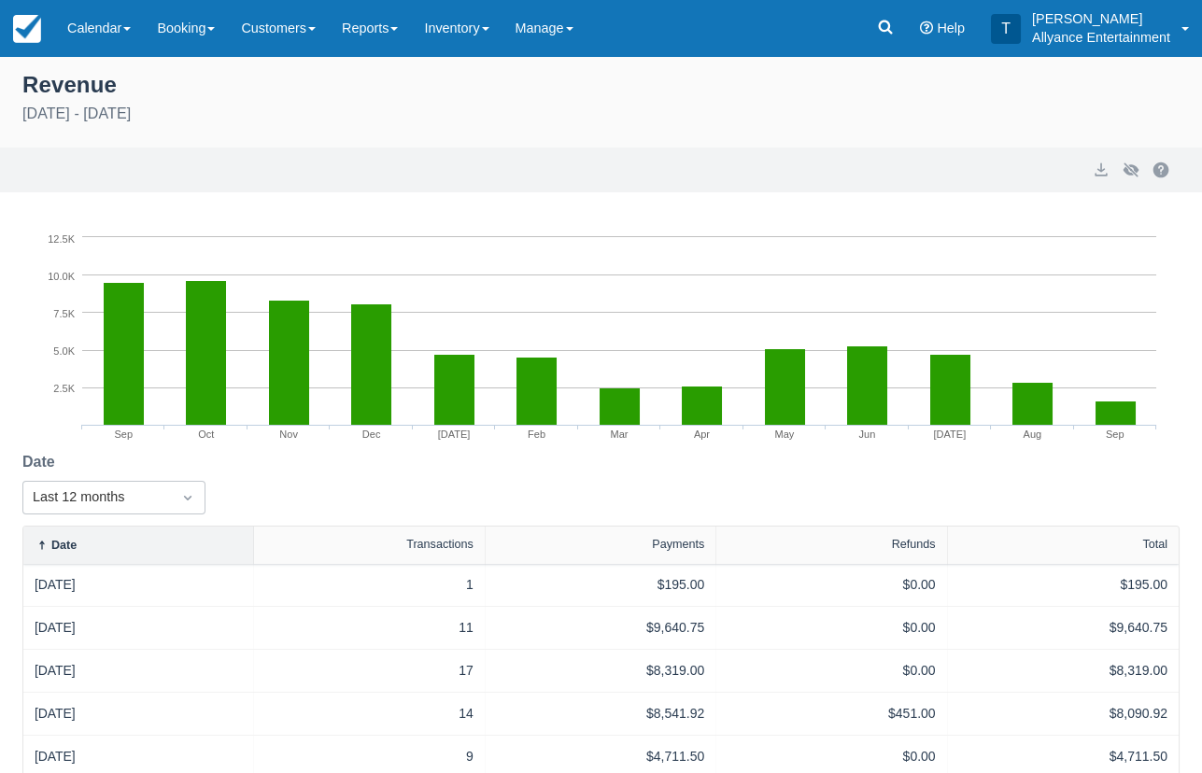
click at [650, 464] on div "Date Last 12 months" at bounding box center [600, 488] width 1157 height 75
click at [87, 31] on link "Calendar" at bounding box center [99, 28] width 90 height 56
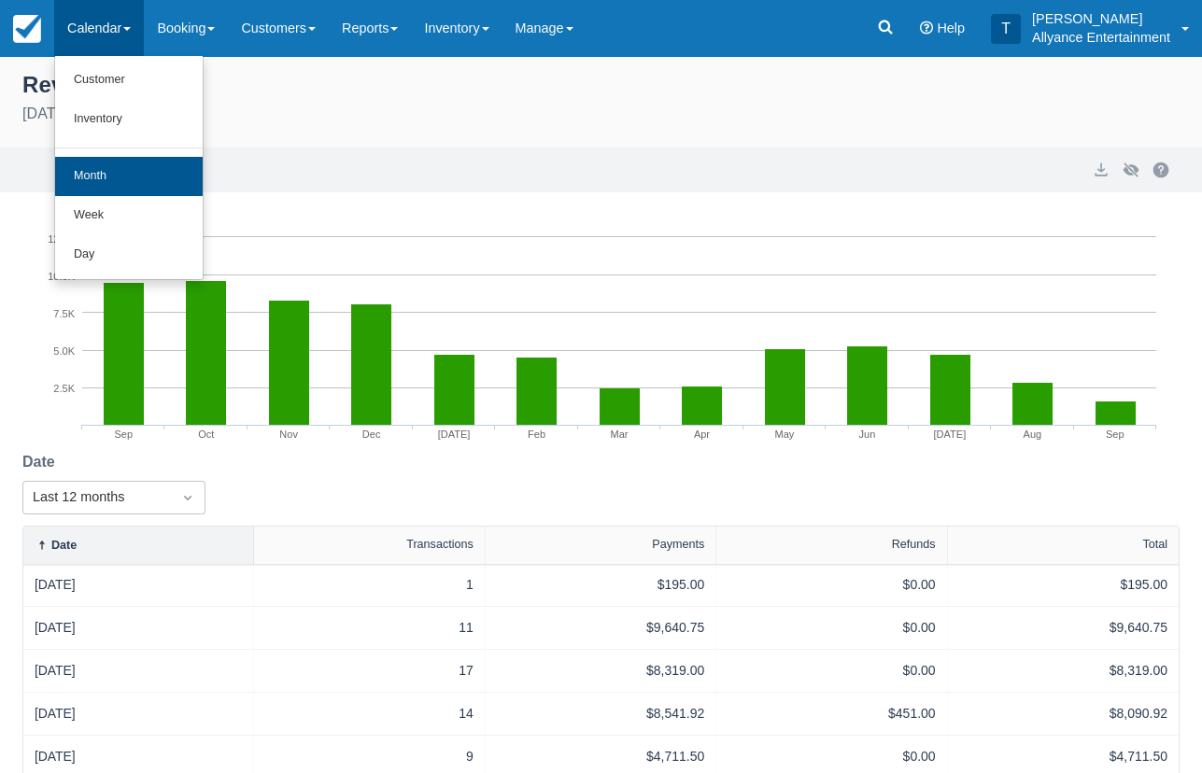
click at [99, 176] on link "Month" at bounding box center [129, 176] width 148 height 39
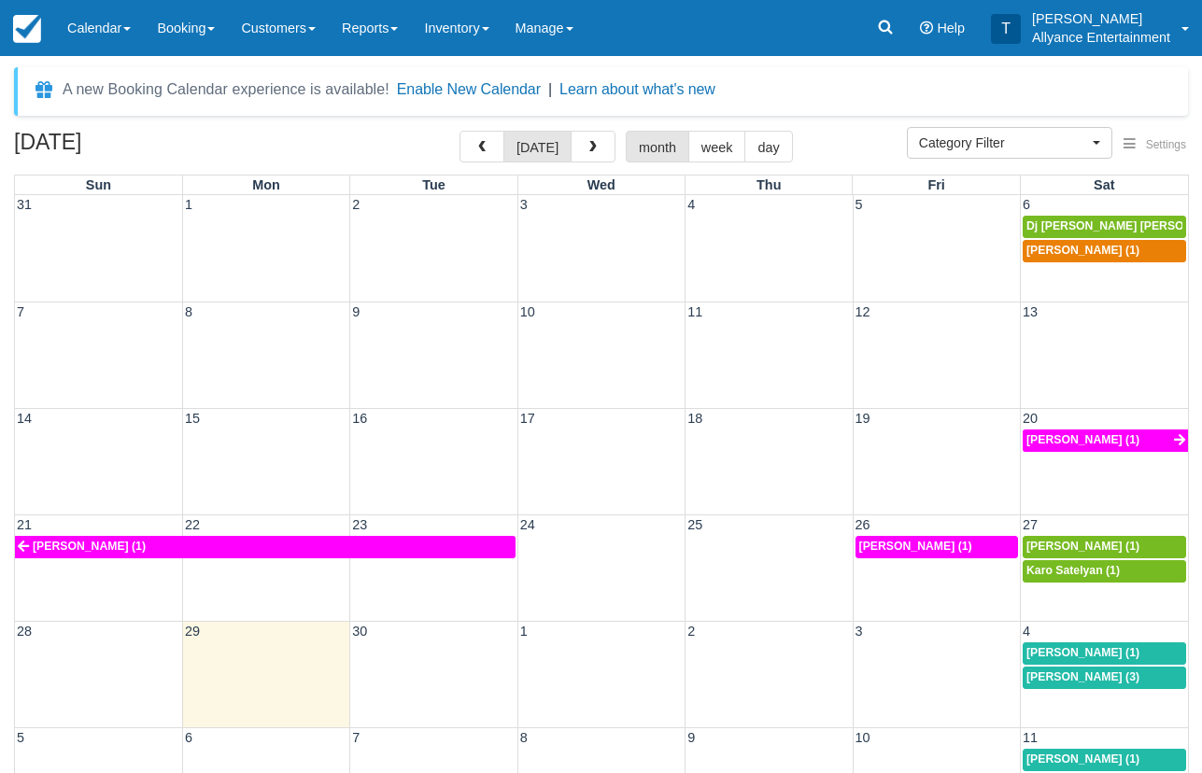
select select
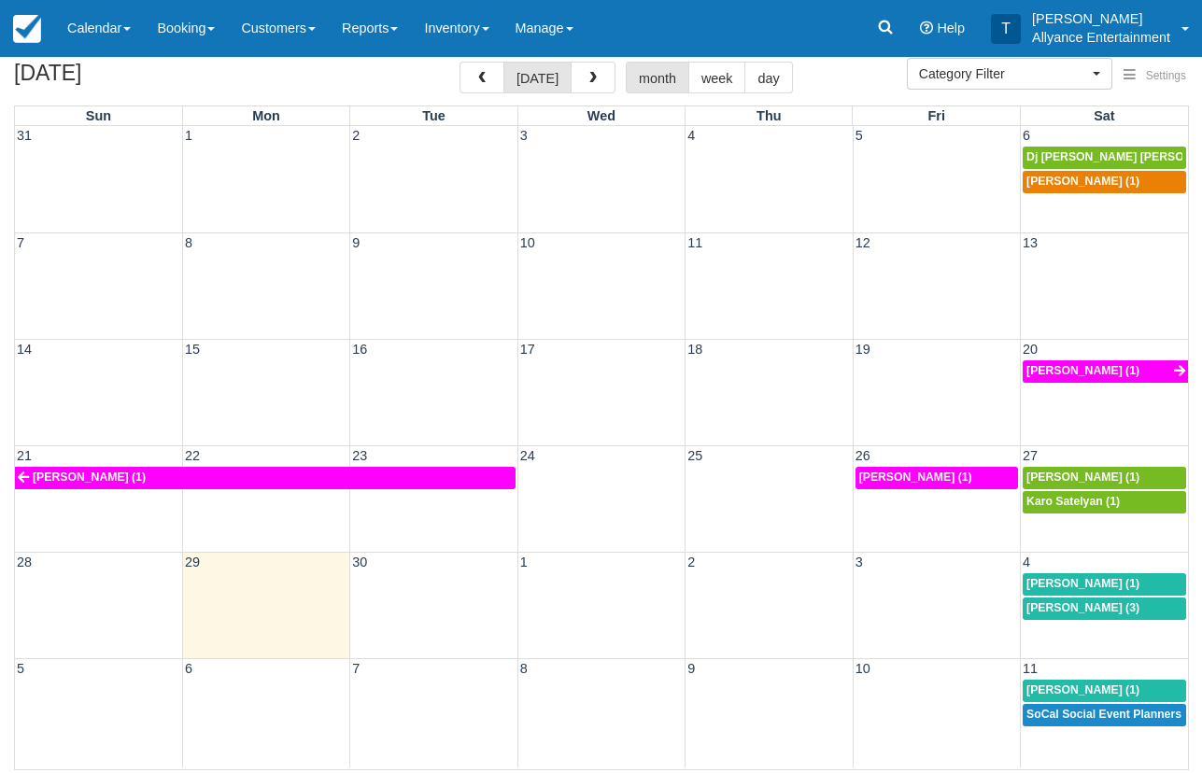
scroll to position [68, 0]
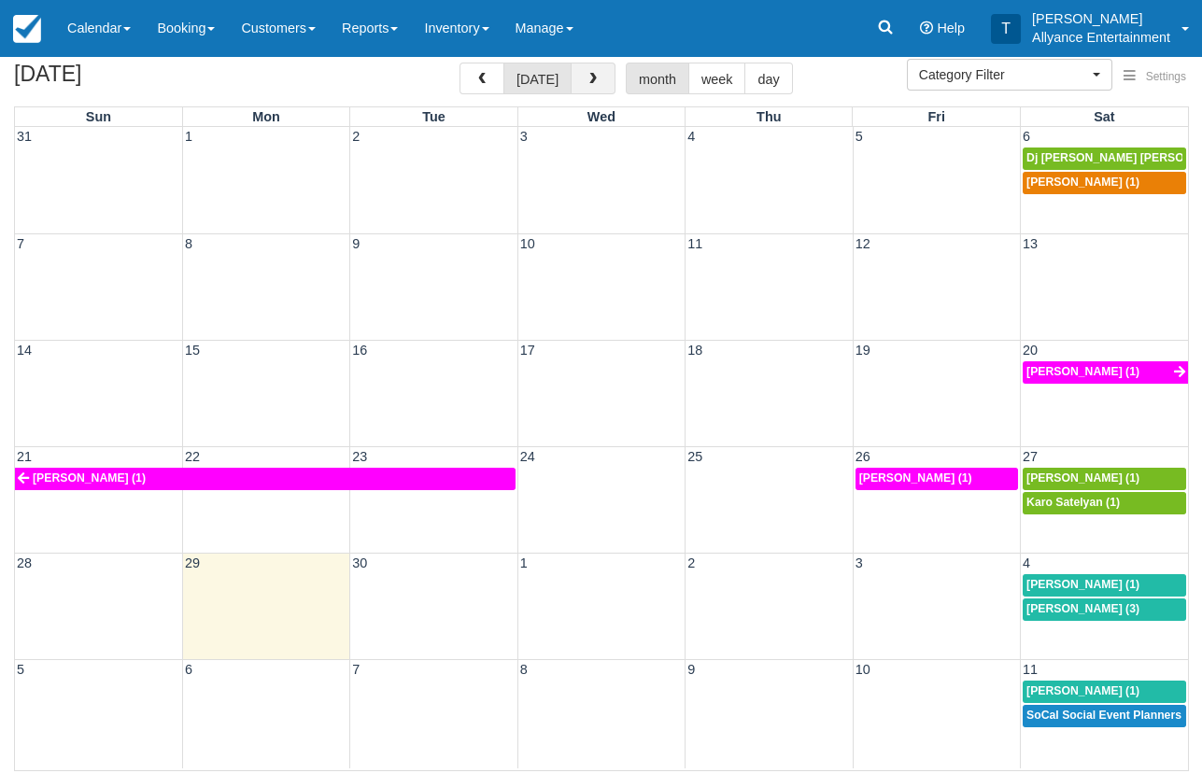
click at [590, 69] on button "button" at bounding box center [593, 79] width 45 height 32
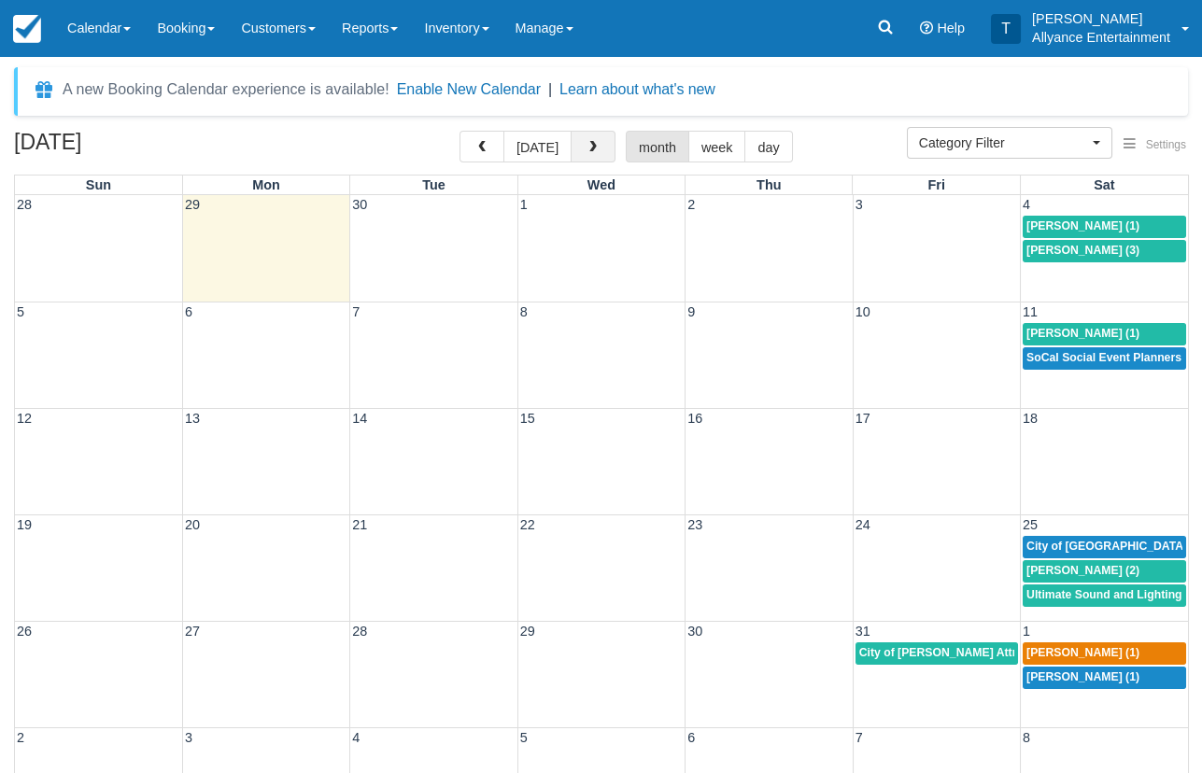
click at [587, 143] on span "button" at bounding box center [593, 147] width 13 height 13
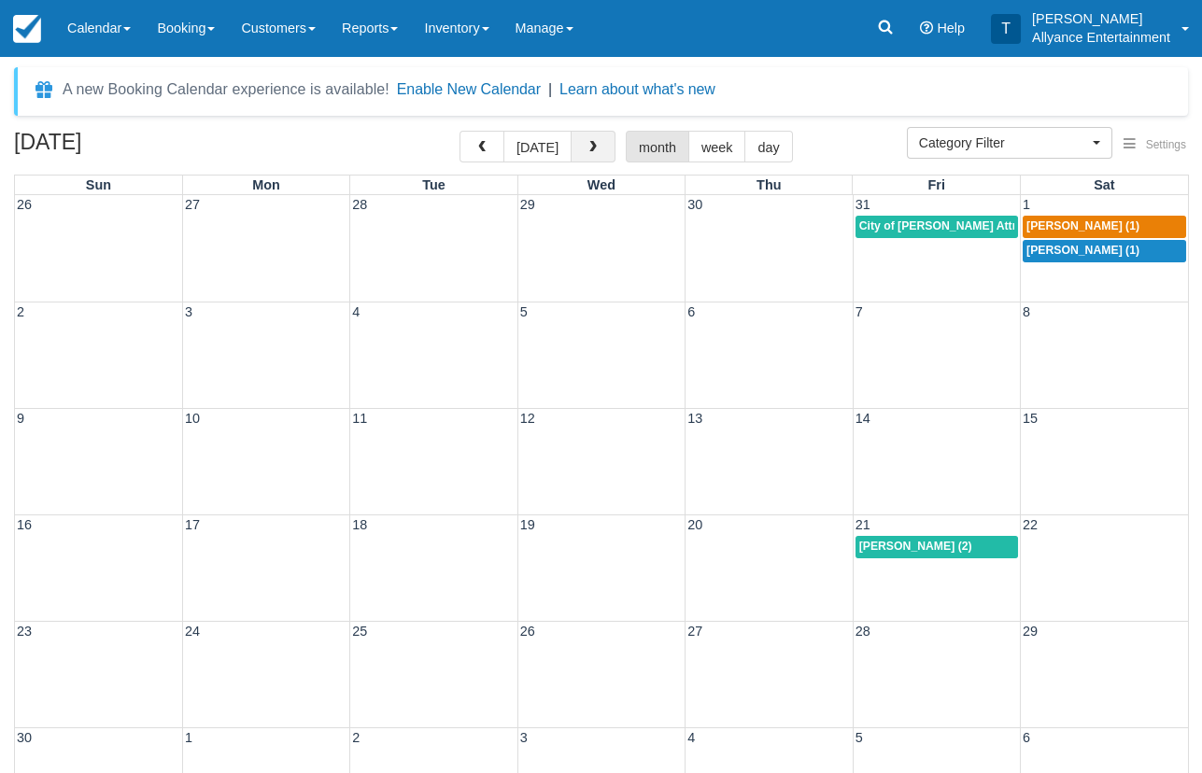
click at [587, 143] on span "button" at bounding box center [593, 147] width 13 height 13
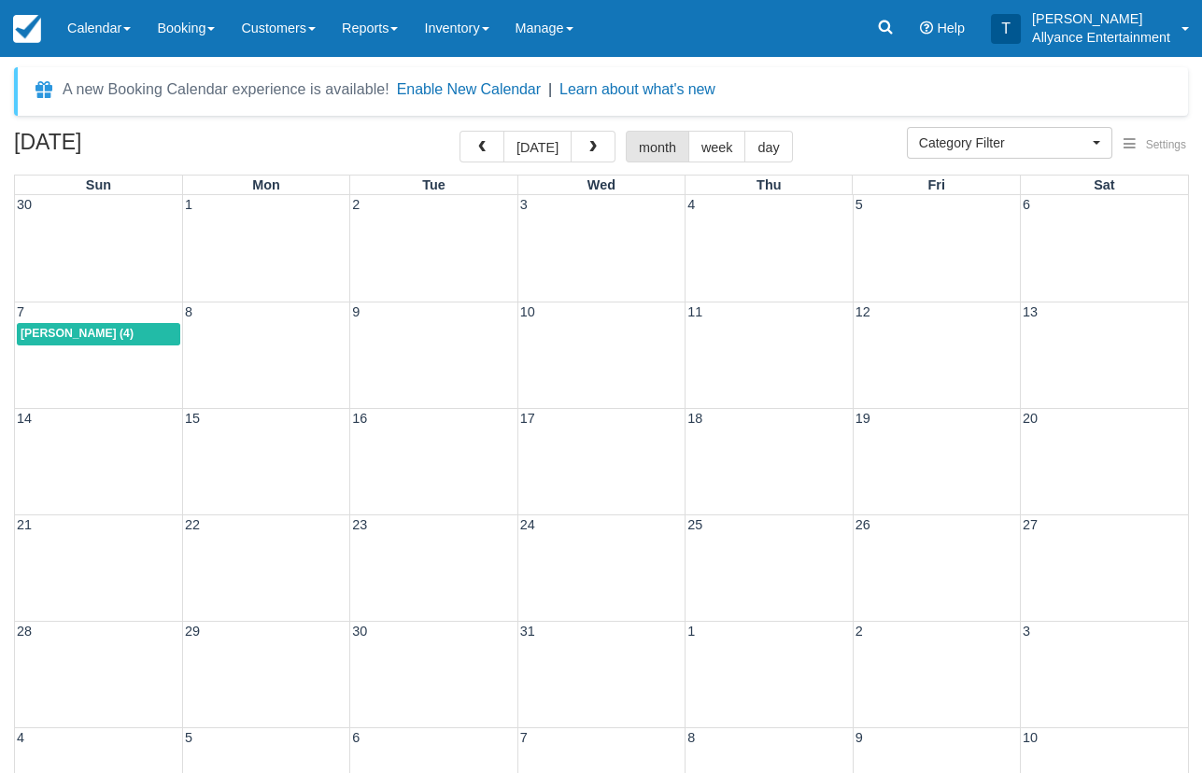
click at [86, 371] on div "7 8 9 10 11 12 13 Lusine Madatyan (4)" at bounding box center [601, 355] width 1173 height 106
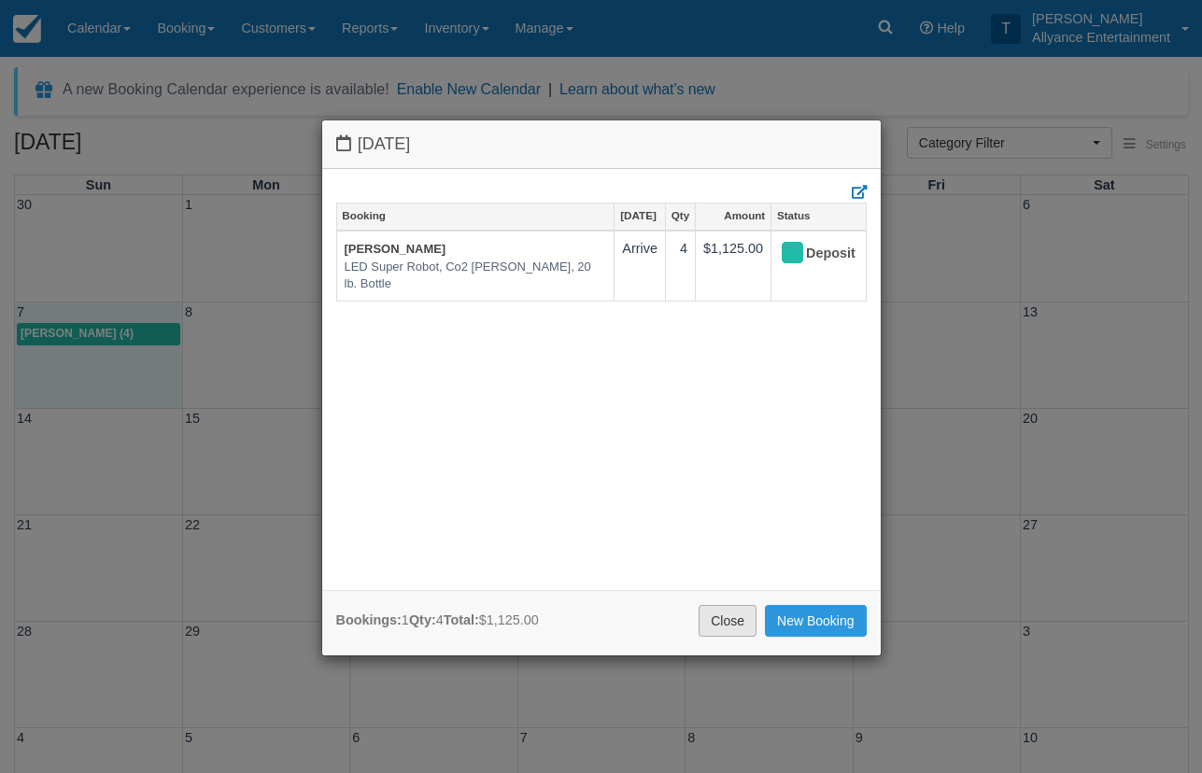
click at [722, 615] on link "Close" at bounding box center [728, 621] width 58 height 32
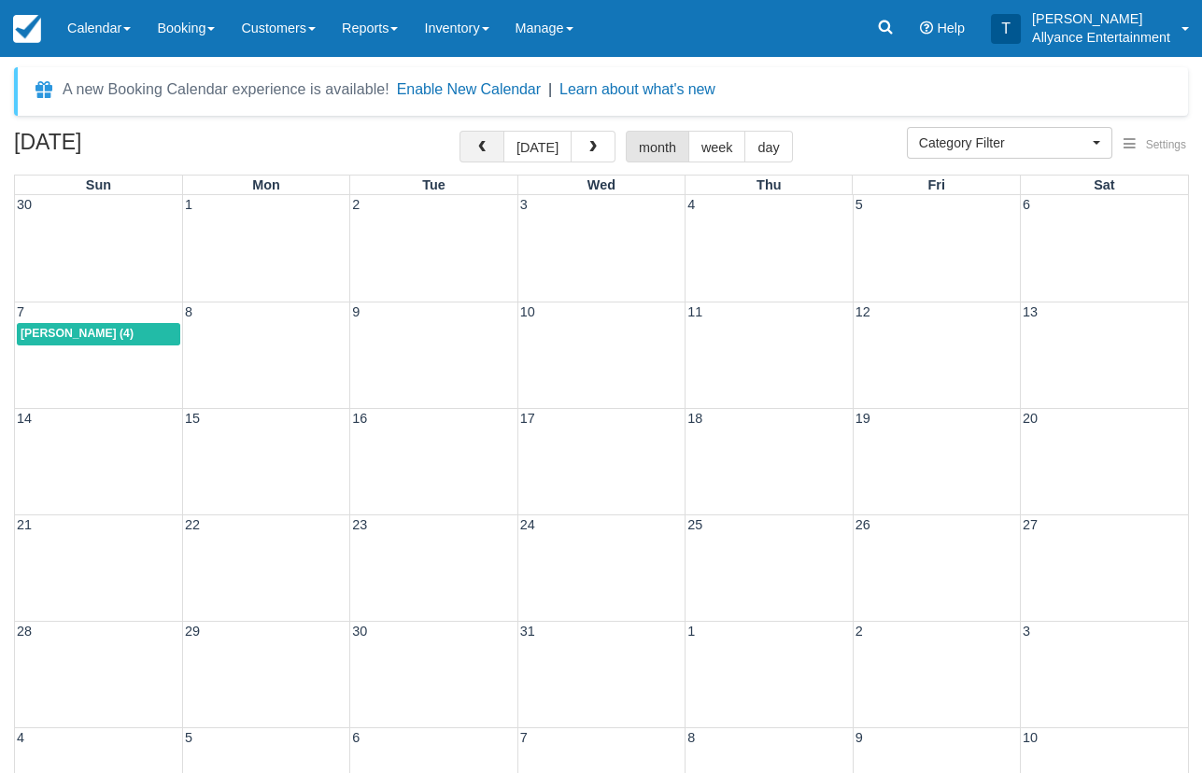
click at [486, 147] on span "button" at bounding box center [481, 147] width 13 height 13
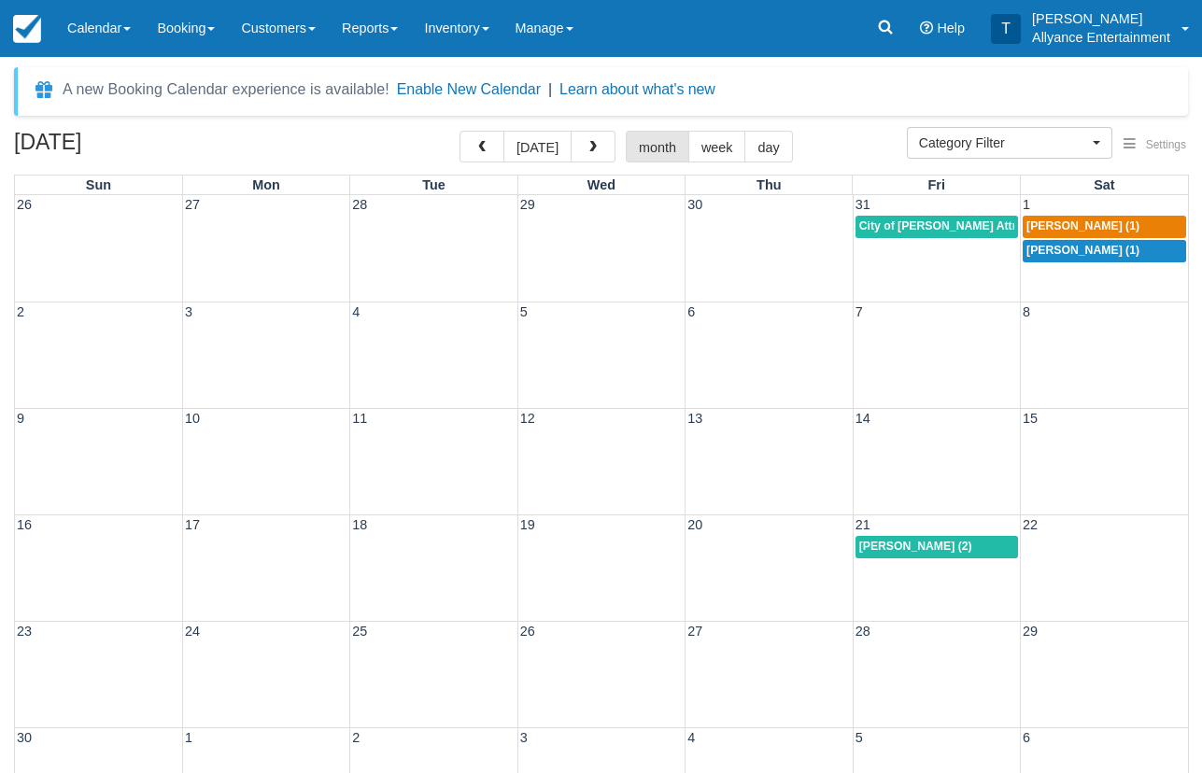
click at [928, 569] on div "16 17 18 19 20 21 22 Anthony Lopez (2)" at bounding box center [601, 568] width 1173 height 106
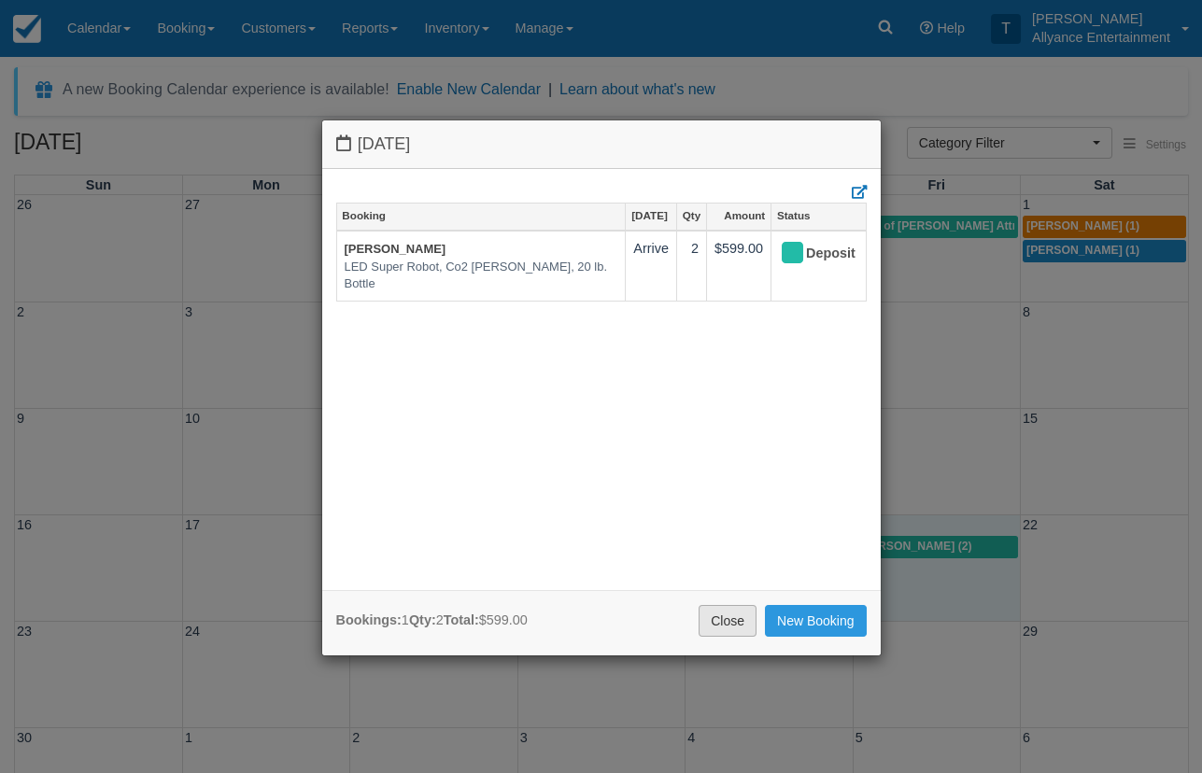
click at [720, 614] on link "Close" at bounding box center [728, 621] width 58 height 32
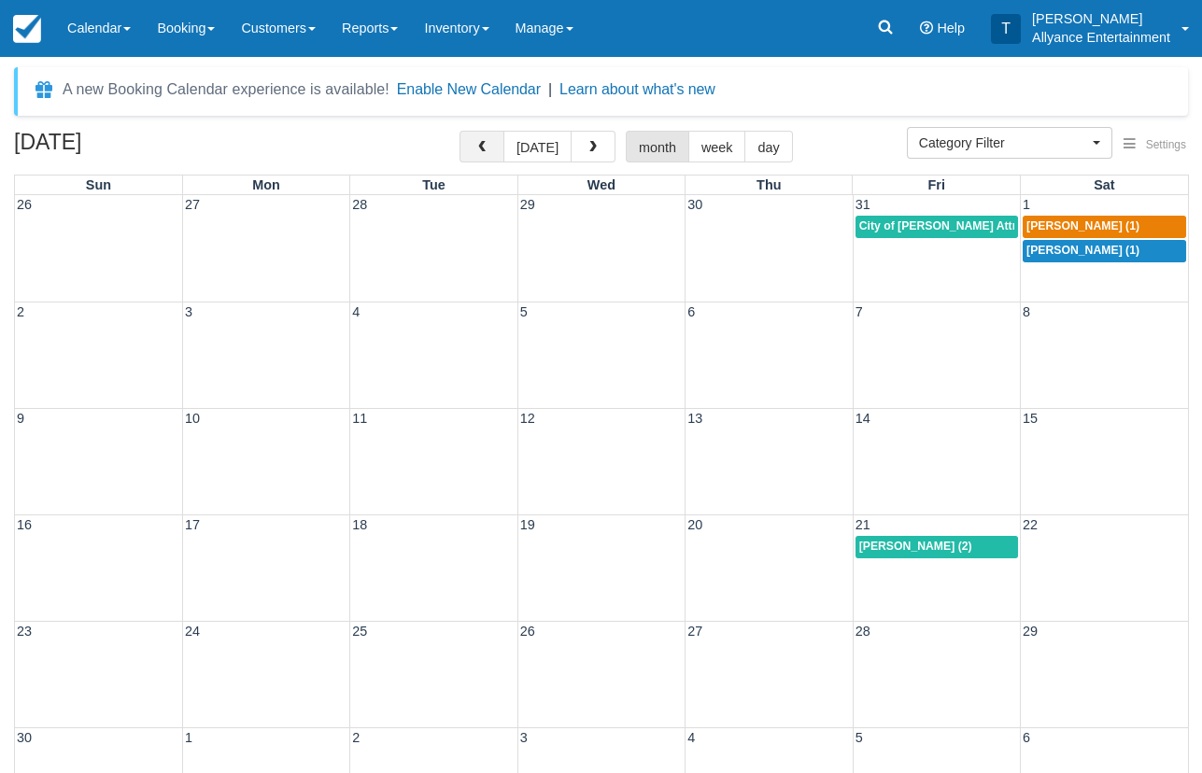
click at [485, 148] on span "button" at bounding box center [481, 147] width 13 height 13
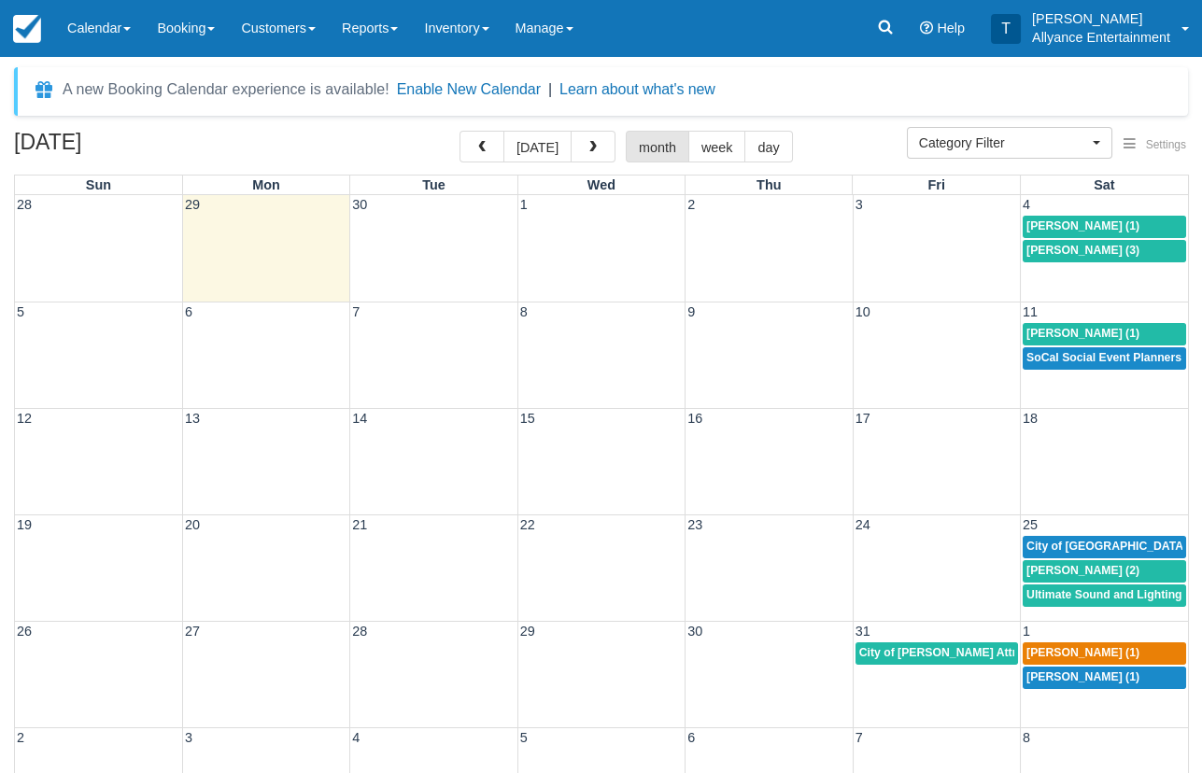
click at [1066, 376] on div "5 6 7 8 9 10 11 Goar Karapetian (1) SoCal Social Event Planners Attn; Janine (2)" at bounding box center [601, 355] width 1173 height 106
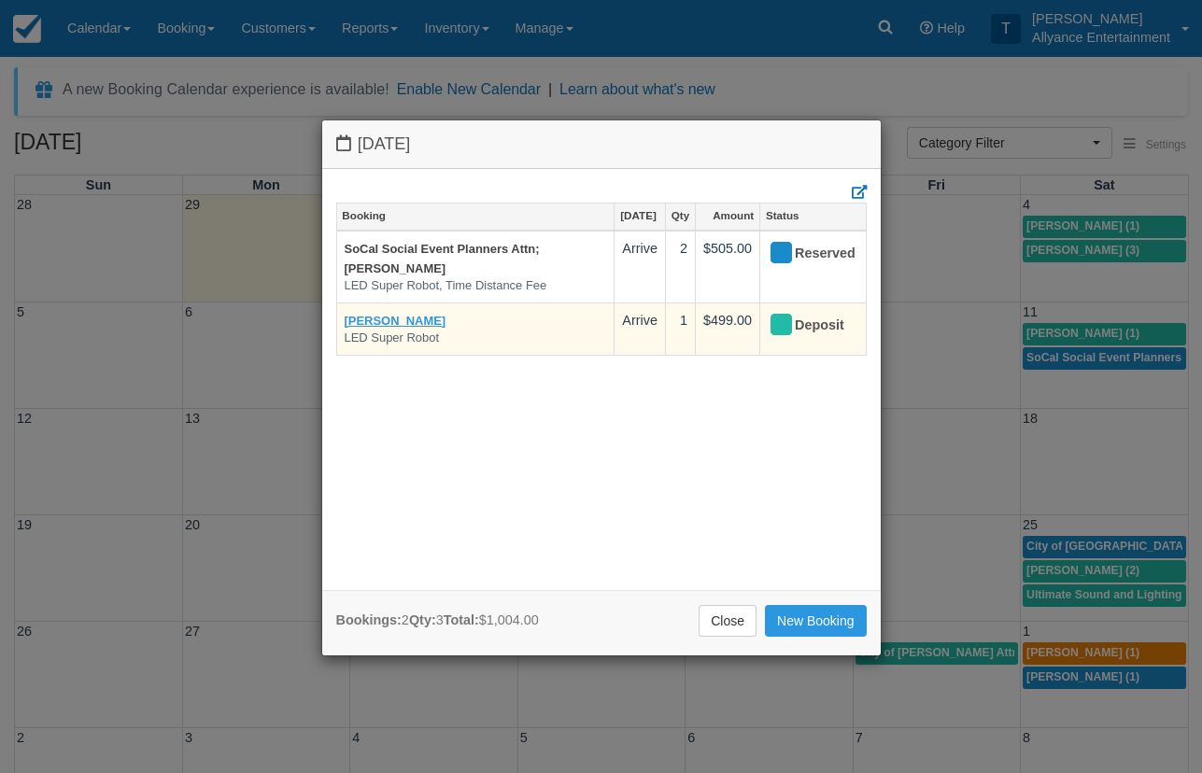
click at [387, 314] on link "Goar Karapetian" at bounding box center [396, 321] width 102 height 14
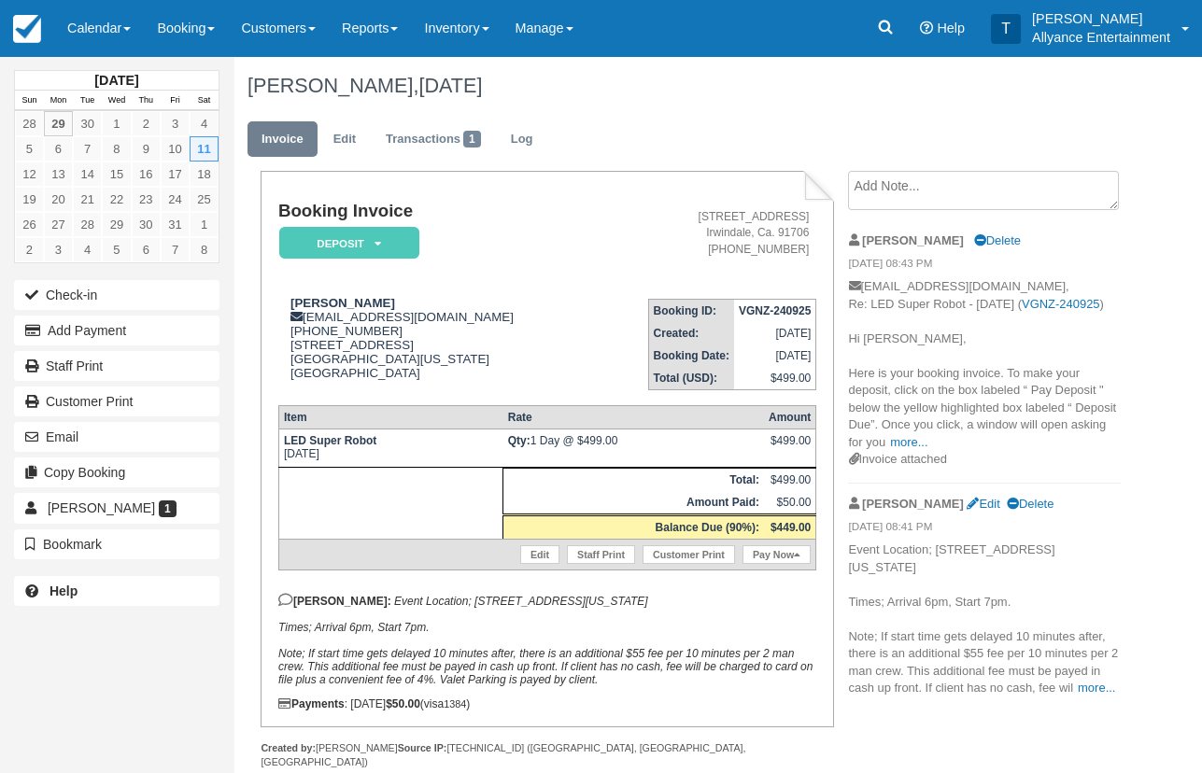
drag, startPoint x: 281, startPoint y: 436, endPoint x: 380, endPoint y: 454, distance: 100.6
click at [380, 454] on td "LED Super Robot [DATE]" at bounding box center [390, 448] width 224 height 38
copy td "LED Super Robot [DATE]"
drag, startPoint x: 287, startPoint y: 302, endPoint x: 390, endPoint y: 304, distance: 103.7
click at [390, 304] on div "[PERSON_NAME] [EMAIL_ADDRESS][DOMAIN_NAME] [PHONE_NUMBER] [STREET_ADDRESS][US_S…" at bounding box center [435, 338] width 314 height 84
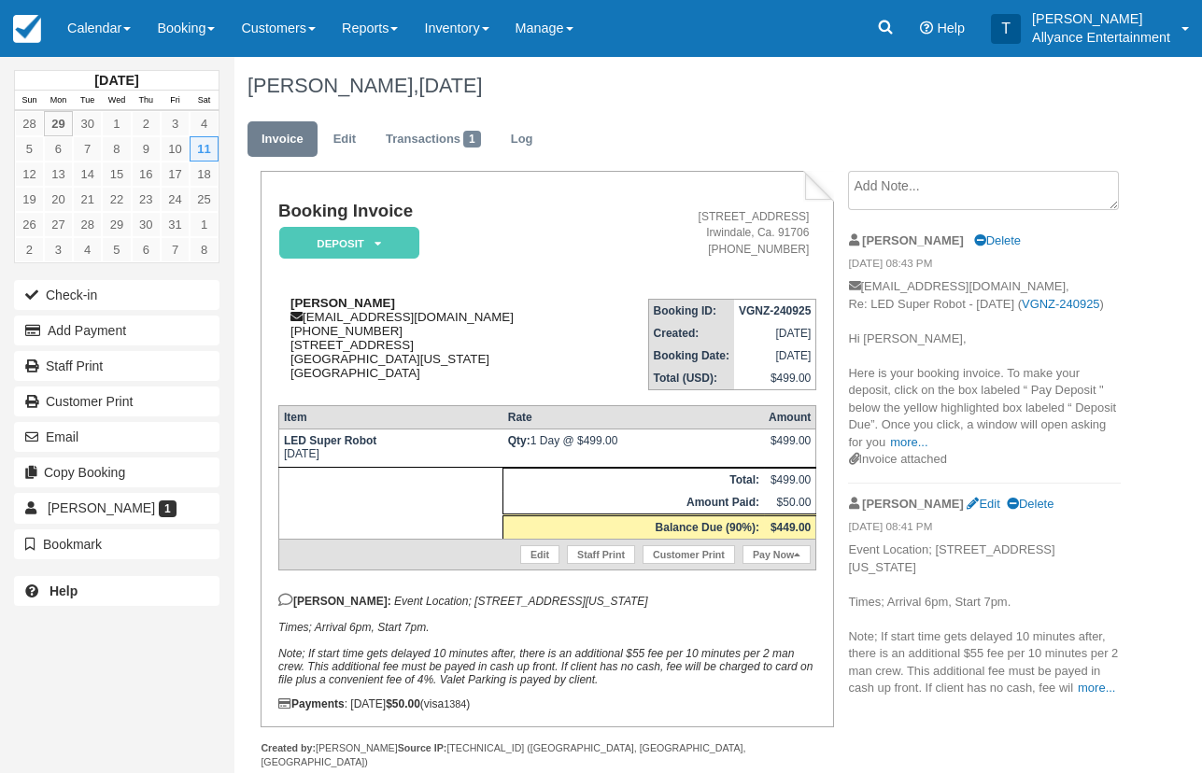
copy strong "[PERSON_NAME]"
drag, startPoint x: 288, startPoint y: 346, endPoint x: 479, endPoint y: 361, distance: 192.0
click at [479, 361] on div "[PERSON_NAME] [EMAIL_ADDRESS][DOMAIN_NAME] [PHONE_NUMBER] [STREET_ADDRESS][US_S…" at bounding box center [435, 338] width 314 height 84
copy div "[STREET_ADDRESS][US_STATE]"
drag, startPoint x: 313, startPoint y: 627, endPoint x: 435, endPoint y: 625, distance: 122.4
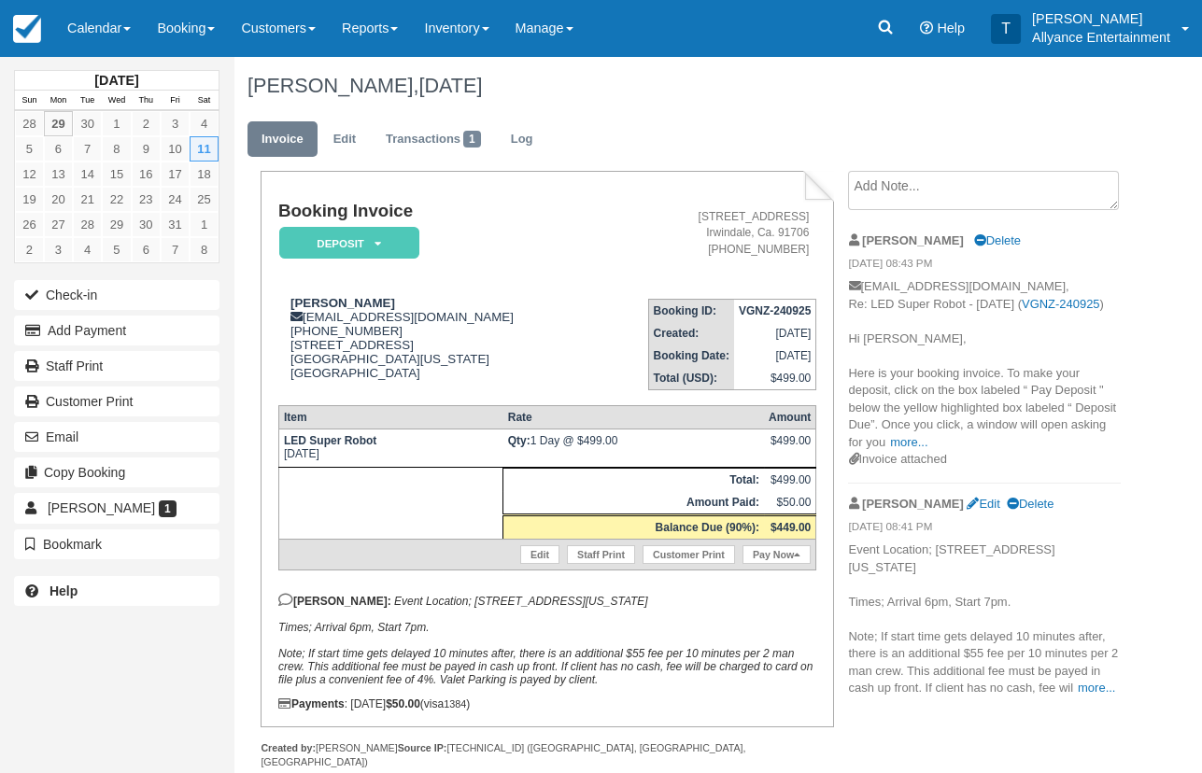
click at [435, 625] on p "Tony: Event Location; 8169 Matilija Ave, Panorama City, California, 91402 Times…" at bounding box center [547, 639] width 538 height 93
copy em "Arrival 6pm, Start 7pm."
click at [33, 24] on img at bounding box center [27, 29] width 28 height 28
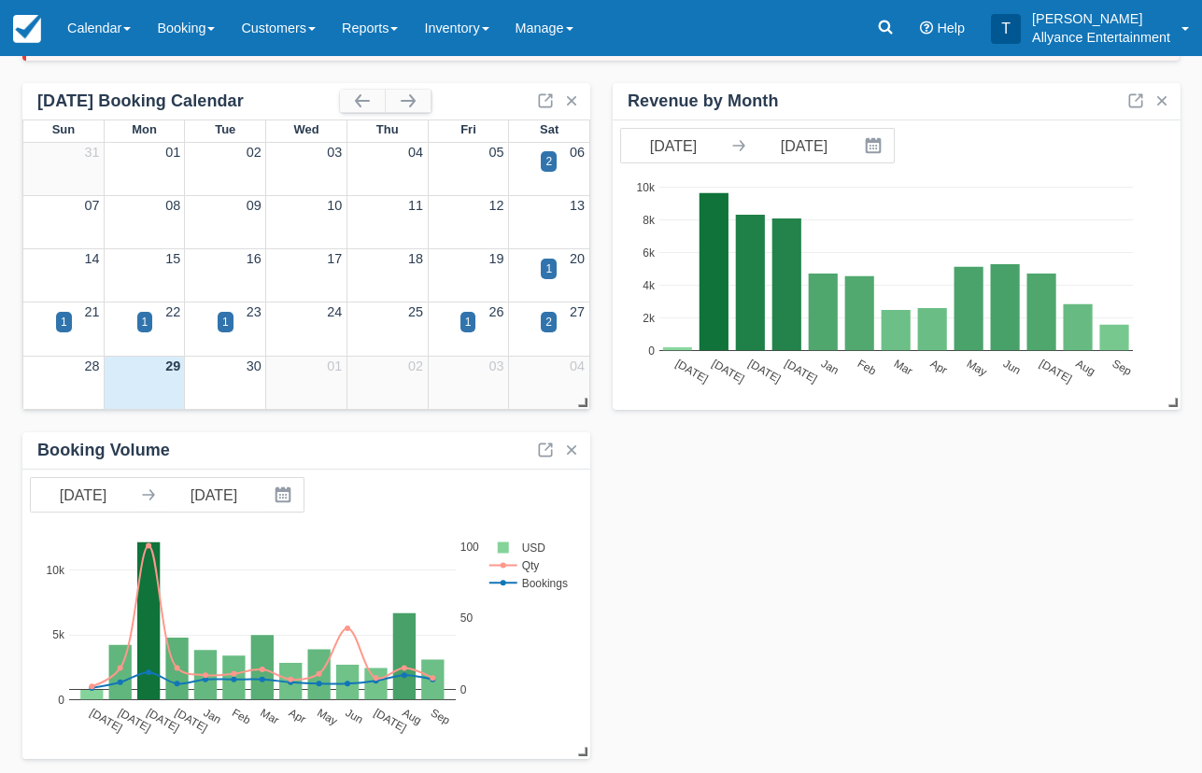
scroll to position [124, 0]
click at [720, 503] on div "Revenue by Month [DATE] Navigate forward to interact with the calendar and sele…" at bounding box center [600, 421] width 1157 height 676
click at [85, 22] on link "Calendar" at bounding box center [99, 28] width 90 height 56
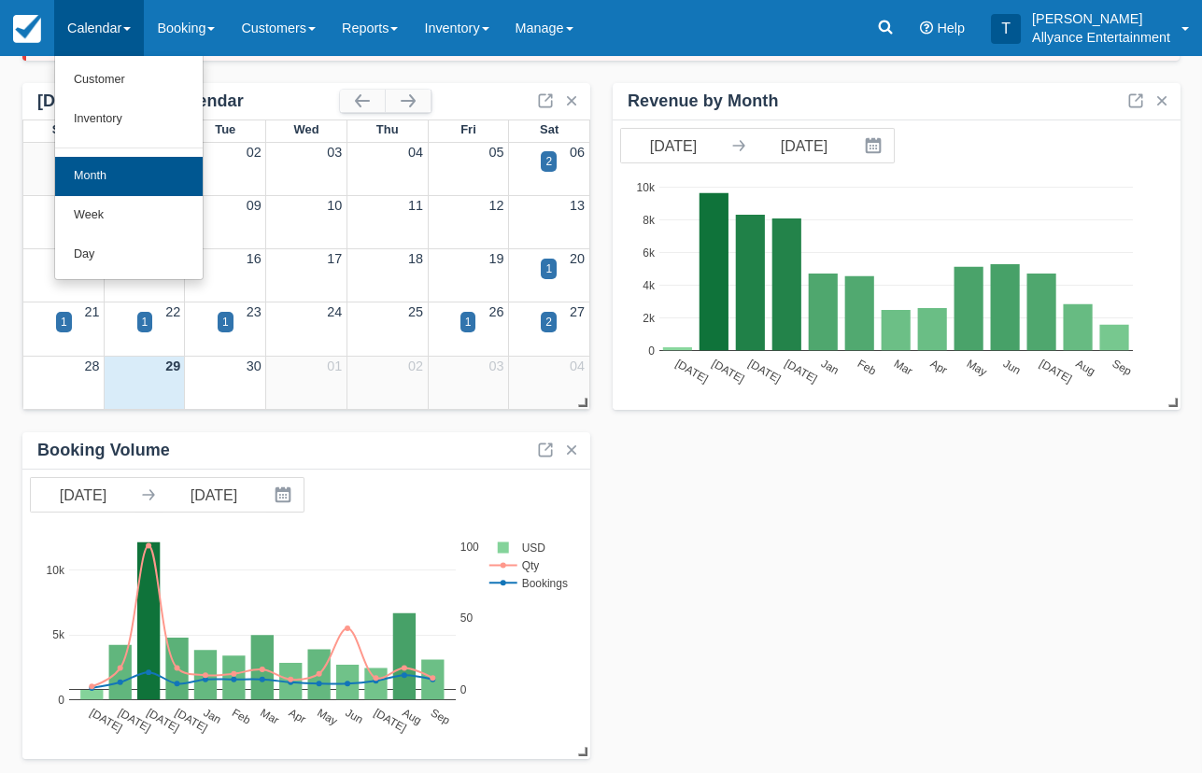
click at [92, 164] on link "Month" at bounding box center [129, 176] width 148 height 39
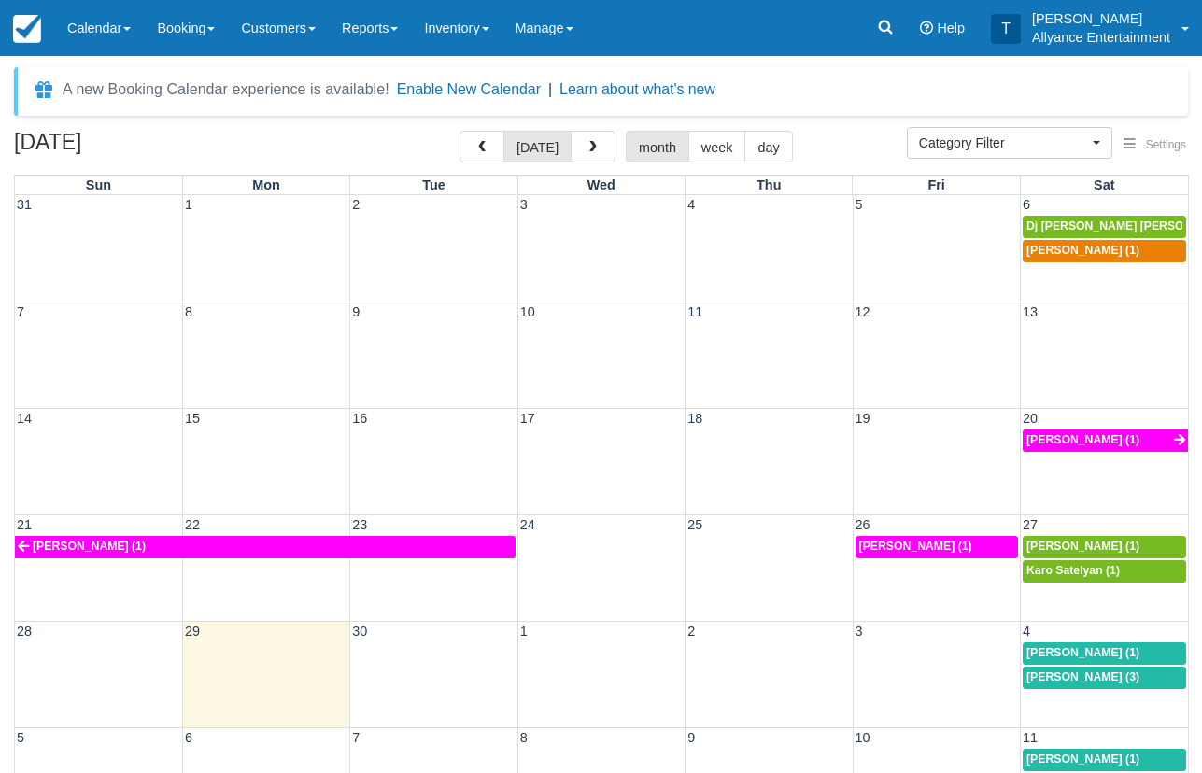
select select
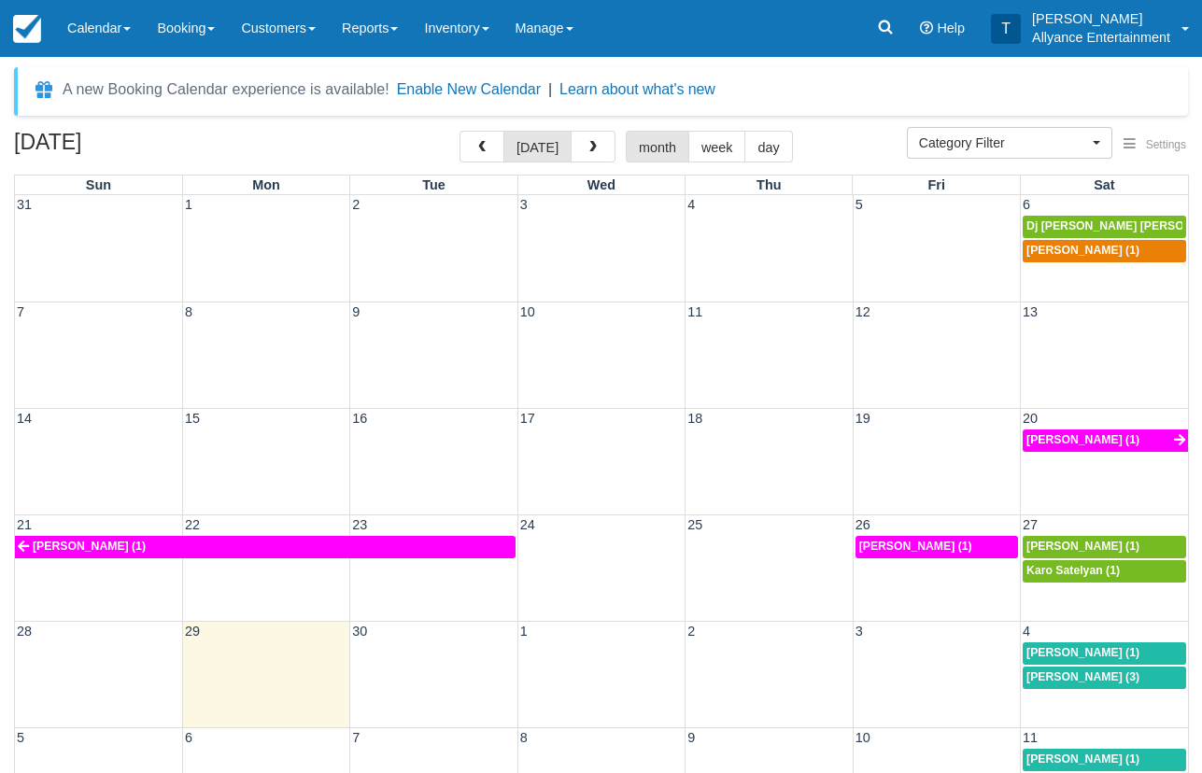
click at [353, 143] on div "[DATE] [DATE] month week day" at bounding box center [601, 151] width 1174 height 40
click at [316, 135] on div "[DATE] [DATE] month week day" at bounding box center [601, 151] width 1174 height 40
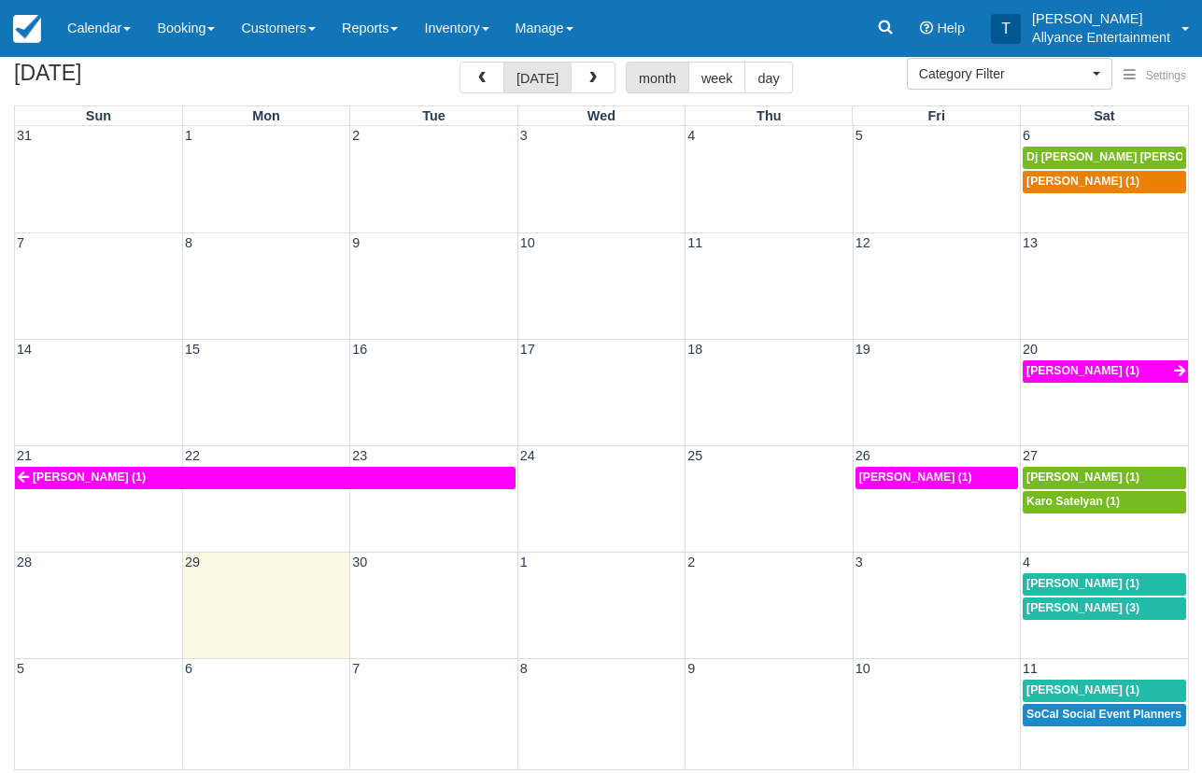
scroll to position [68, 0]
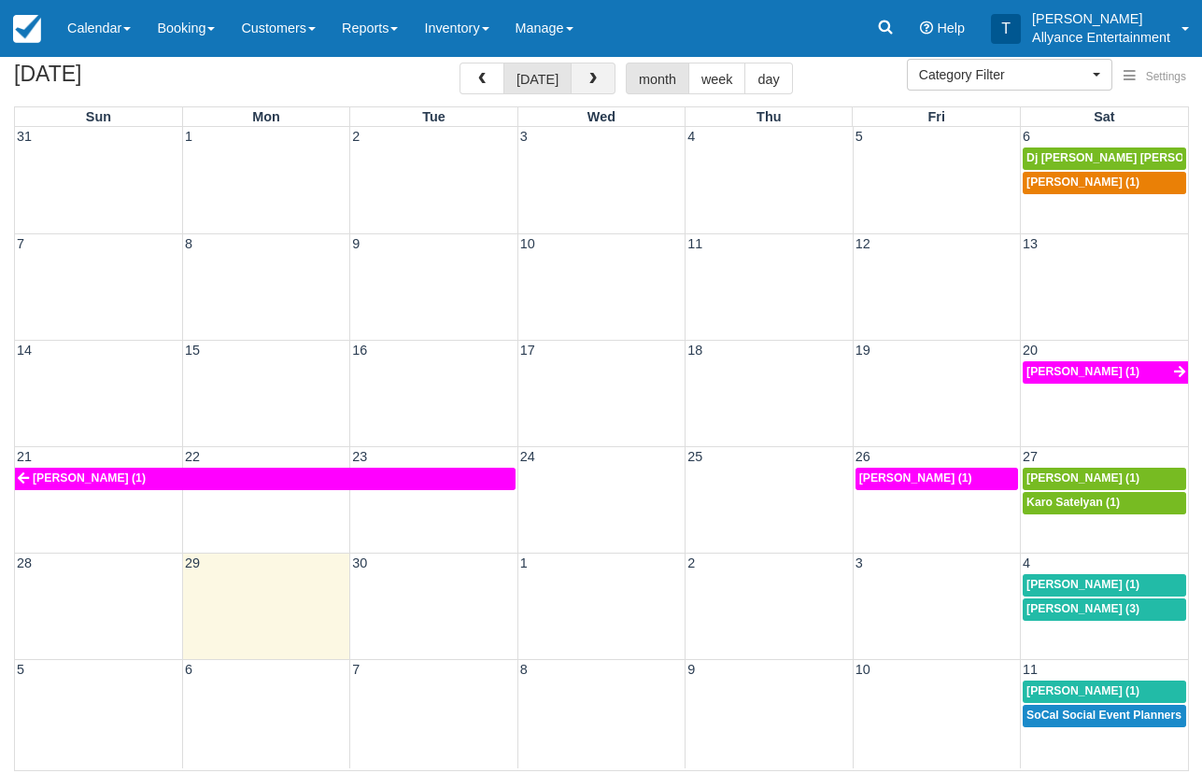
click at [578, 74] on button "button" at bounding box center [593, 79] width 45 height 32
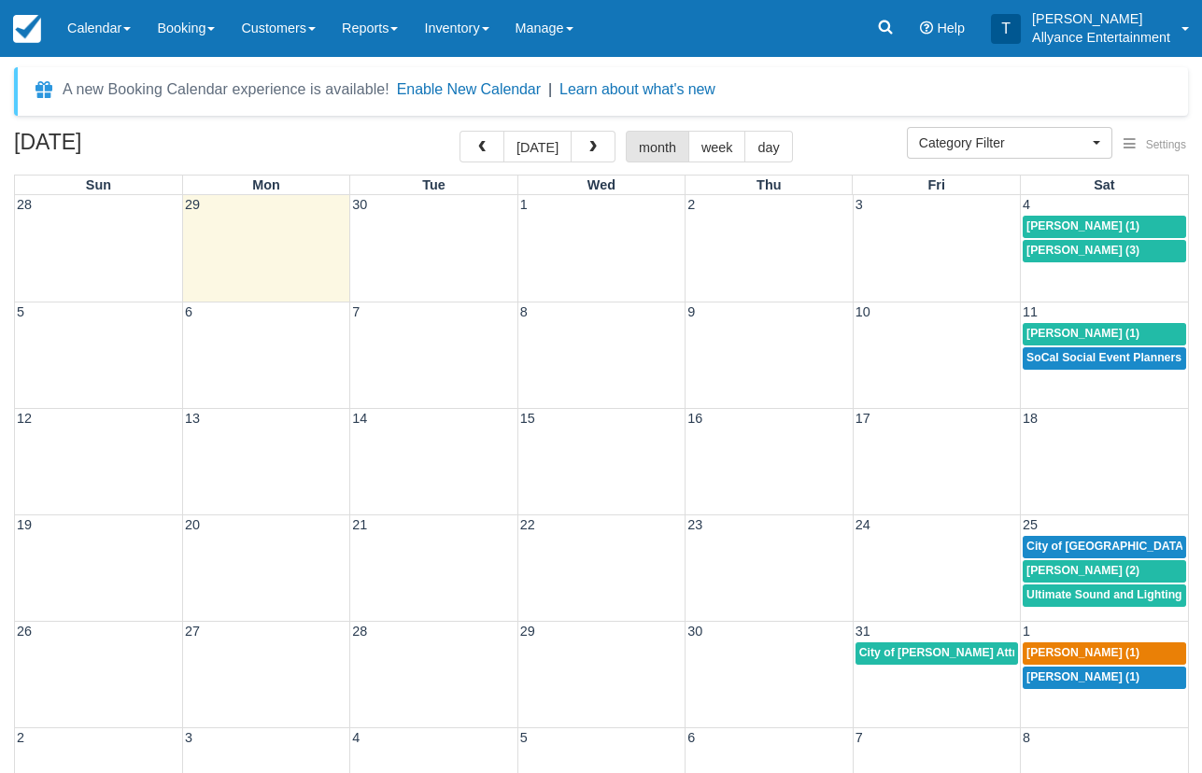
click at [1070, 267] on div "28 29 30 1 2 3 4 [PERSON_NAME] (1) [PERSON_NAME] (3)" at bounding box center [601, 248] width 1173 height 106
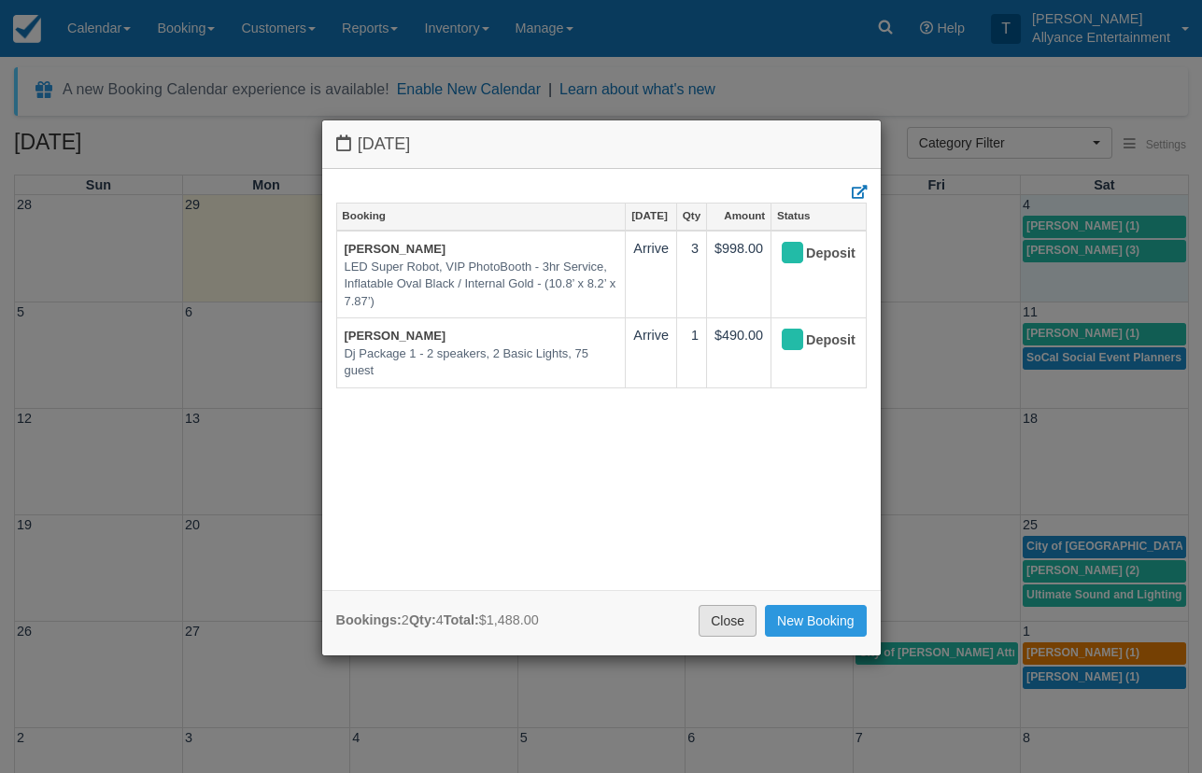
click at [715, 616] on link "Close" at bounding box center [728, 621] width 58 height 32
